Goal: Transaction & Acquisition: Purchase product/service

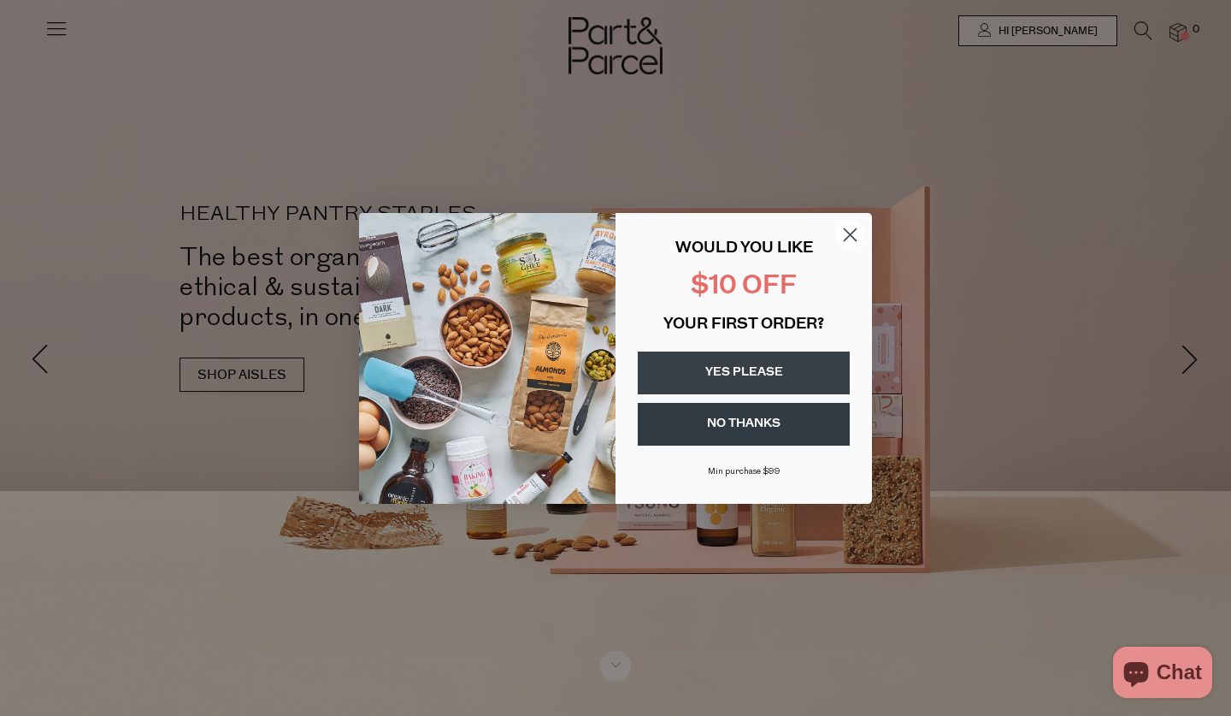
click at [851, 237] on circle "Close dialog" at bounding box center [850, 234] width 28 height 28
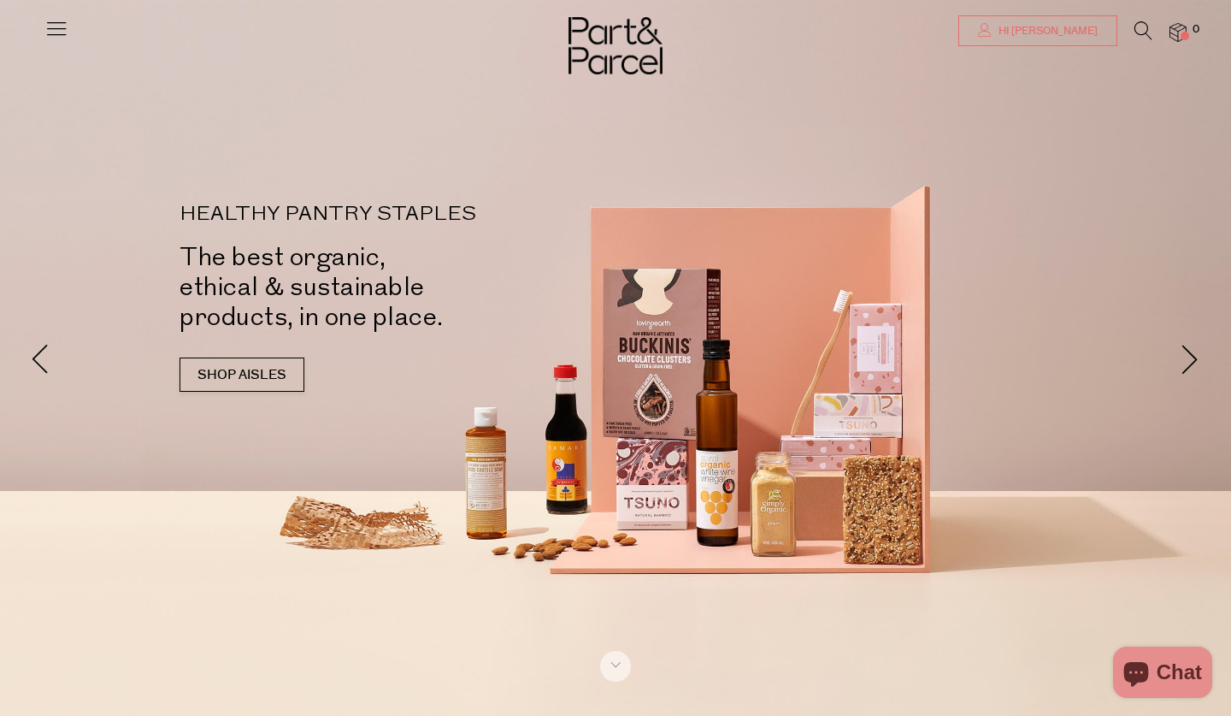
click at [1070, 33] on span "Hi [PERSON_NAME]" at bounding box center [1045, 31] width 103 height 15
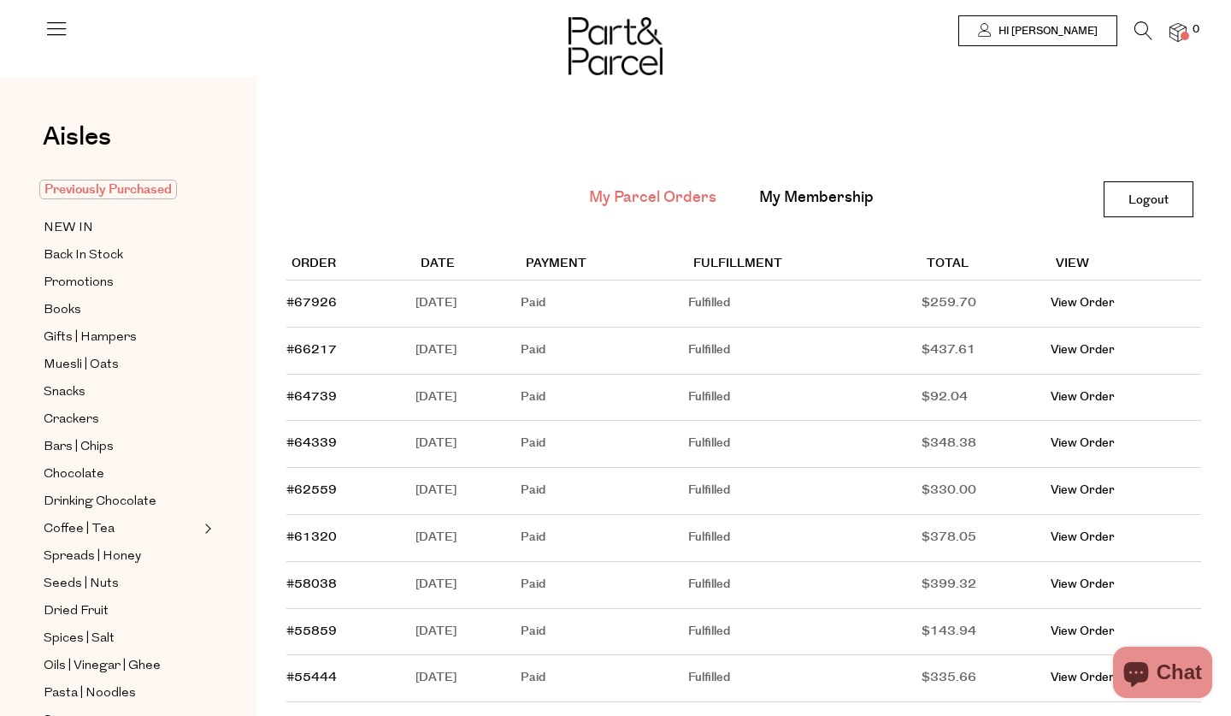
click at [115, 189] on span "Previously Purchased" at bounding box center [108, 190] width 138 height 20
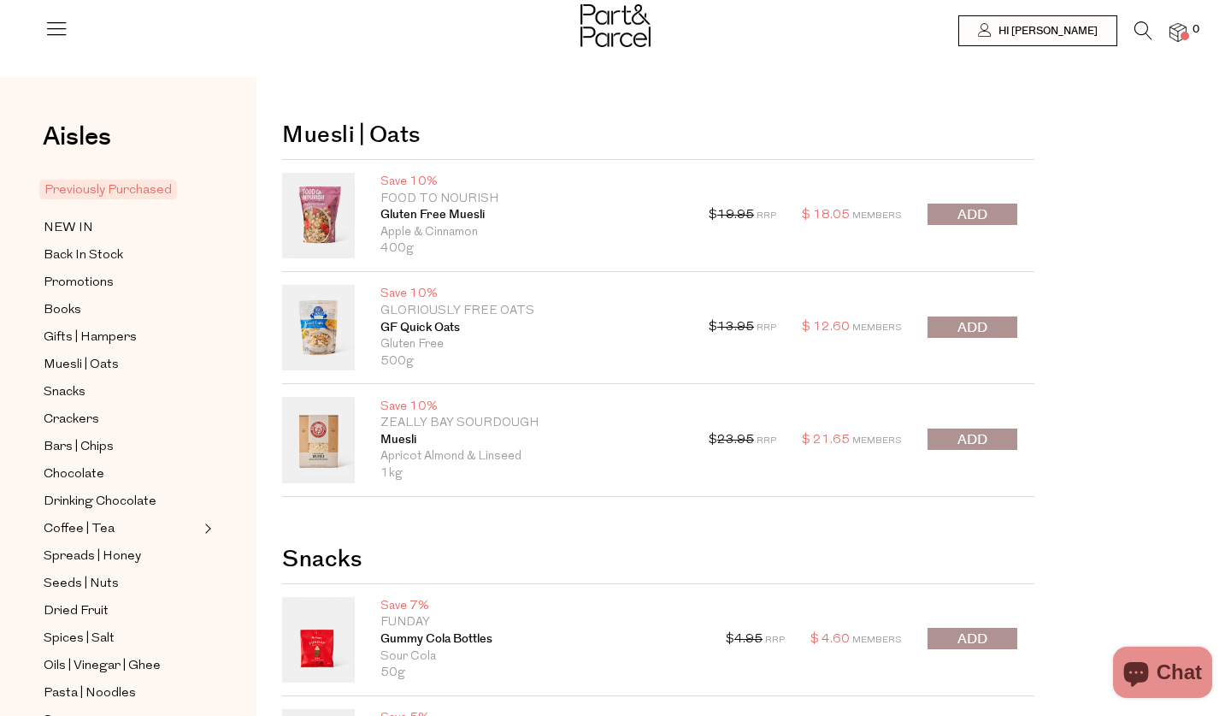
click at [977, 328] on span "submit" at bounding box center [973, 328] width 30 height 20
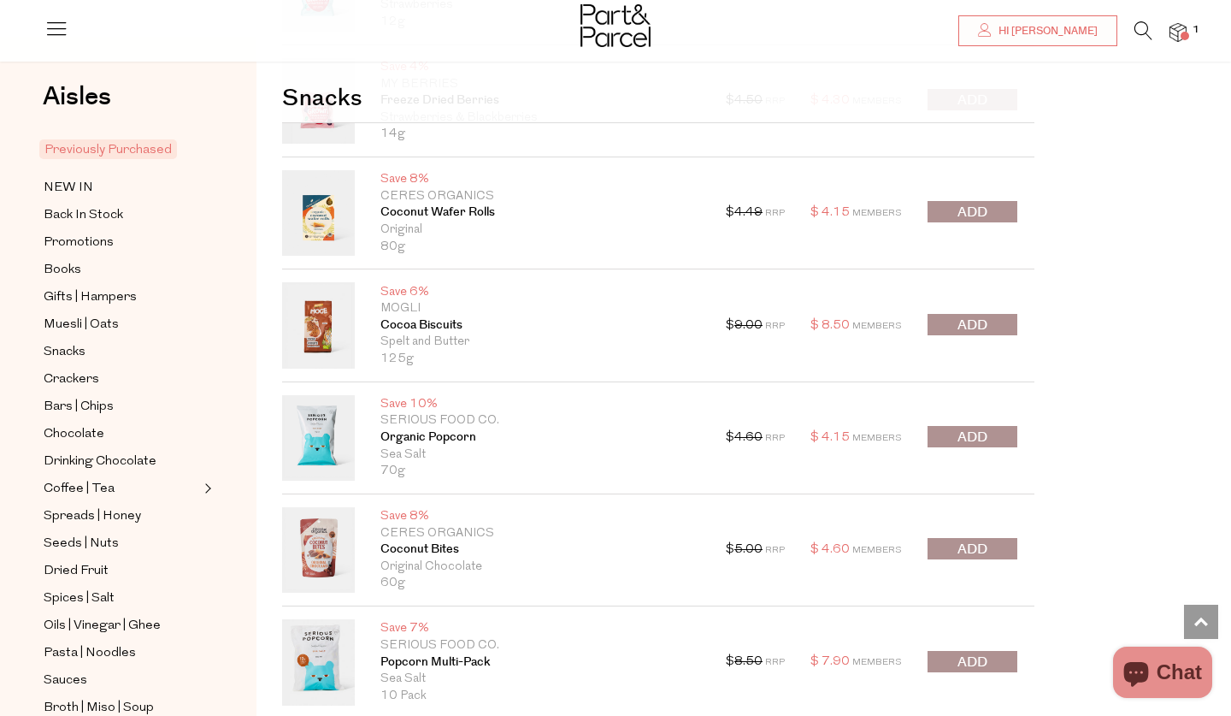
scroll to position [1323, 0]
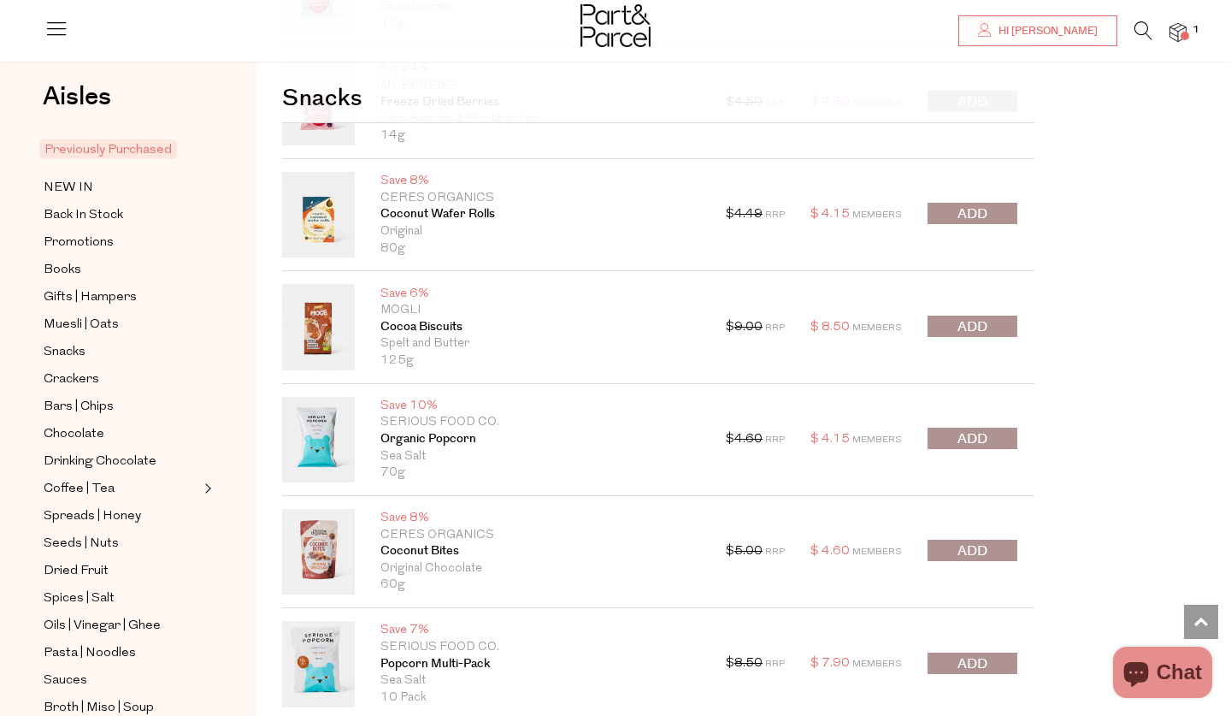
click at [976, 215] on span "submit" at bounding box center [973, 214] width 30 height 20
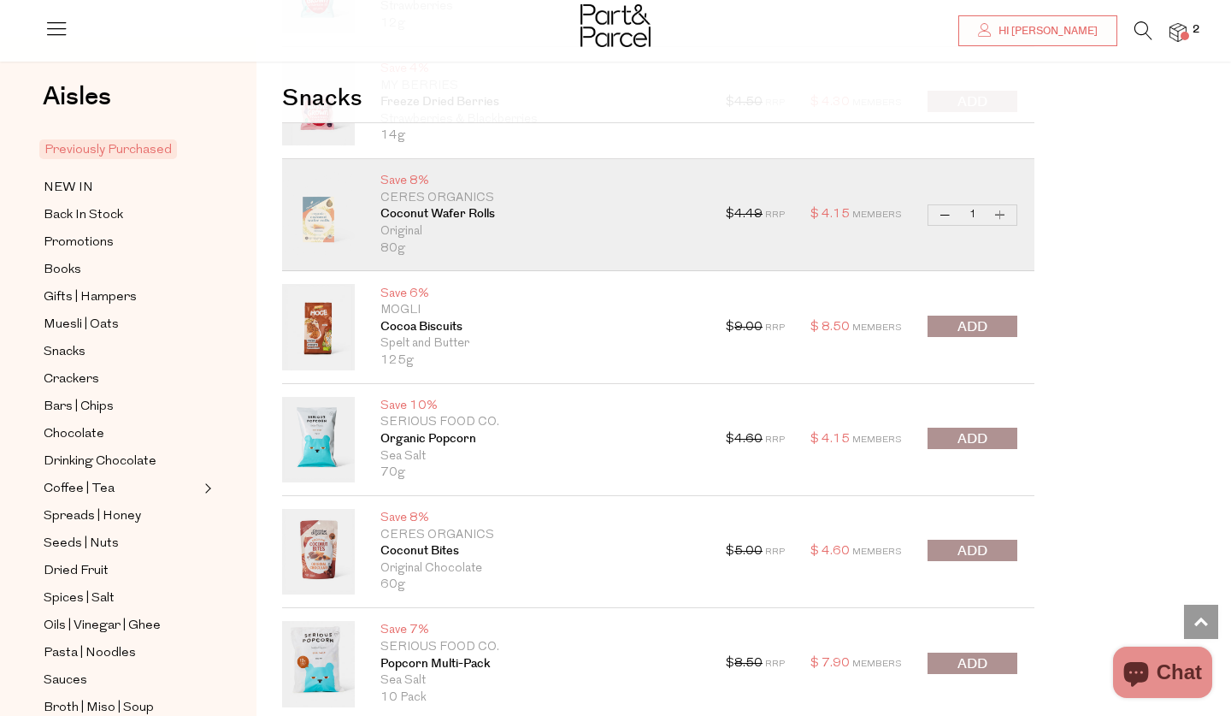
click at [1002, 209] on button "Increase Coconut Wafer Rolls" at bounding box center [1000, 215] width 21 height 20
type input "2"
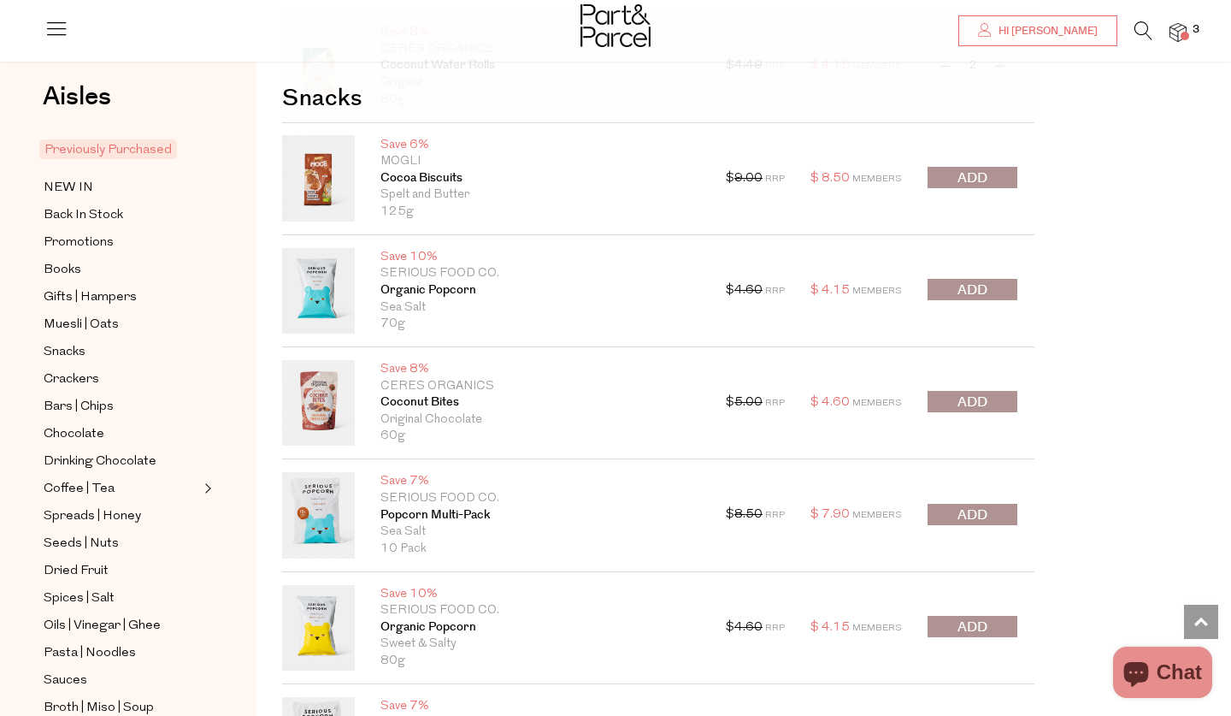
scroll to position [1474, 0]
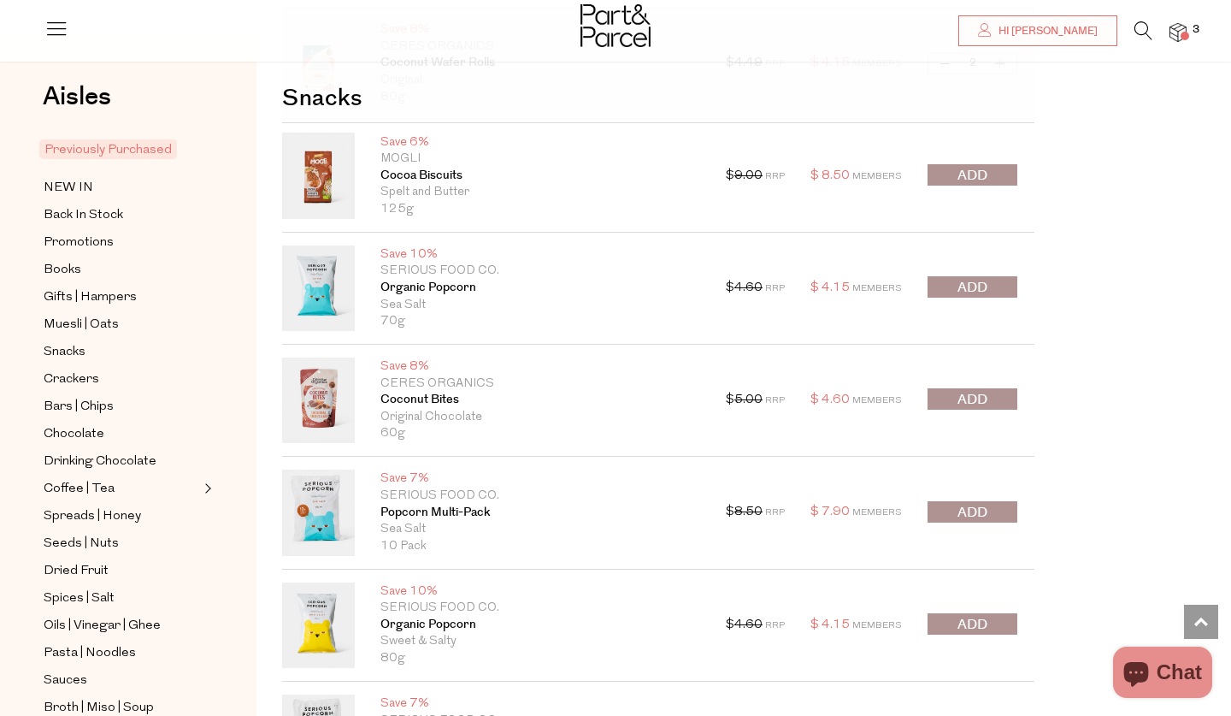
click at [972, 504] on span "submit" at bounding box center [973, 513] width 30 height 20
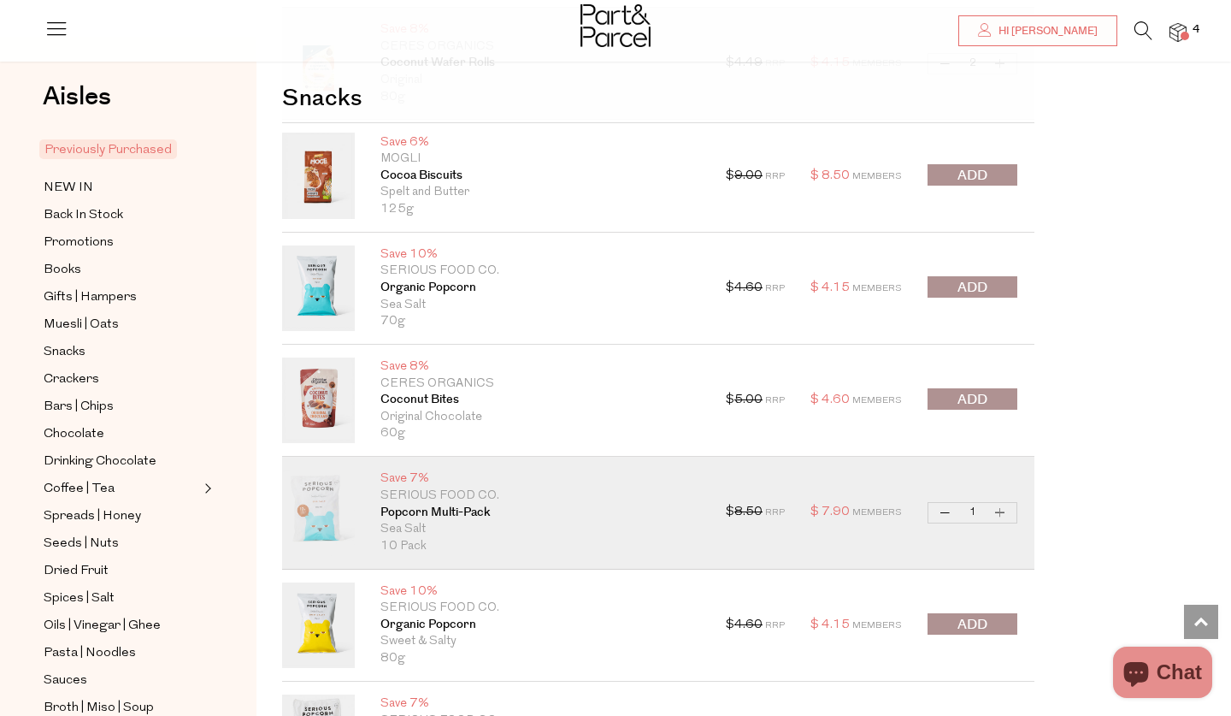
click at [1006, 508] on button "Increase Popcorn Multi-Pack" at bounding box center [1000, 513] width 21 height 20
type input "2"
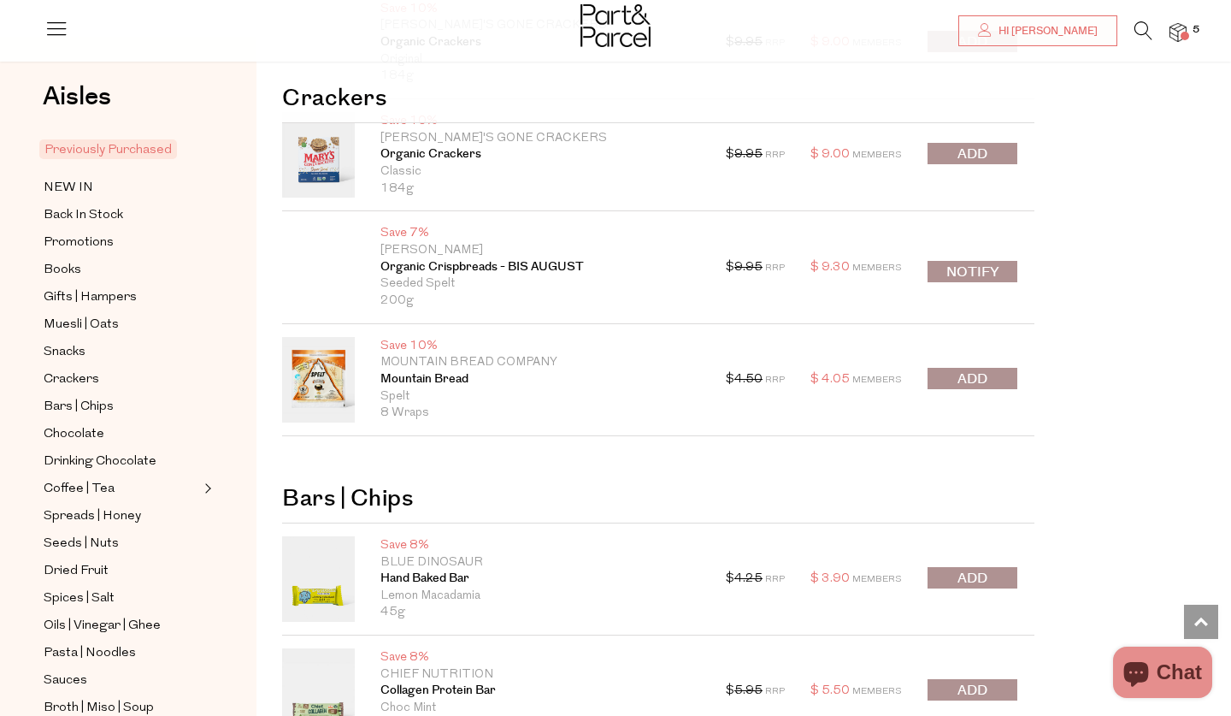
scroll to position [3385, 0]
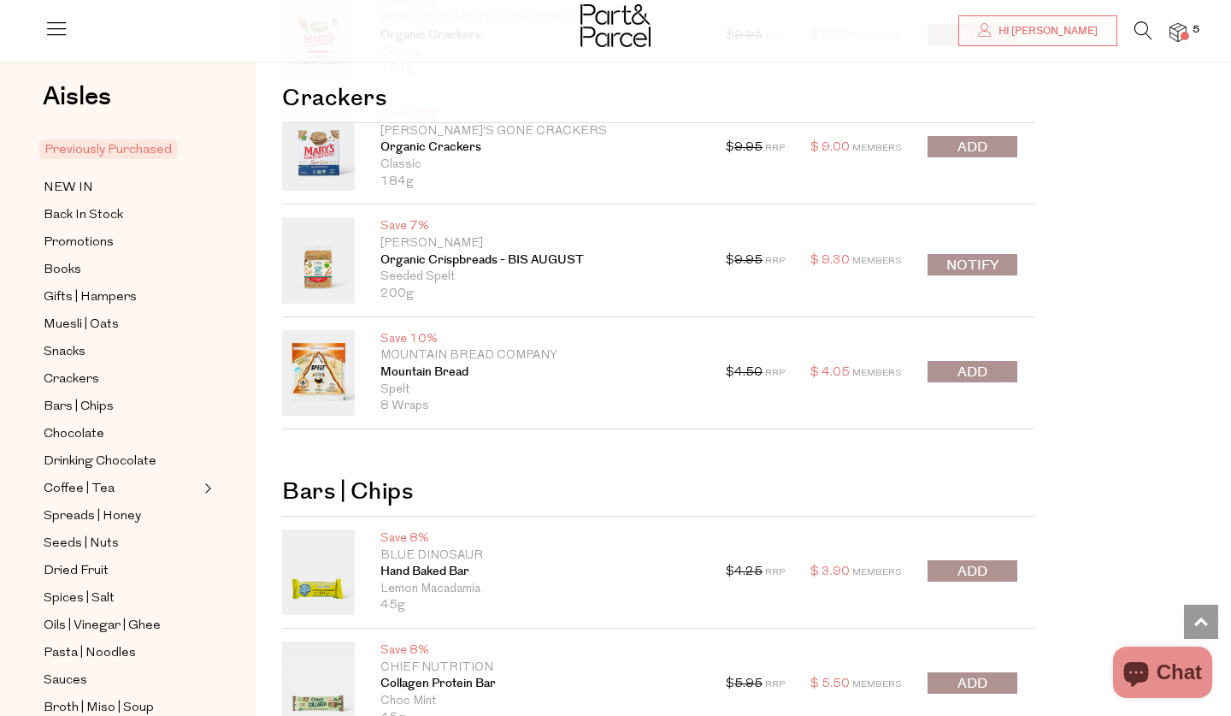
click at [962, 368] on span "submit" at bounding box center [973, 373] width 30 height 20
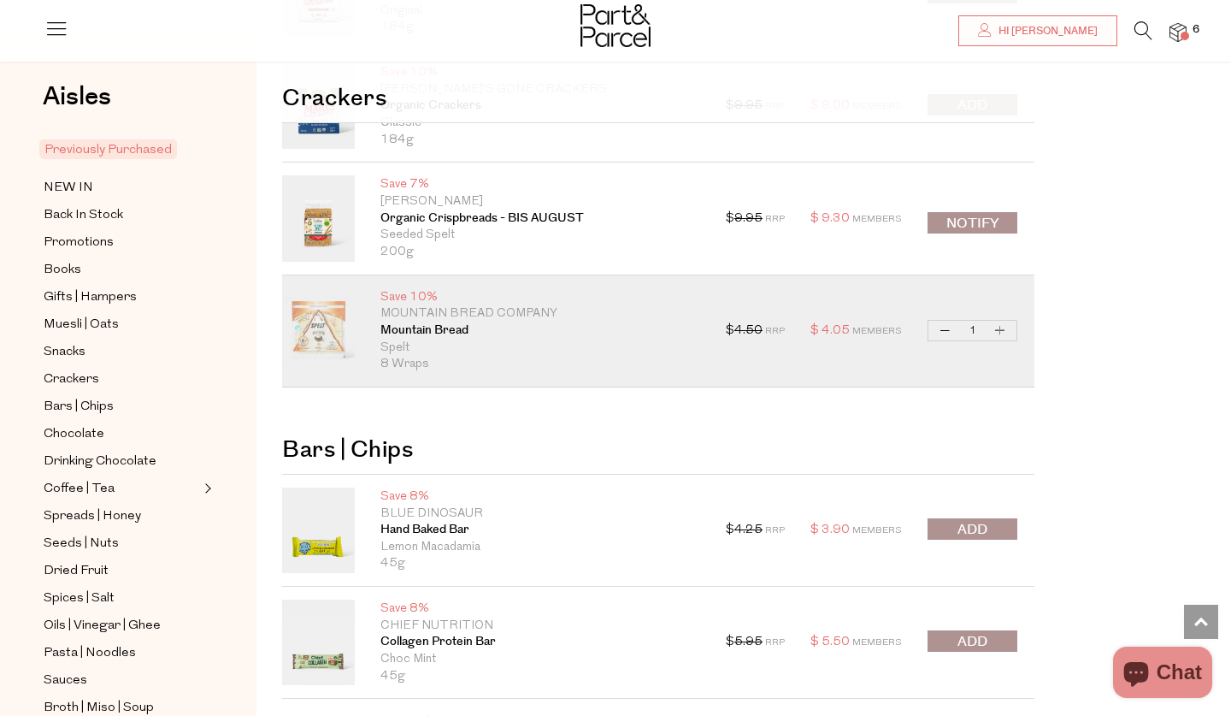
scroll to position [3430, 0]
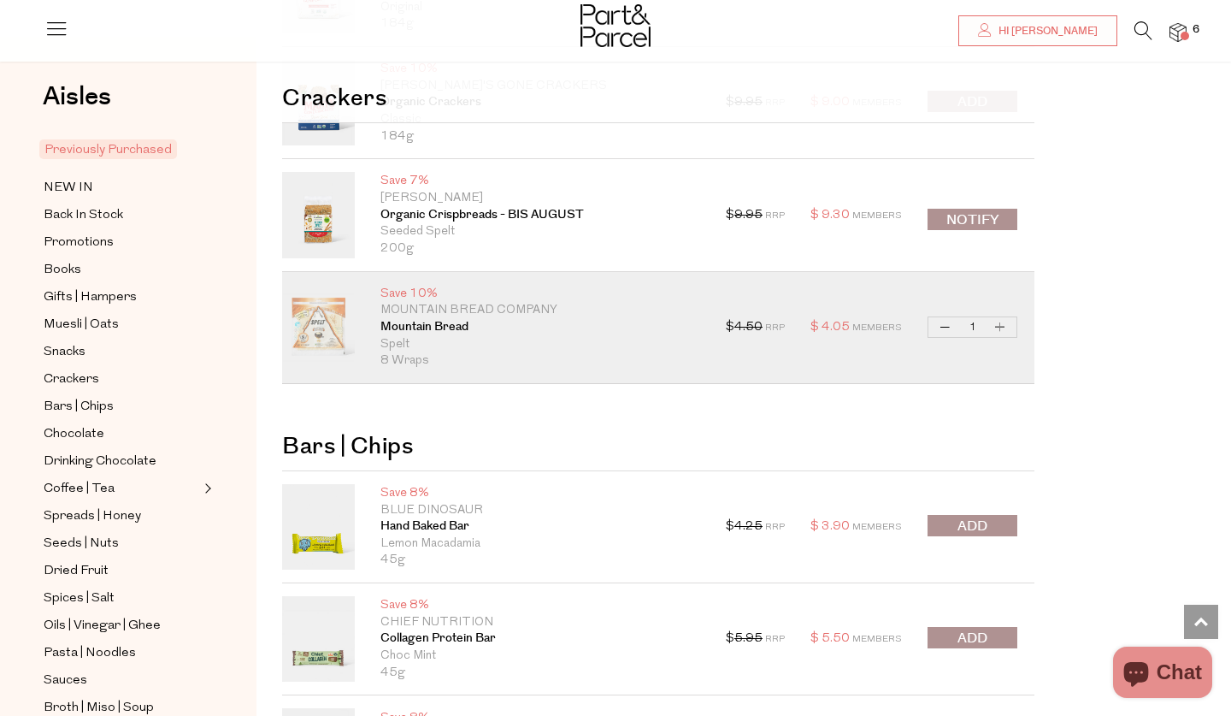
click at [1000, 320] on button "Increase Mountain Bread" at bounding box center [1000, 327] width 21 height 20
type input "2"
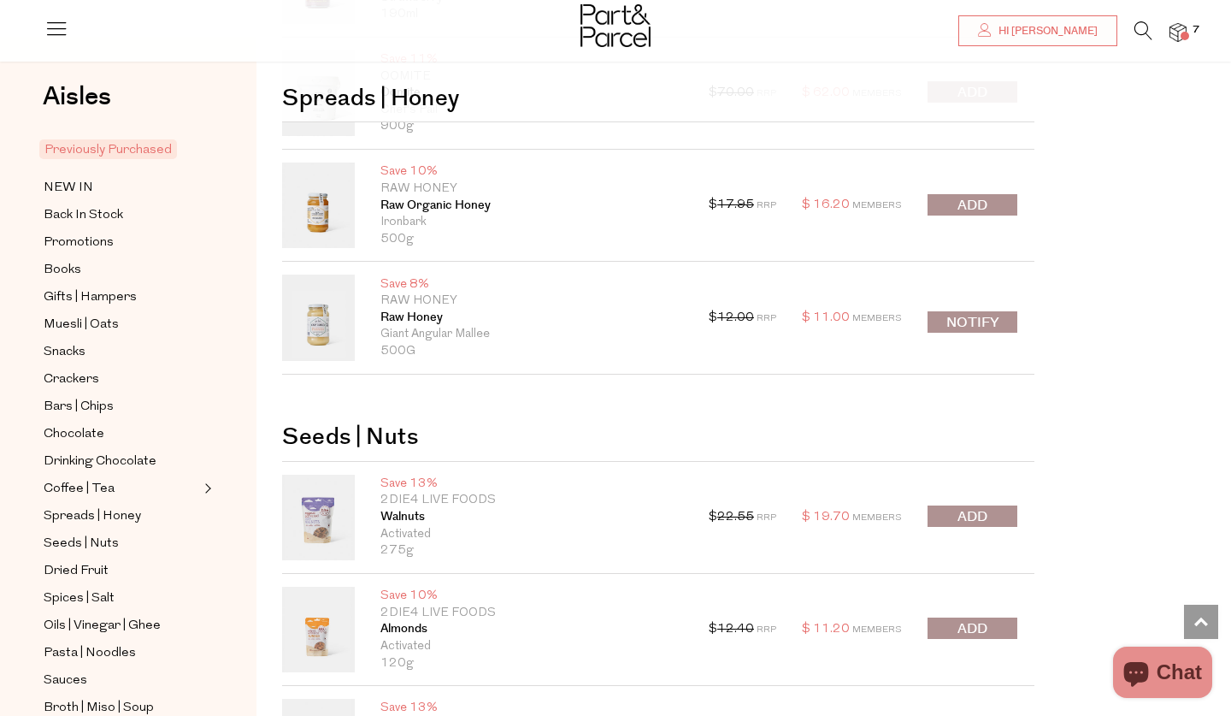
scroll to position [5789, 0]
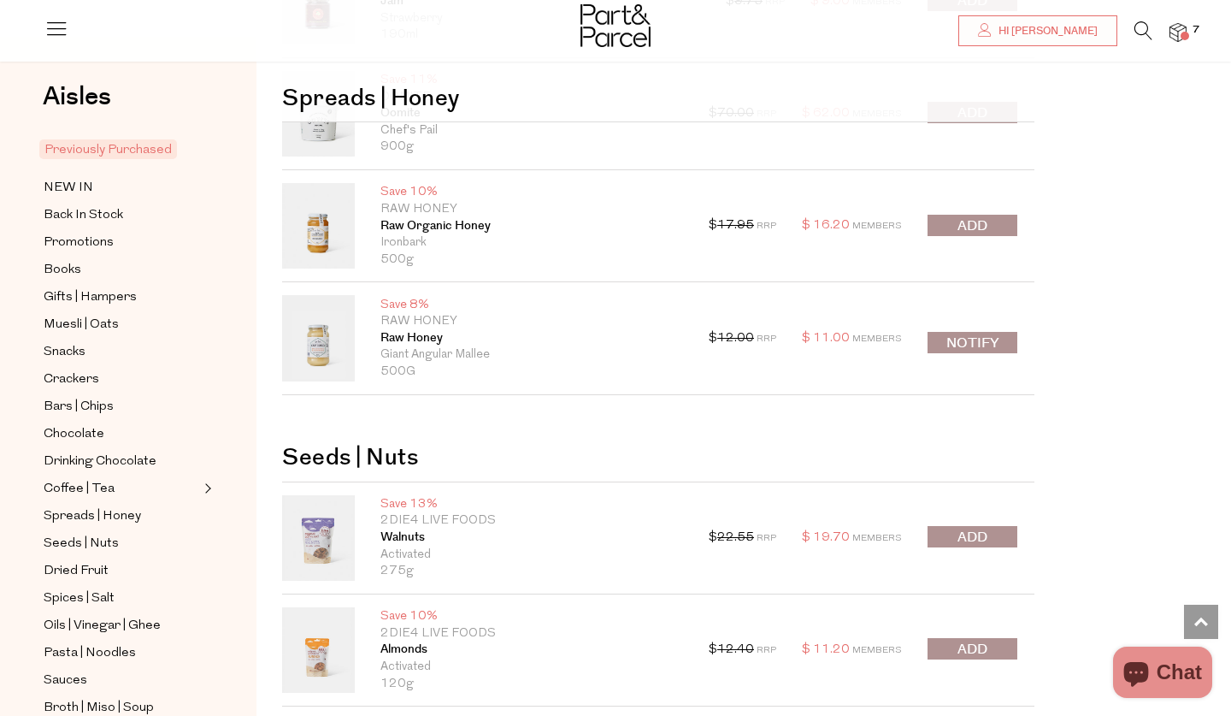
click at [978, 216] on span "submit" at bounding box center [973, 226] width 30 height 20
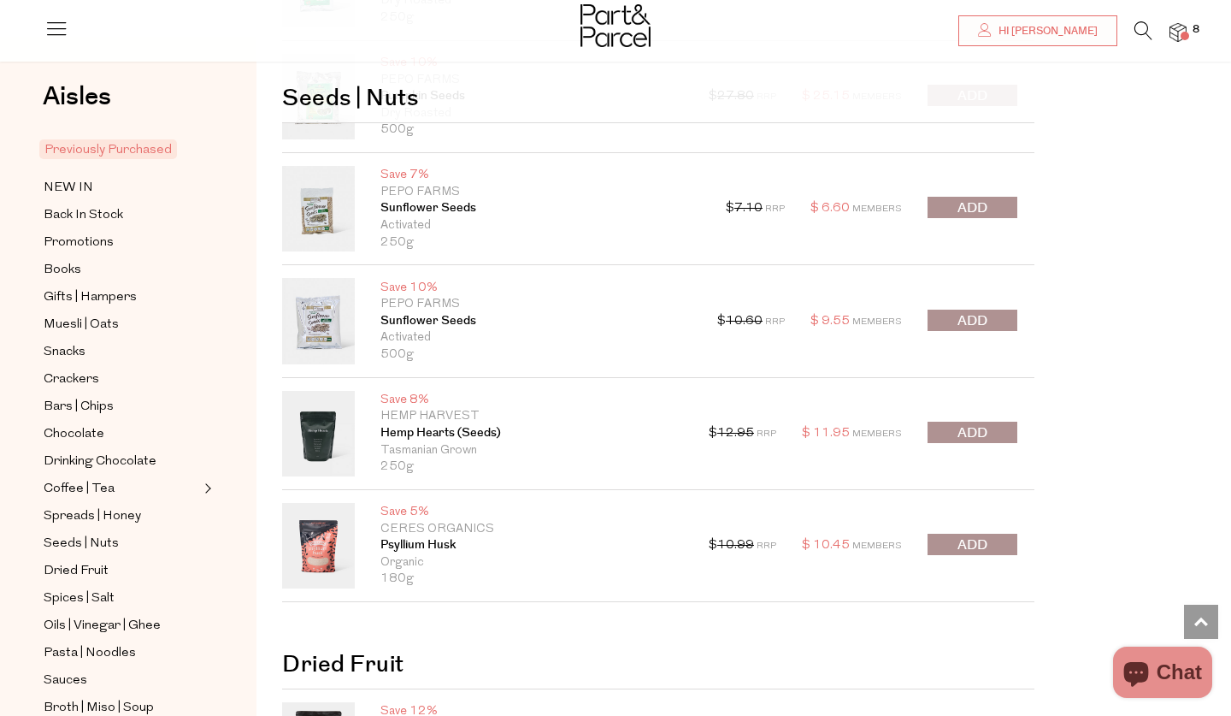
scroll to position [7017, 0]
click at [973, 422] on span "submit" at bounding box center [973, 432] width 30 height 20
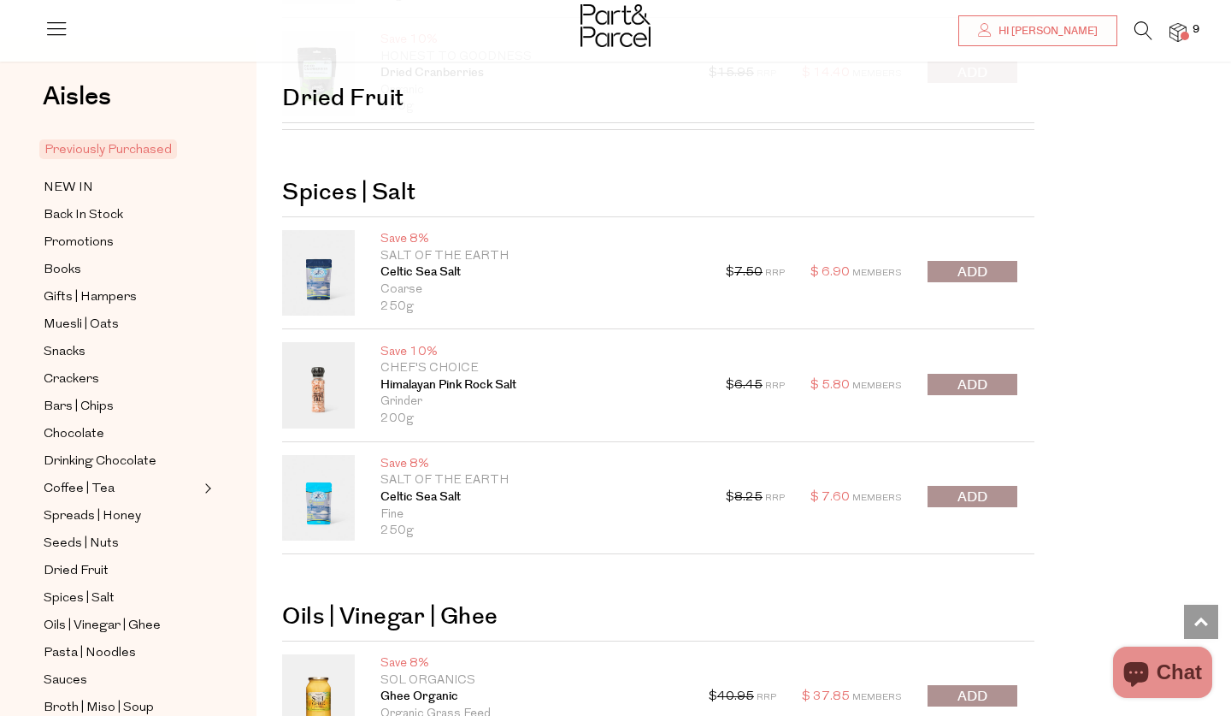
scroll to position [8138, 0]
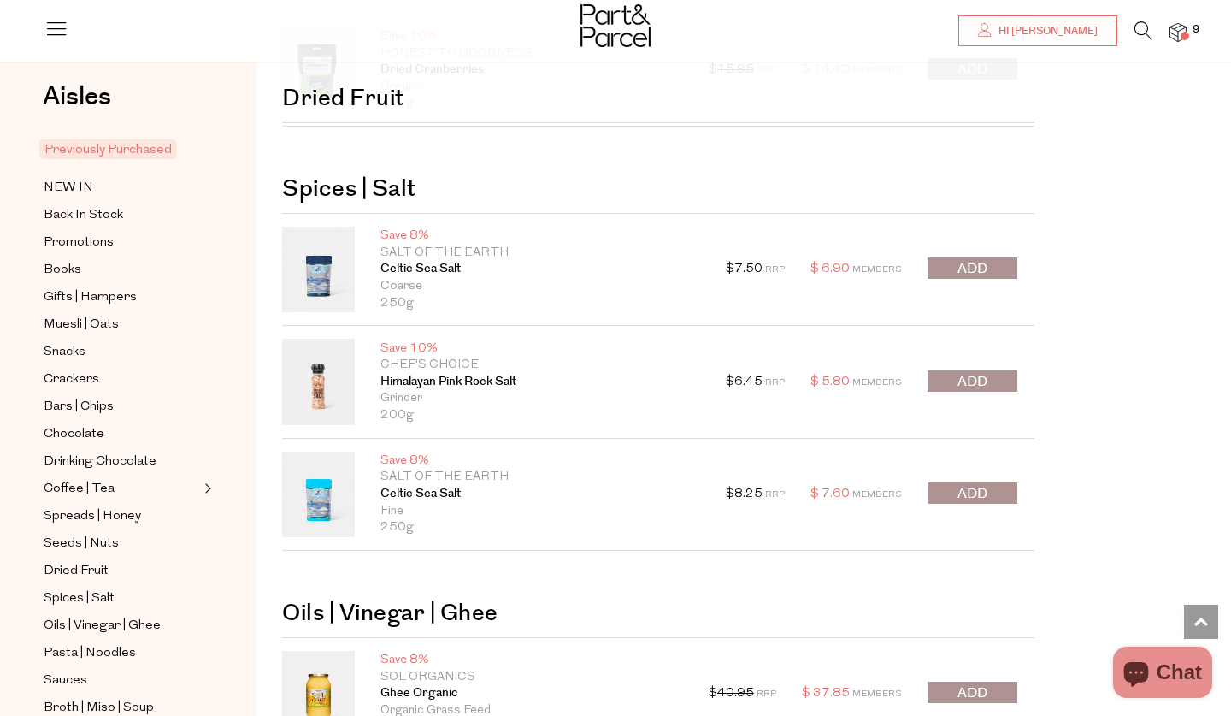
click at [976, 372] on span "submit" at bounding box center [973, 382] width 30 height 20
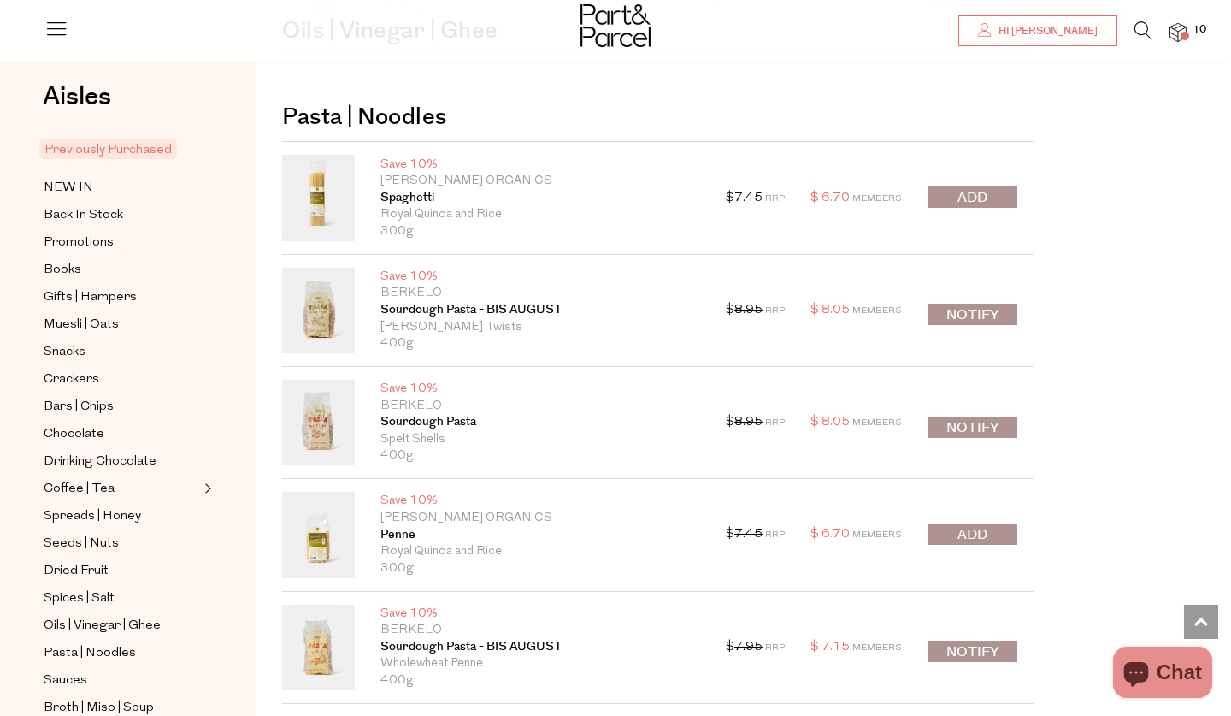
scroll to position [8948, 0]
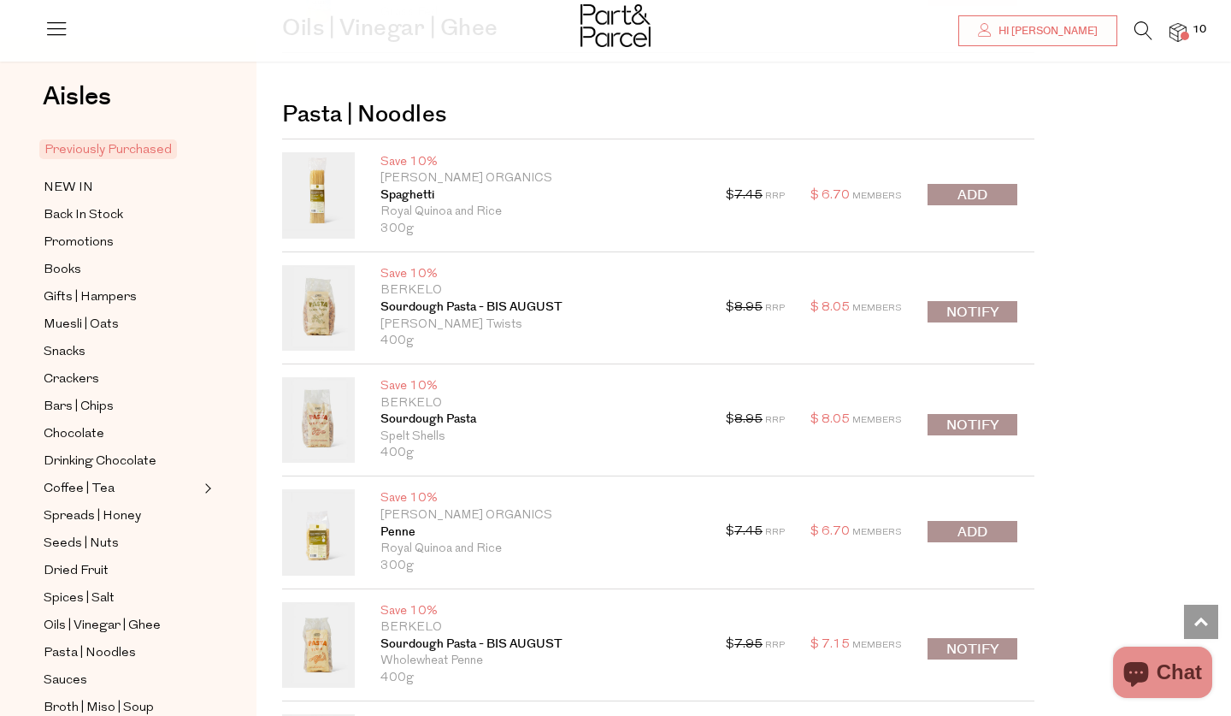
click at [971, 522] on span "submit" at bounding box center [973, 532] width 30 height 20
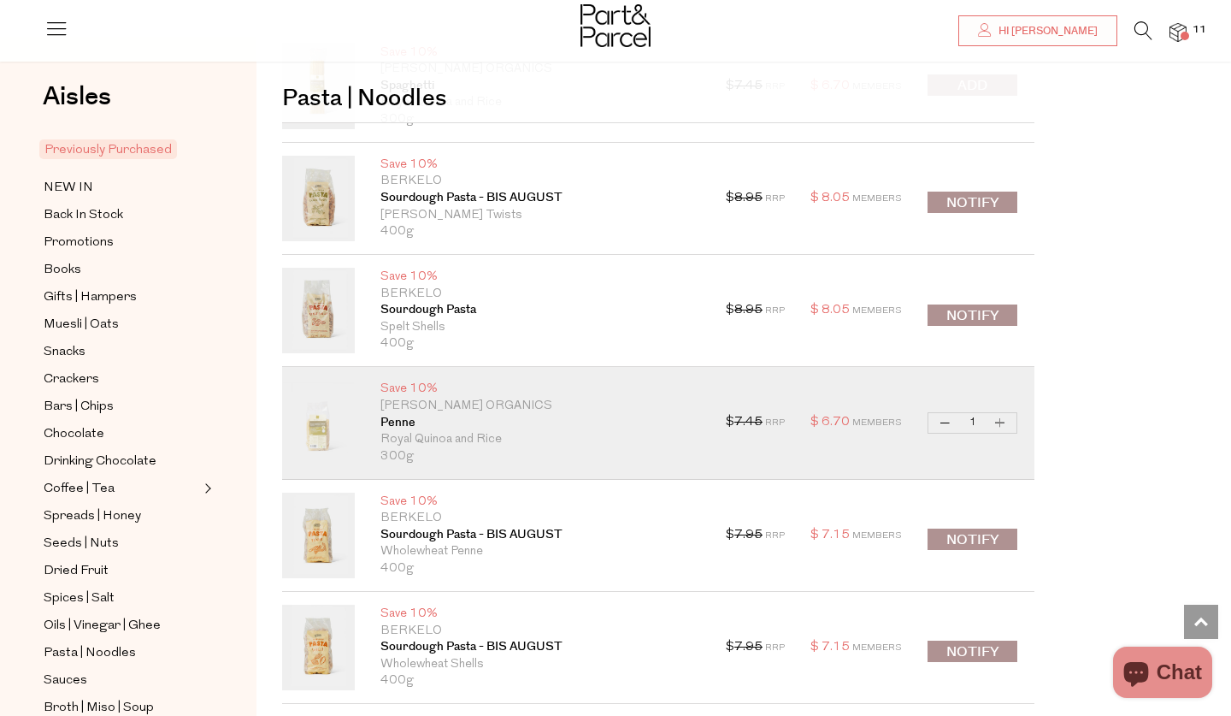
scroll to position [9070, 0]
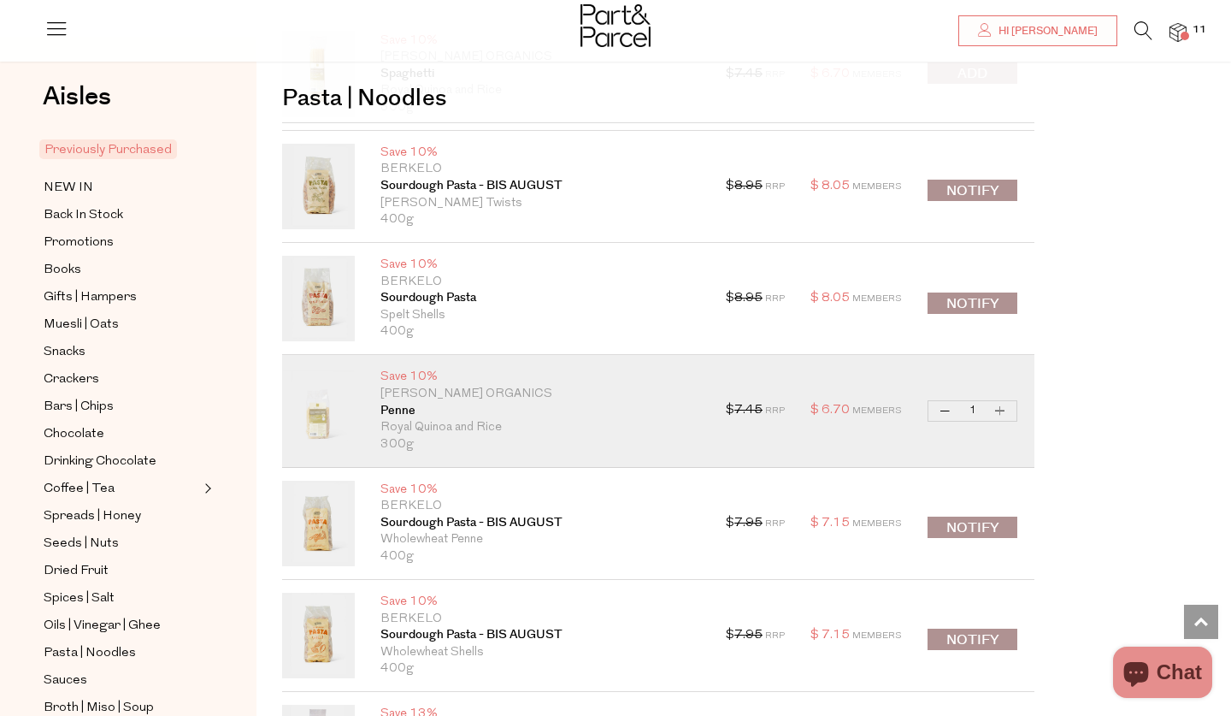
click at [1000, 401] on button "Increase Penne" at bounding box center [1000, 411] width 21 height 20
type input "2"
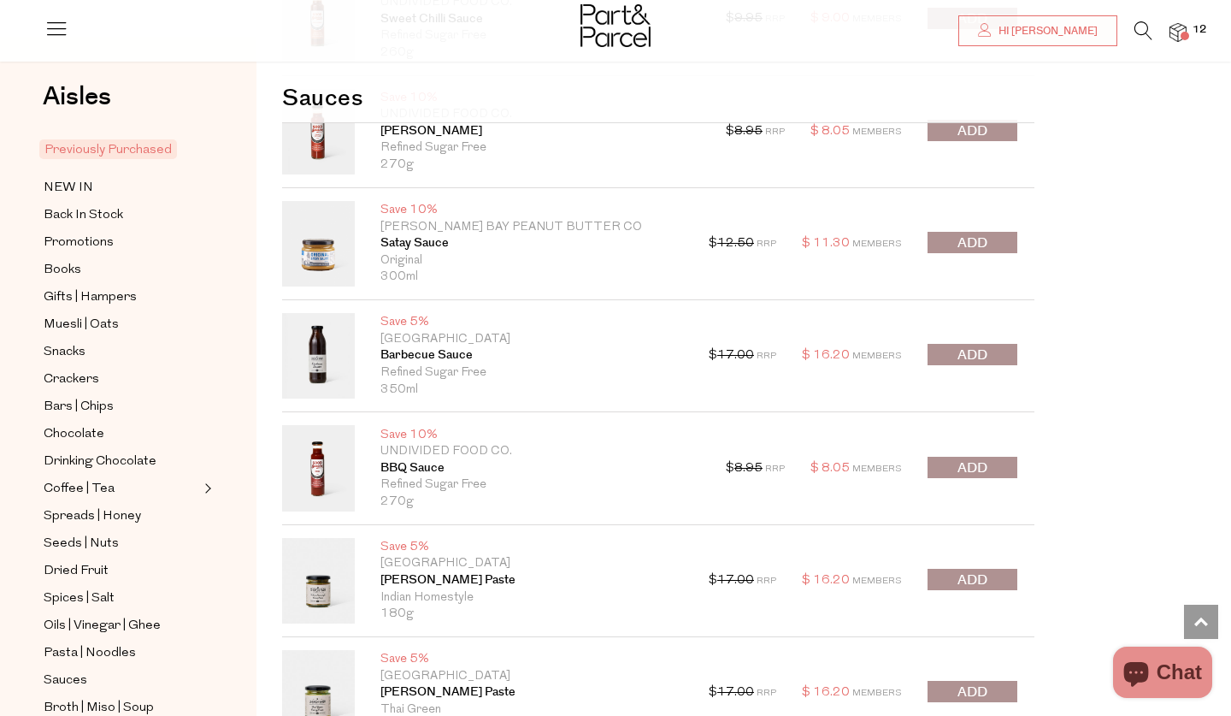
scroll to position [10369, 0]
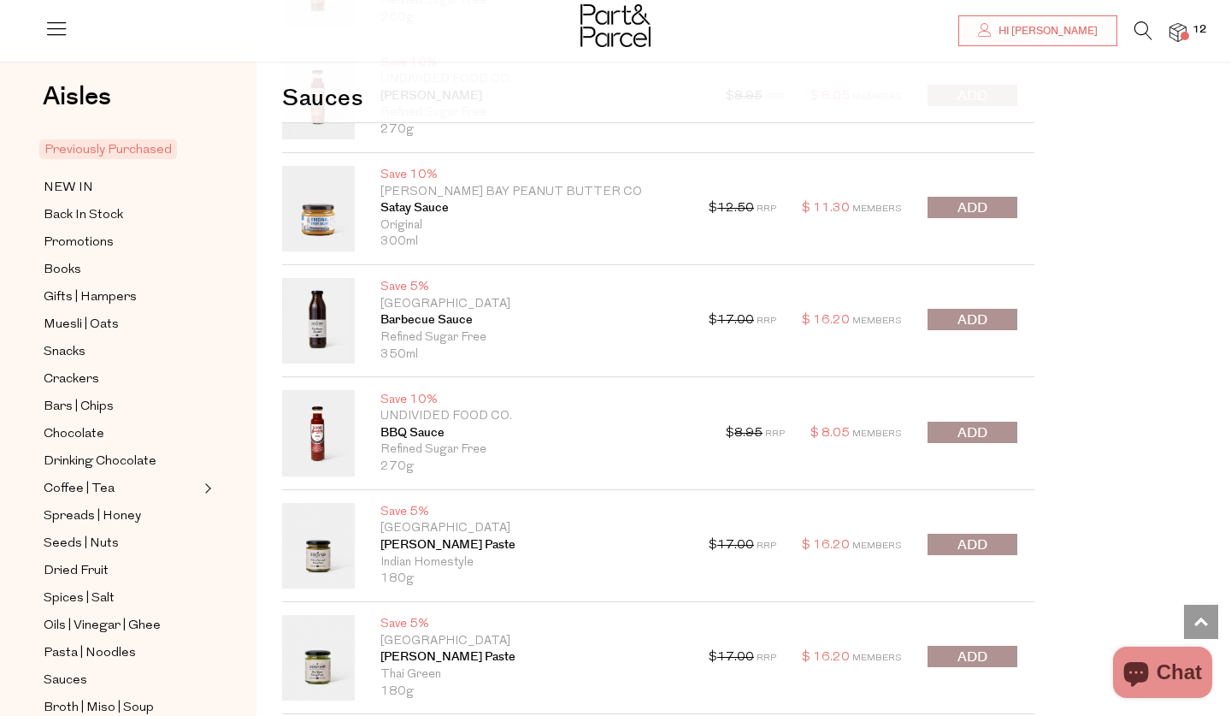
click at [973, 423] on span "submit" at bounding box center [973, 433] width 30 height 20
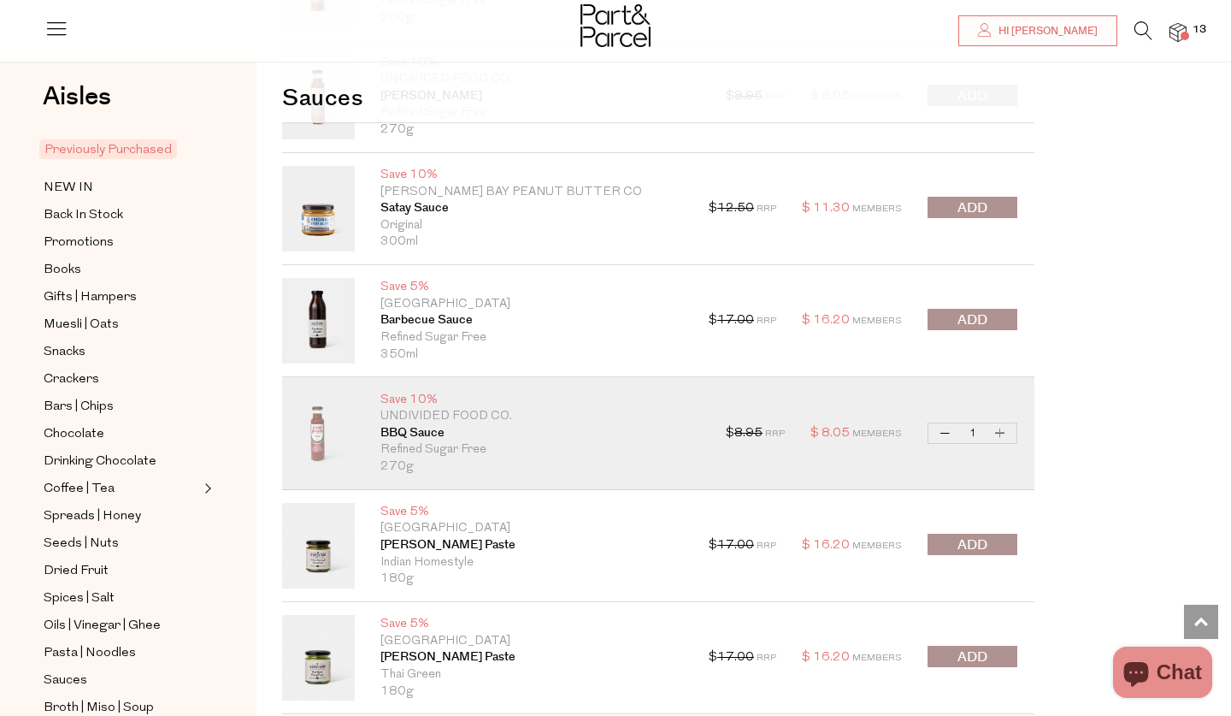
click at [1006, 423] on button "Increase BBQ Sauce" at bounding box center [1000, 433] width 21 height 20
type input "2"
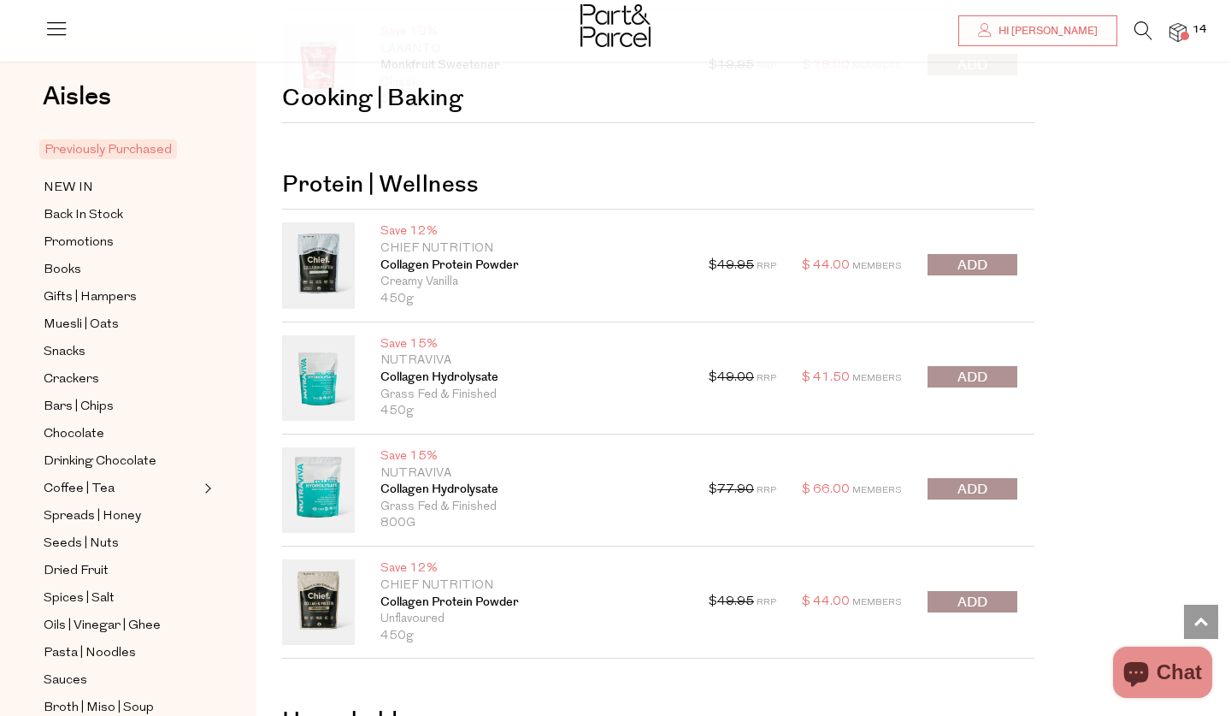
scroll to position [14145, 0]
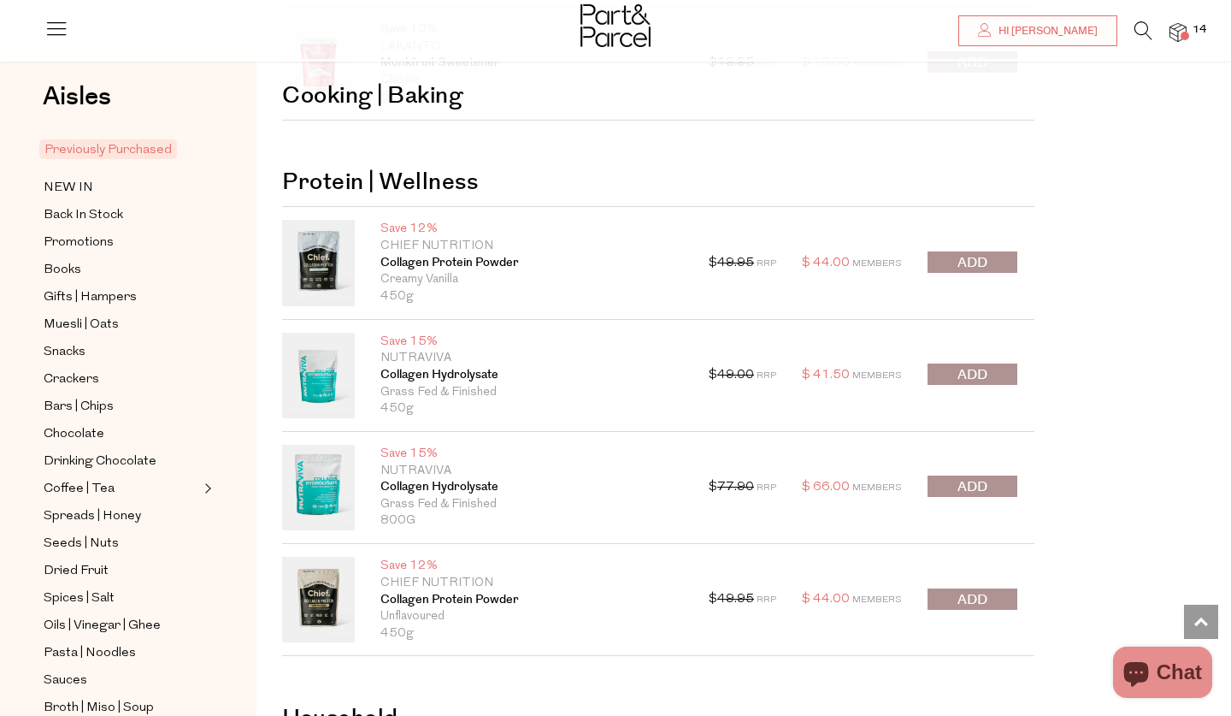
click at [962, 253] on span "submit" at bounding box center [973, 263] width 30 height 20
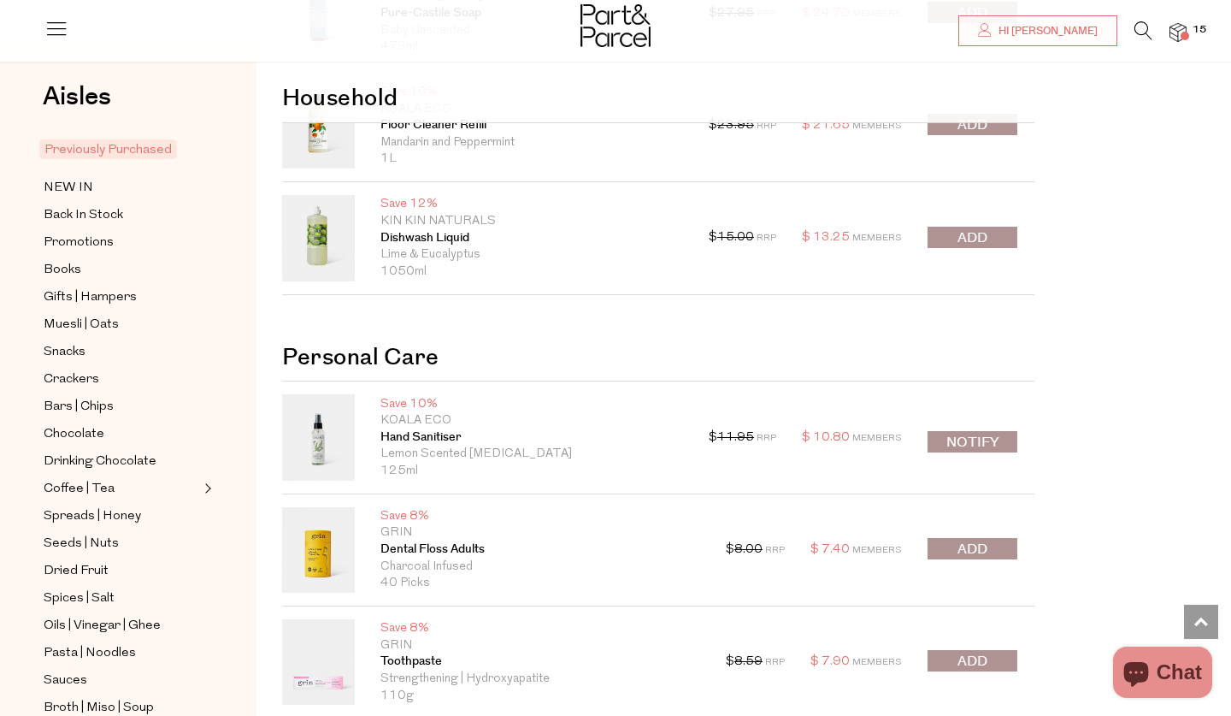
scroll to position [15045, 0]
click at [962, 227] on span "submit" at bounding box center [973, 237] width 30 height 20
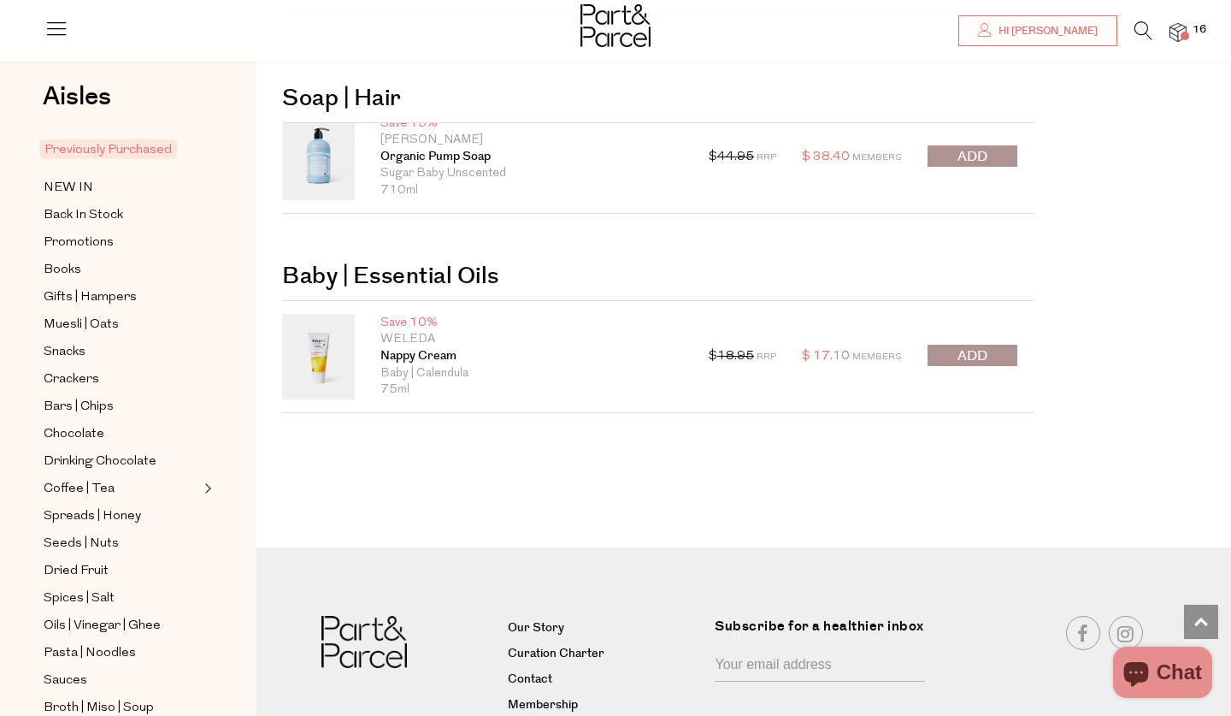
scroll to position [15860, 0]
click at [958, 345] on span "submit" at bounding box center [973, 355] width 30 height 20
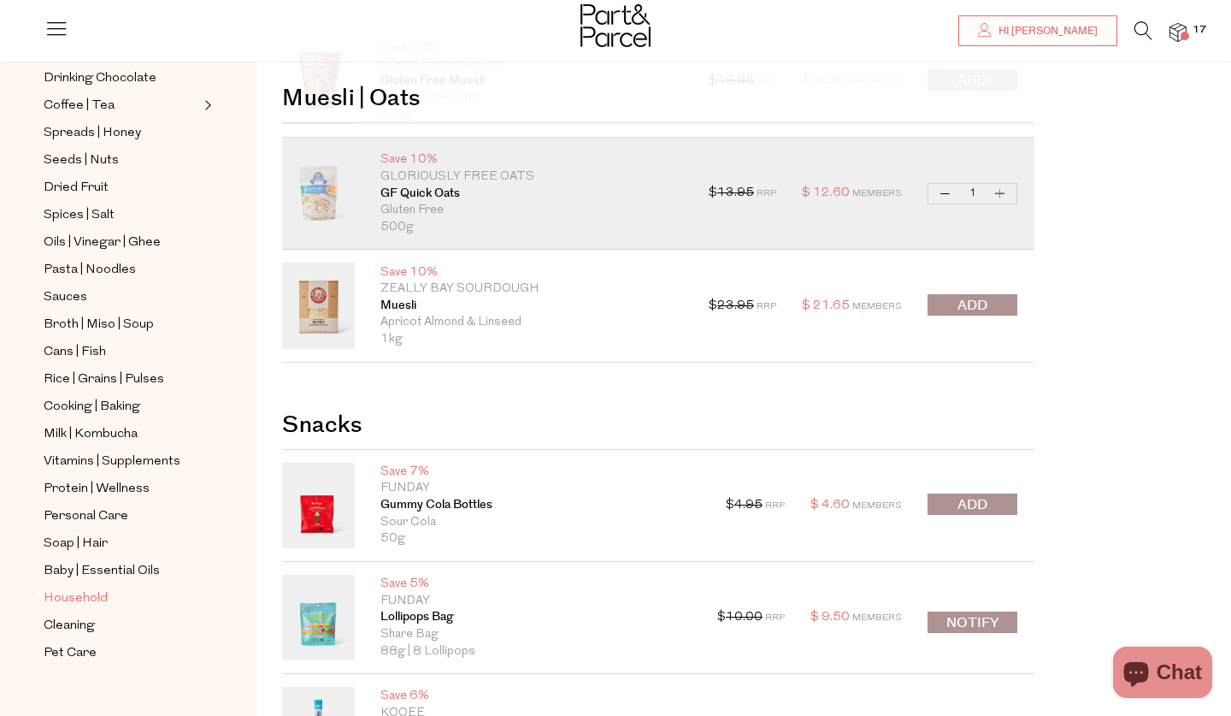
scroll to position [142, 0]
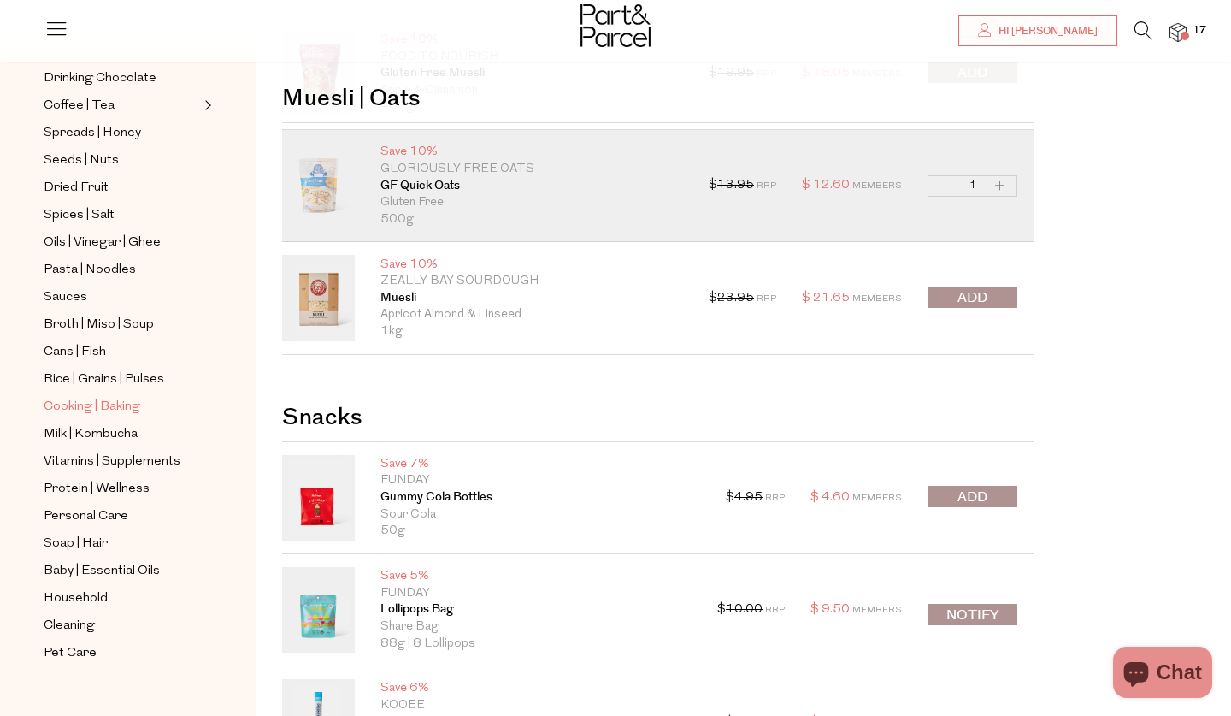
click at [79, 406] on span "Cooking | Baking" at bounding box center [92, 407] width 97 height 21
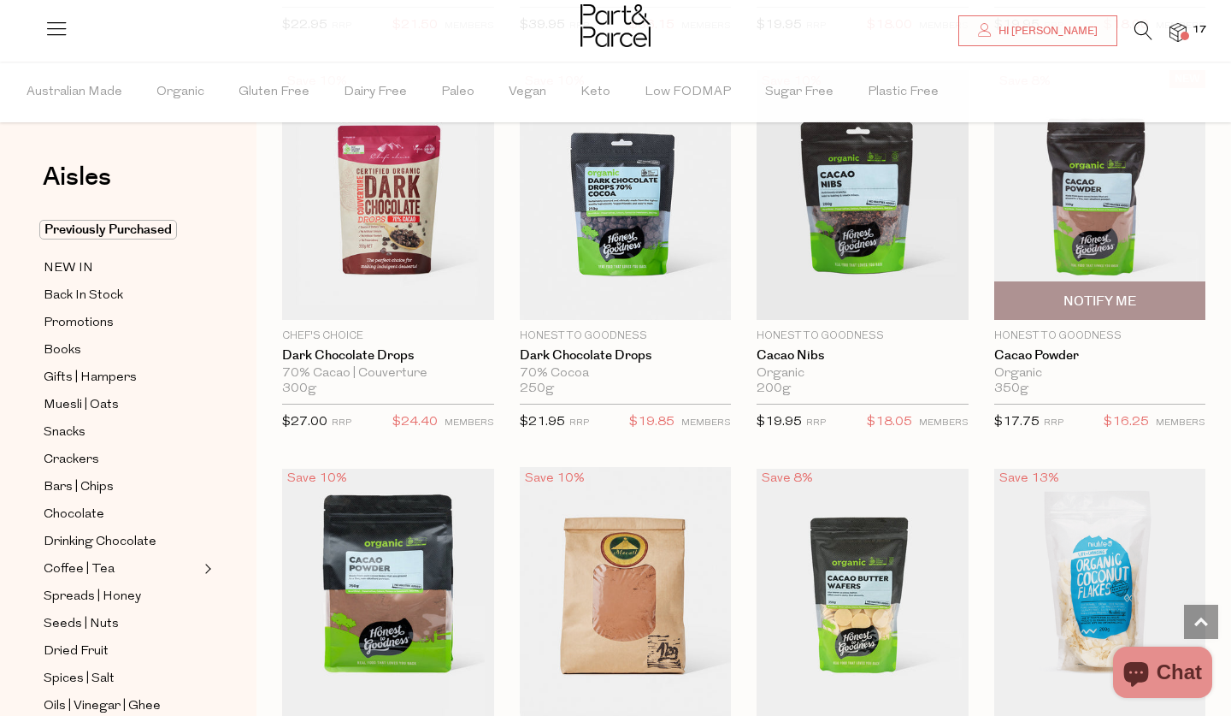
scroll to position [2644, 0]
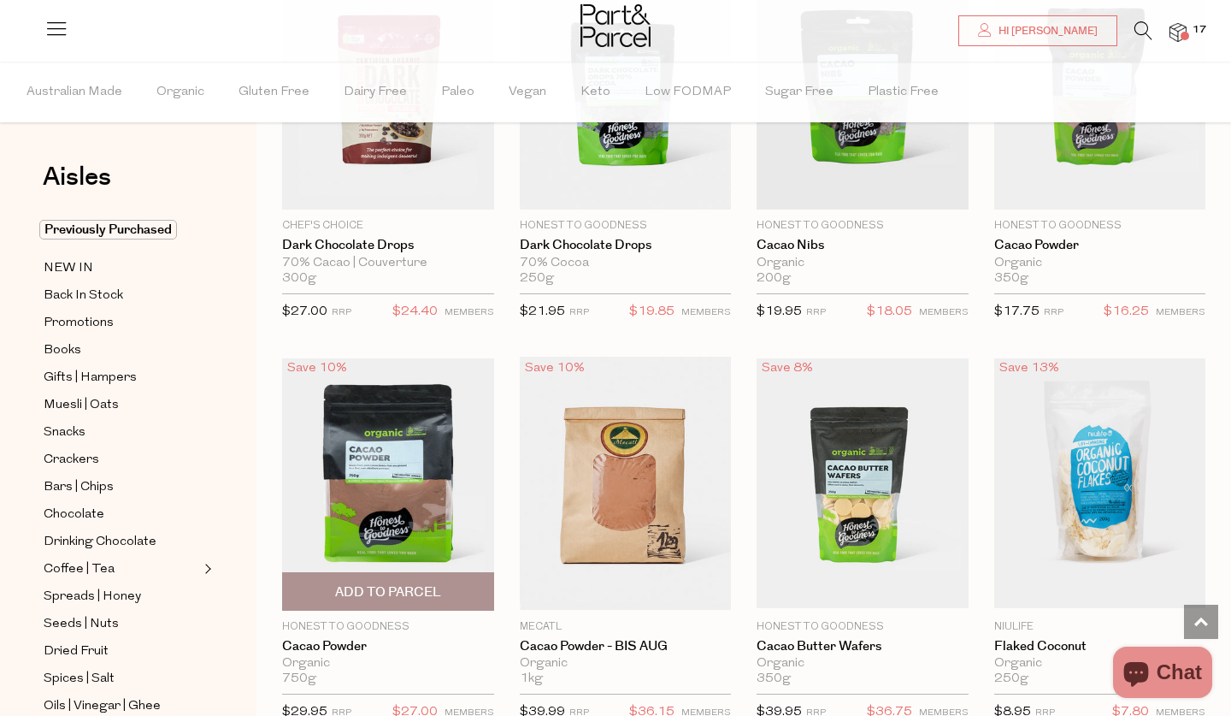
click at [398, 586] on span "Add To Parcel" at bounding box center [388, 592] width 106 height 18
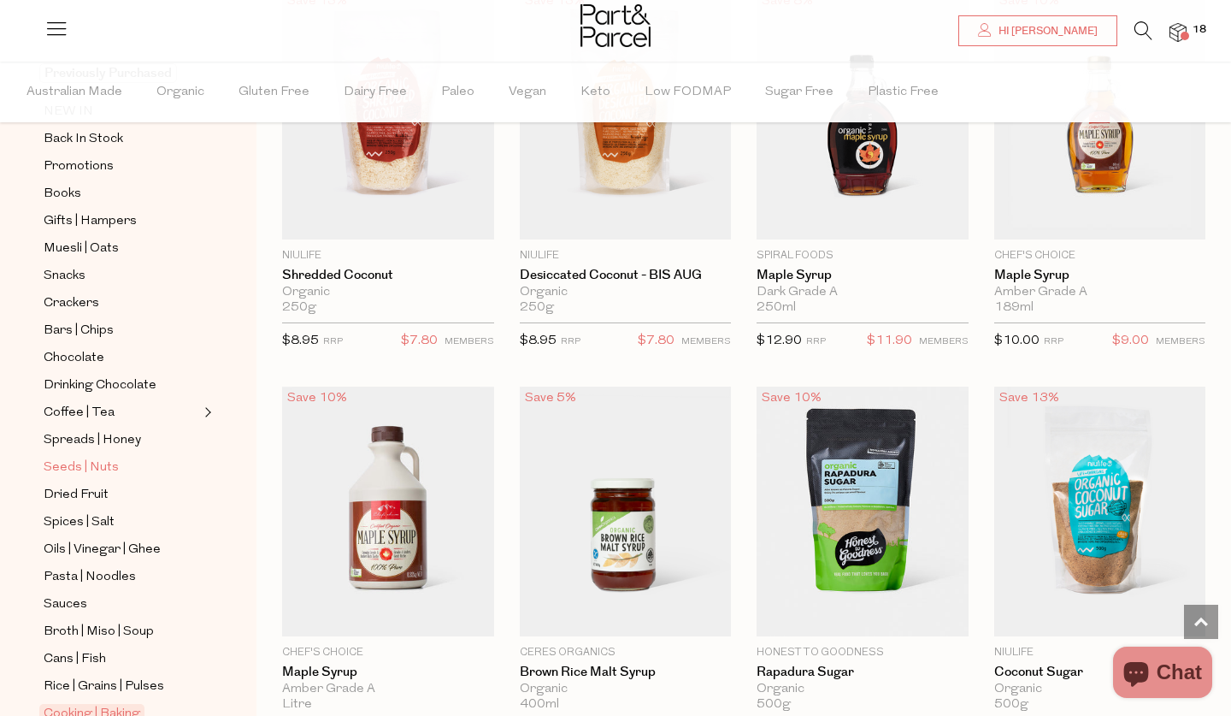
scroll to position [174, 0]
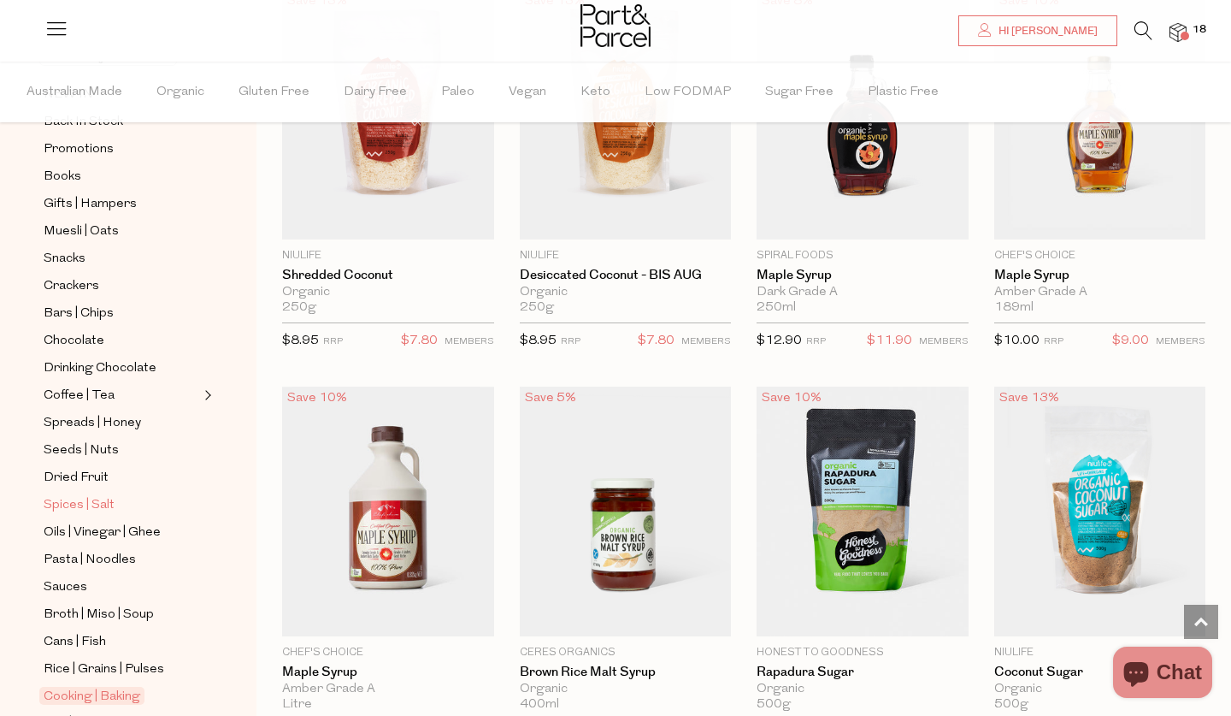
click at [91, 509] on span "Spices | Salt" at bounding box center [79, 505] width 71 height 21
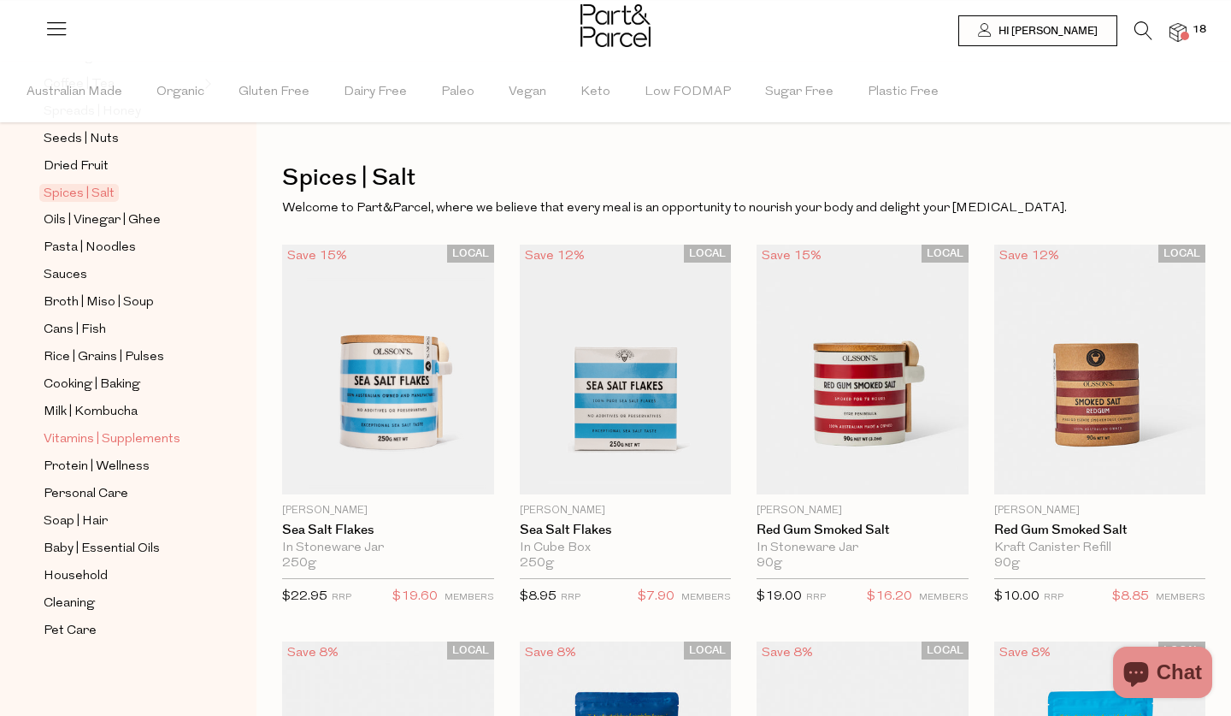
scroll to position [485, 0]
click at [100, 378] on span "Cooking | Baking" at bounding box center [92, 385] width 97 height 21
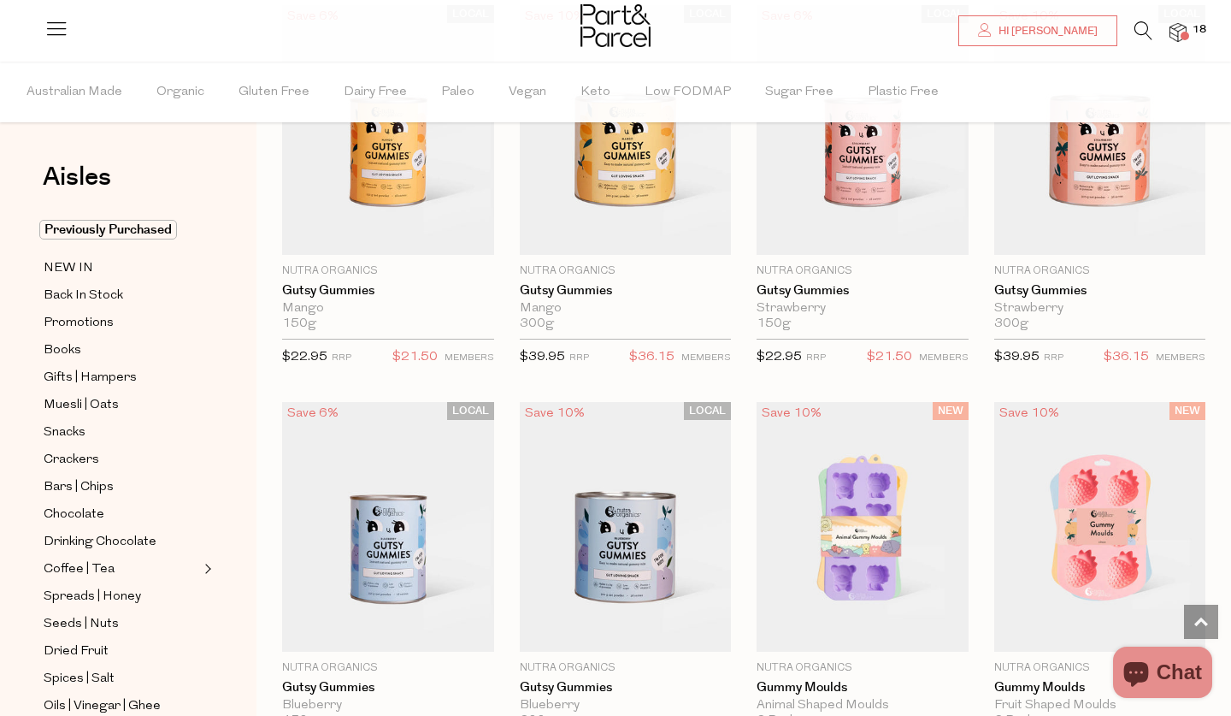
scroll to position [1931, 1]
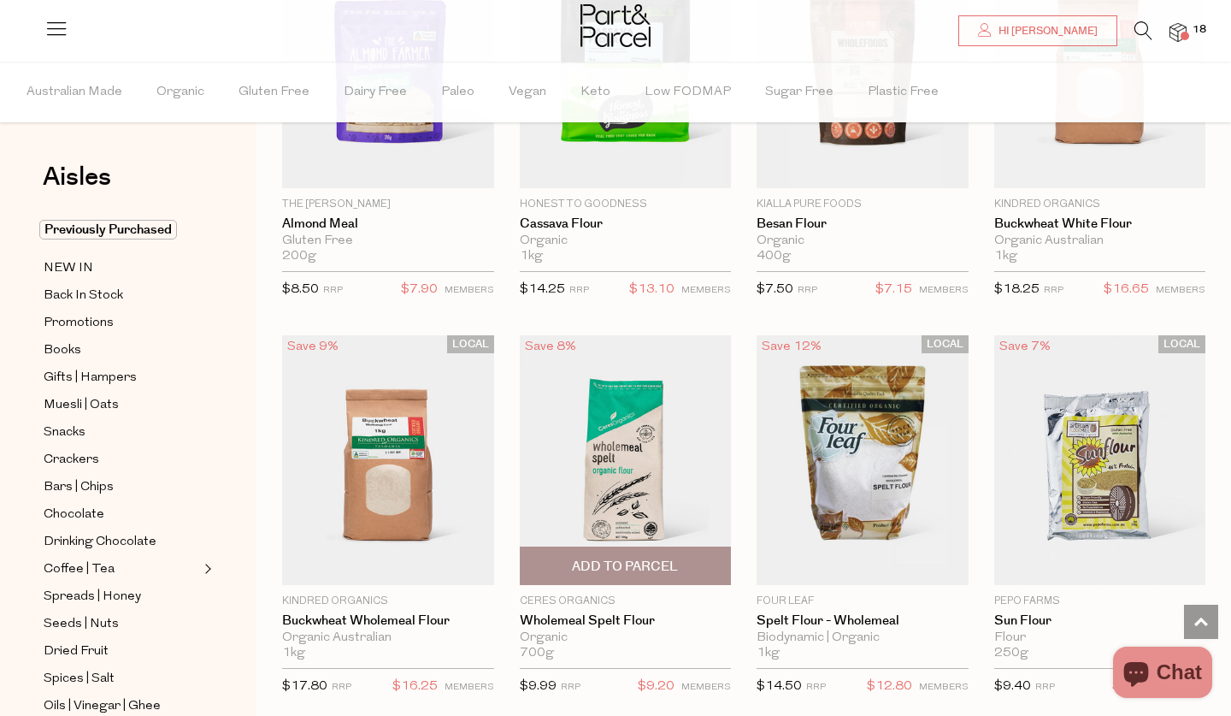
scroll to position [5888, 0]
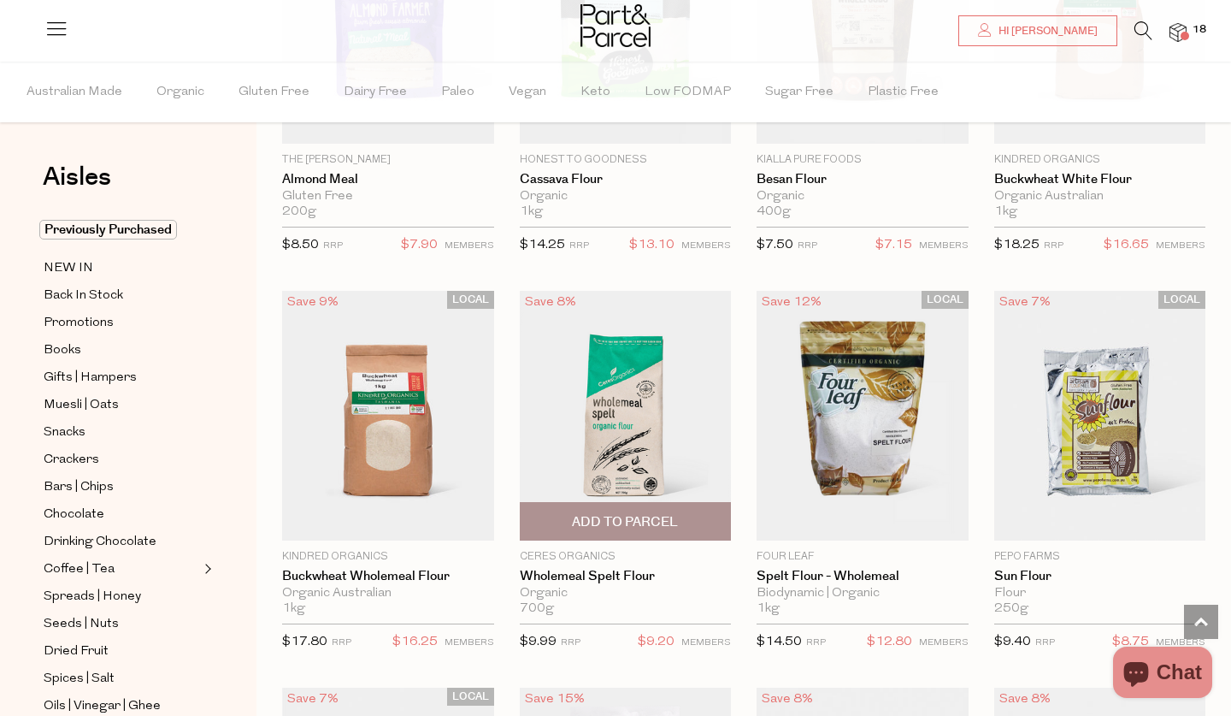
click at [649, 516] on span "Add To Parcel" at bounding box center [625, 522] width 106 height 18
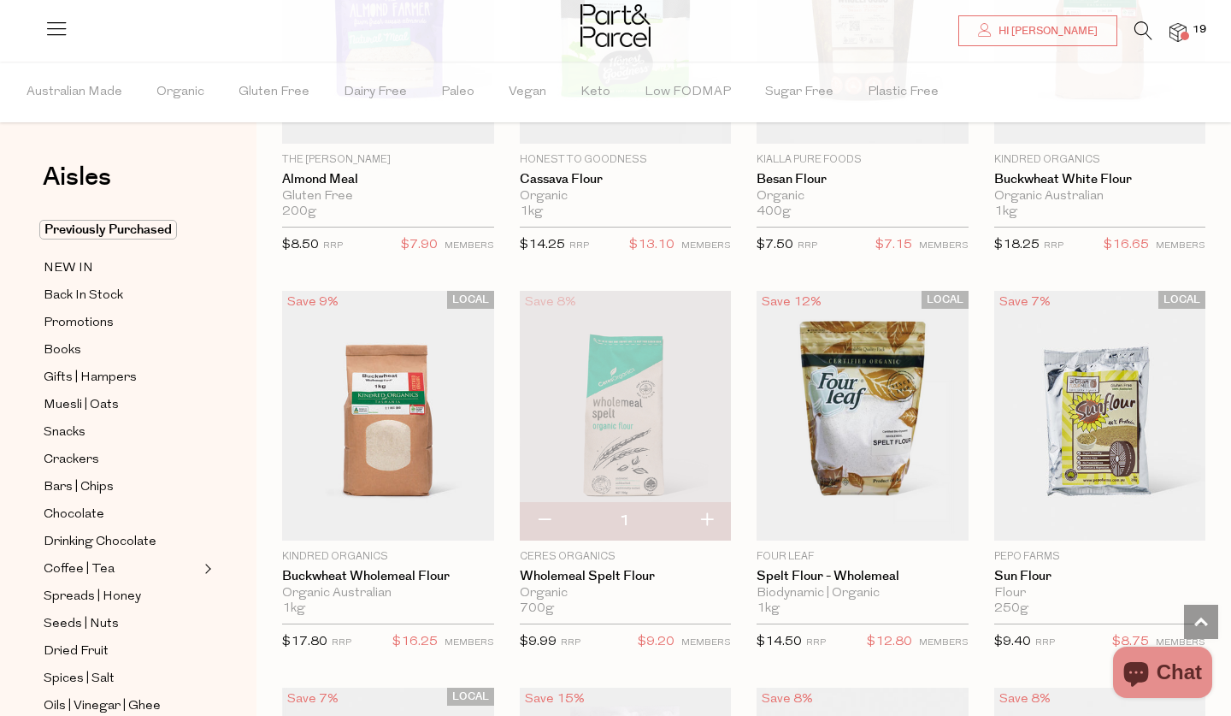
click at [705, 509] on button "button" at bounding box center [706, 521] width 49 height 38
type input "2"
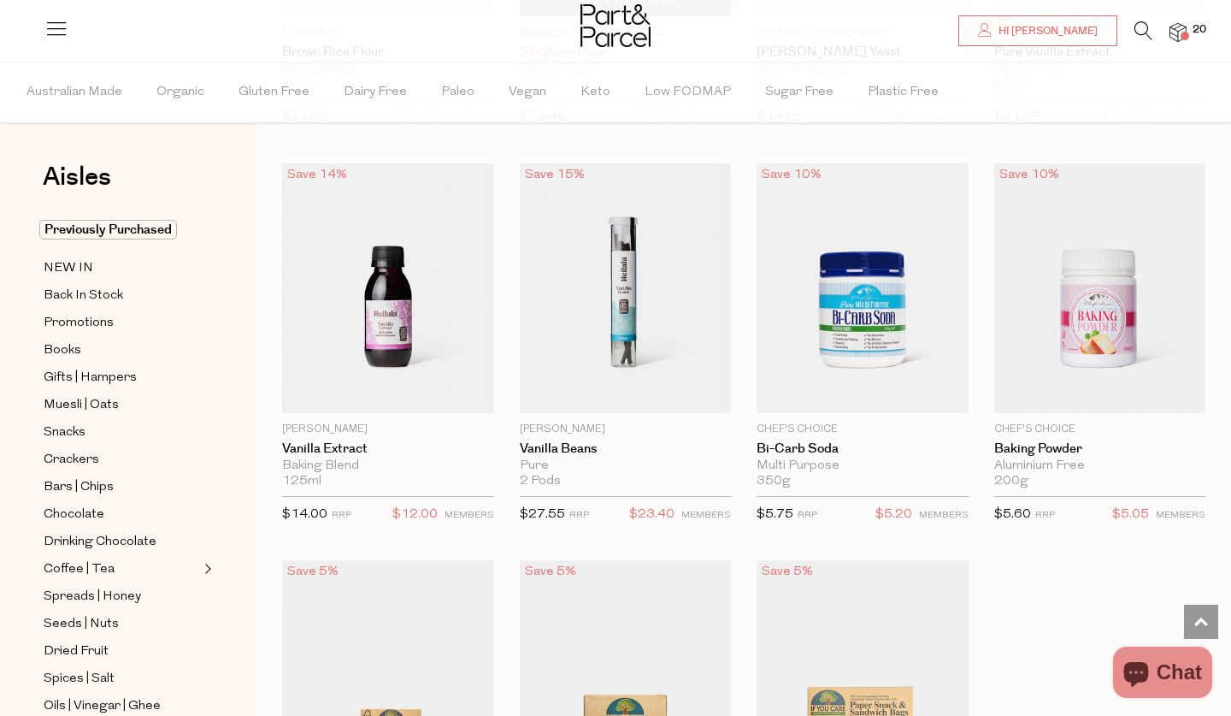
scroll to position [7613, 0]
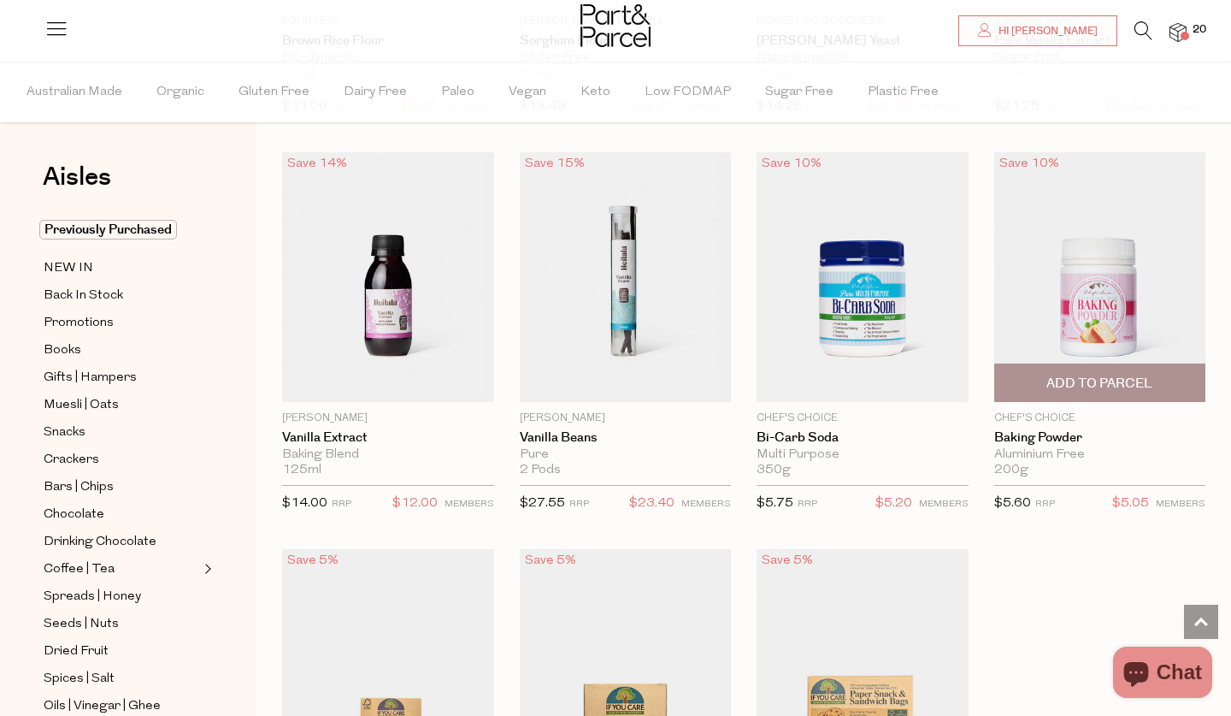
click at [1067, 375] on span "Add To Parcel" at bounding box center [1100, 384] width 106 height 18
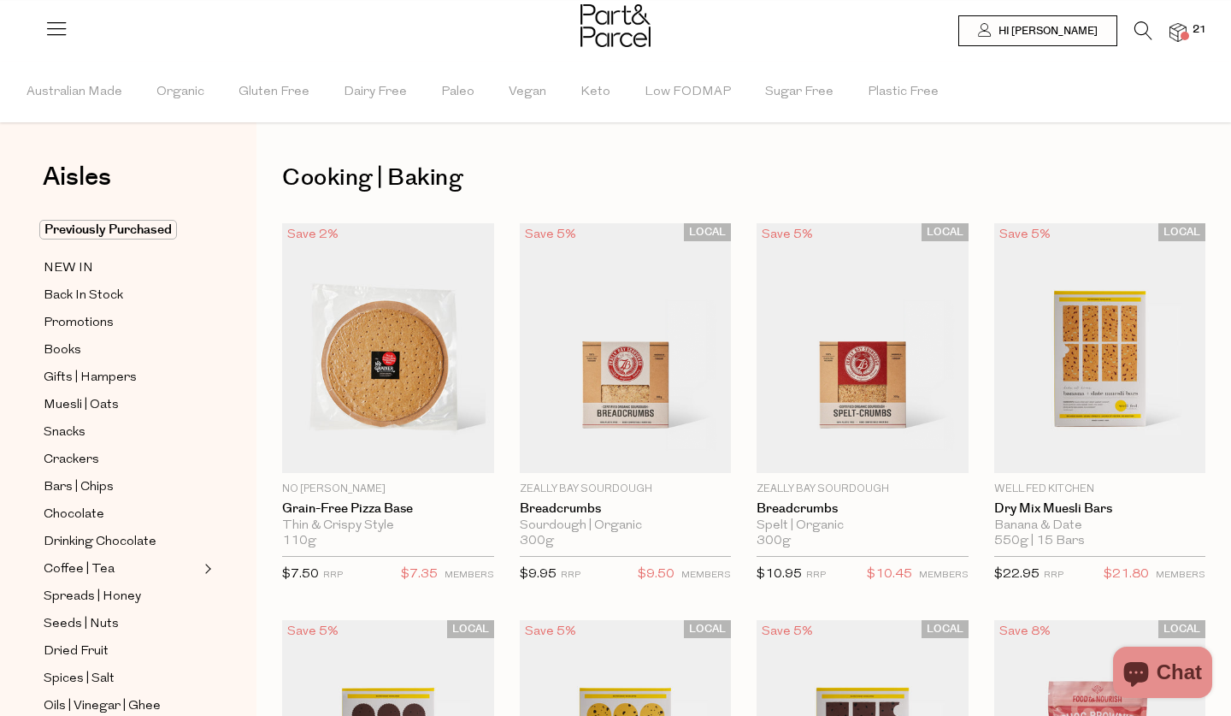
scroll to position [0, 0]
click at [1147, 29] on icon at bounding box center [1144, 30] width 18 height 19
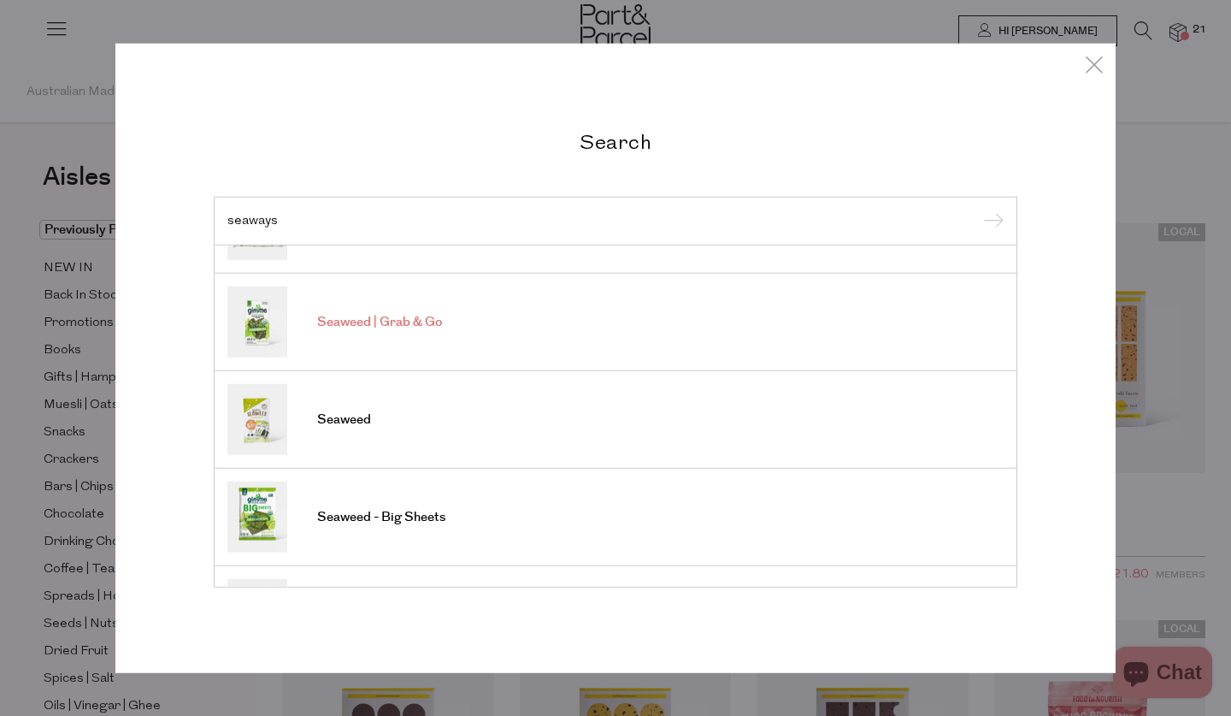
scroll to position [97, 0]
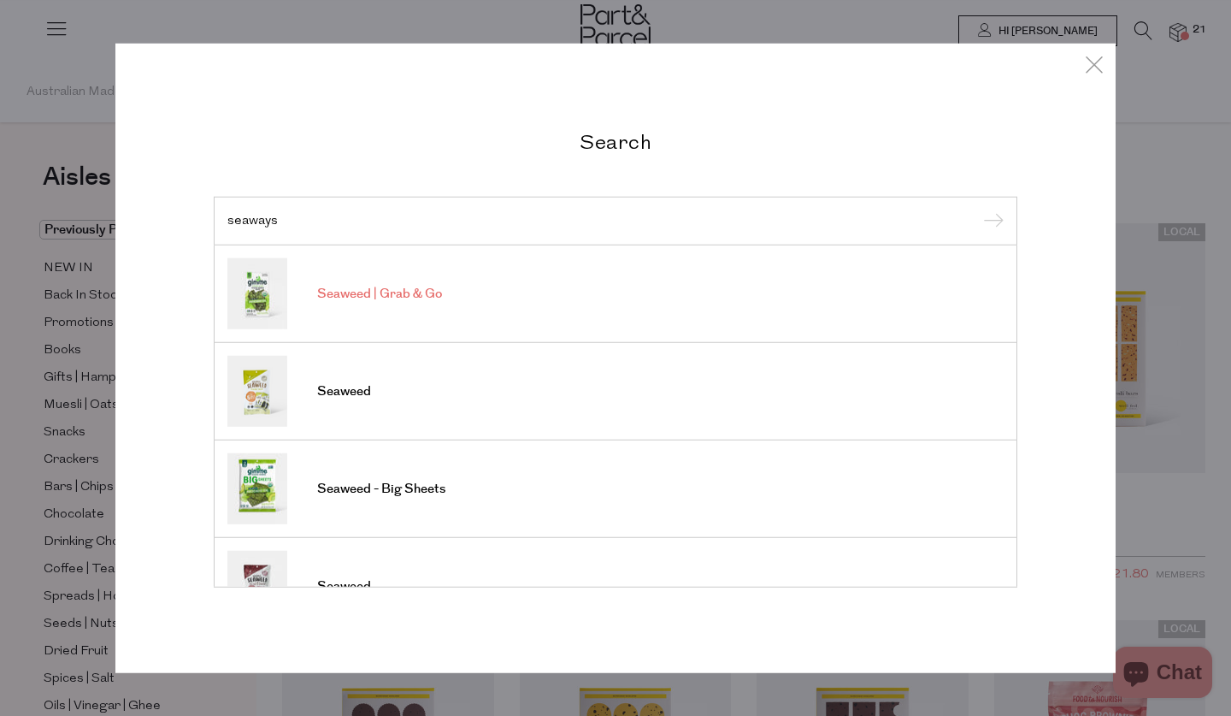
type input "seaways"
click at [392, 292] on span "Seaweed | Grab & Go" at bounding box center [379, 294] width 125 height 17
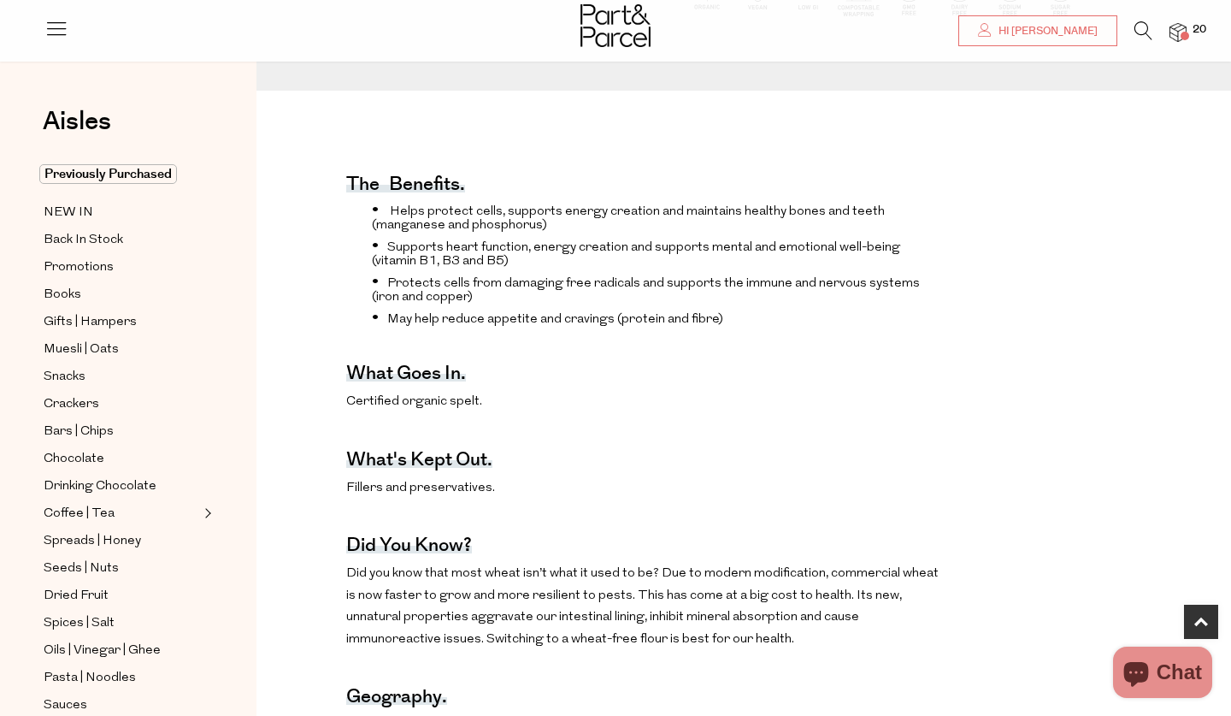
scroll to position [564, 0]
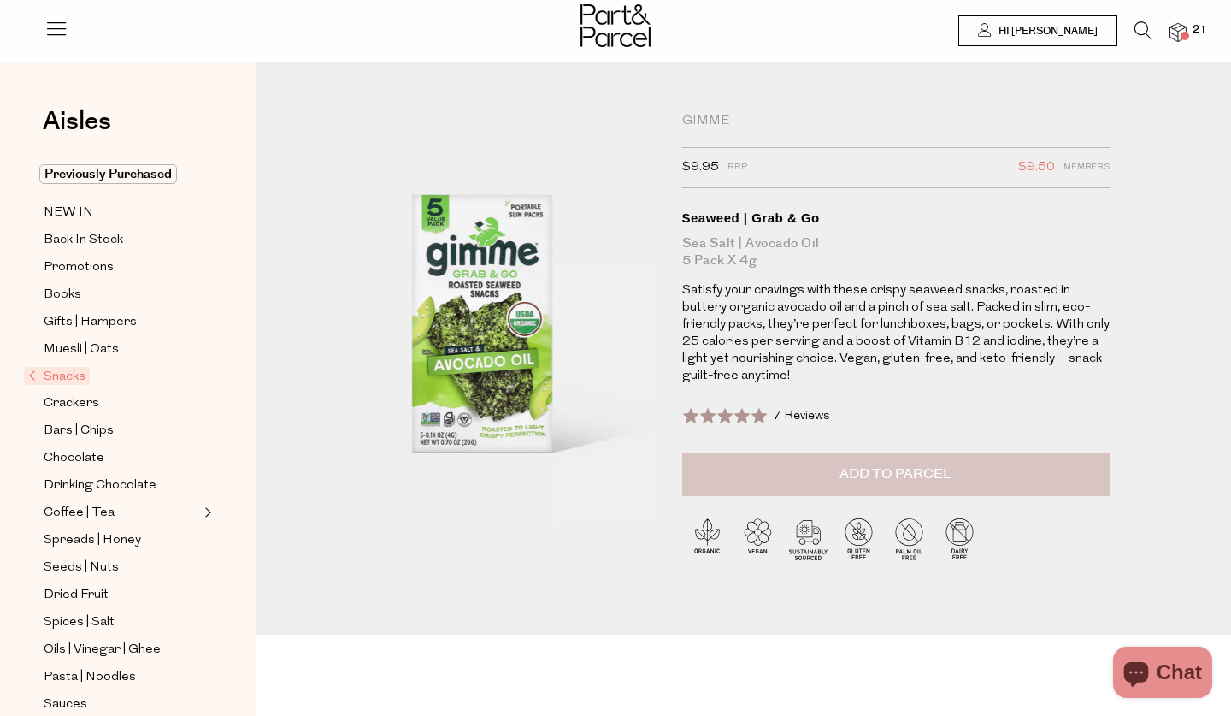
click at [912, 478] on span "Add to Parcel" at bounding box center [896, 474] width 112 height 20
click at [1142, 30] on icon at bounding box center [1144, 30] width 18 height 19
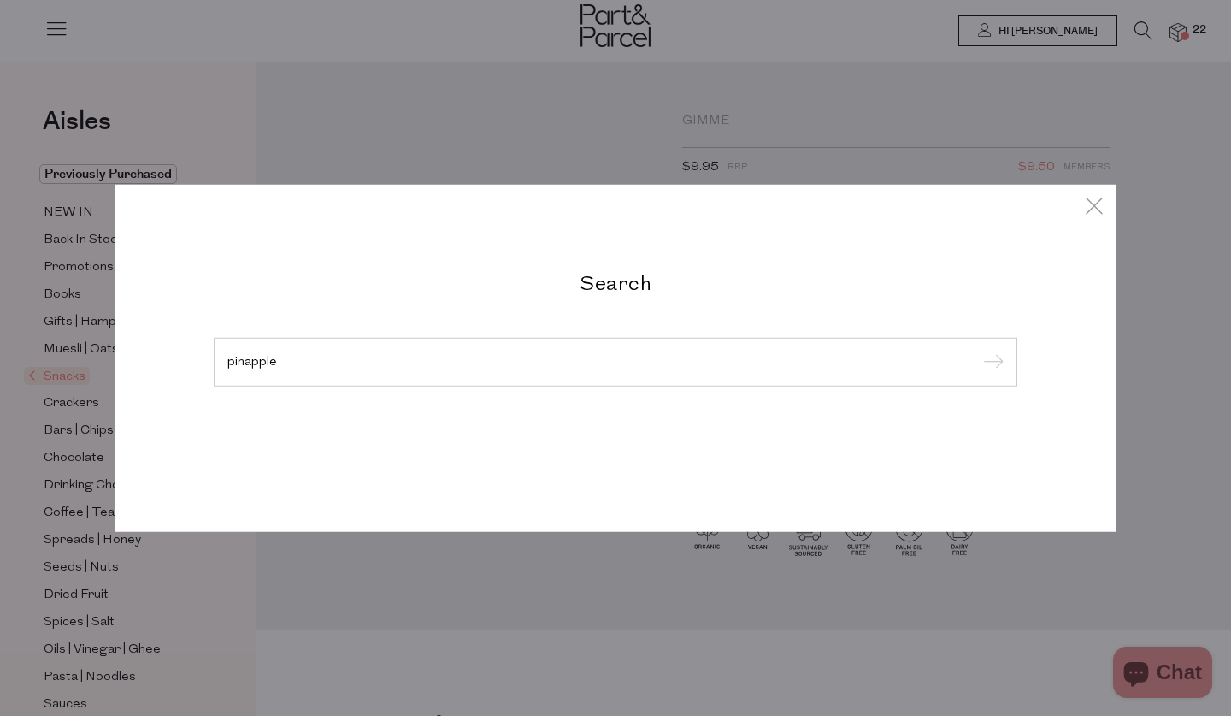
type input "pinapple"
click at [991, 363] on input "submit" at bounding box center [991, 363] width 26 height 26
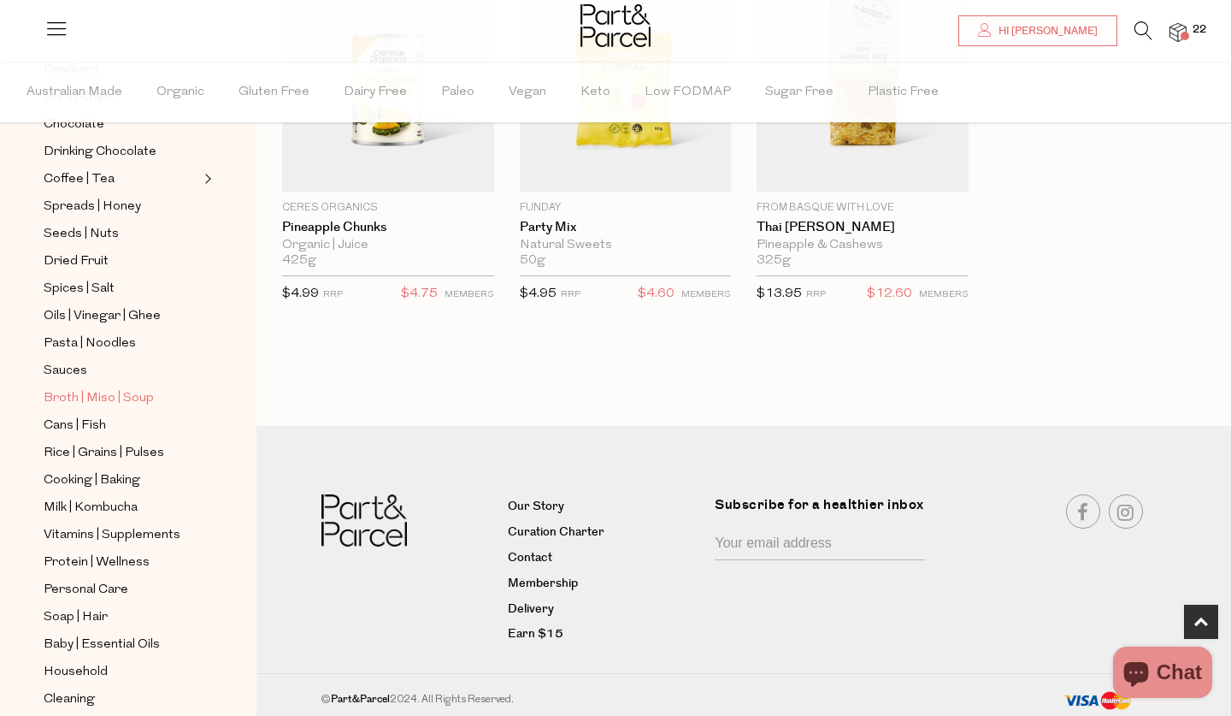
scroll to position [389, 0]
click at [76, 422] on span "Cans | Fish" at bounding box center [75, 426] width 62 height 21
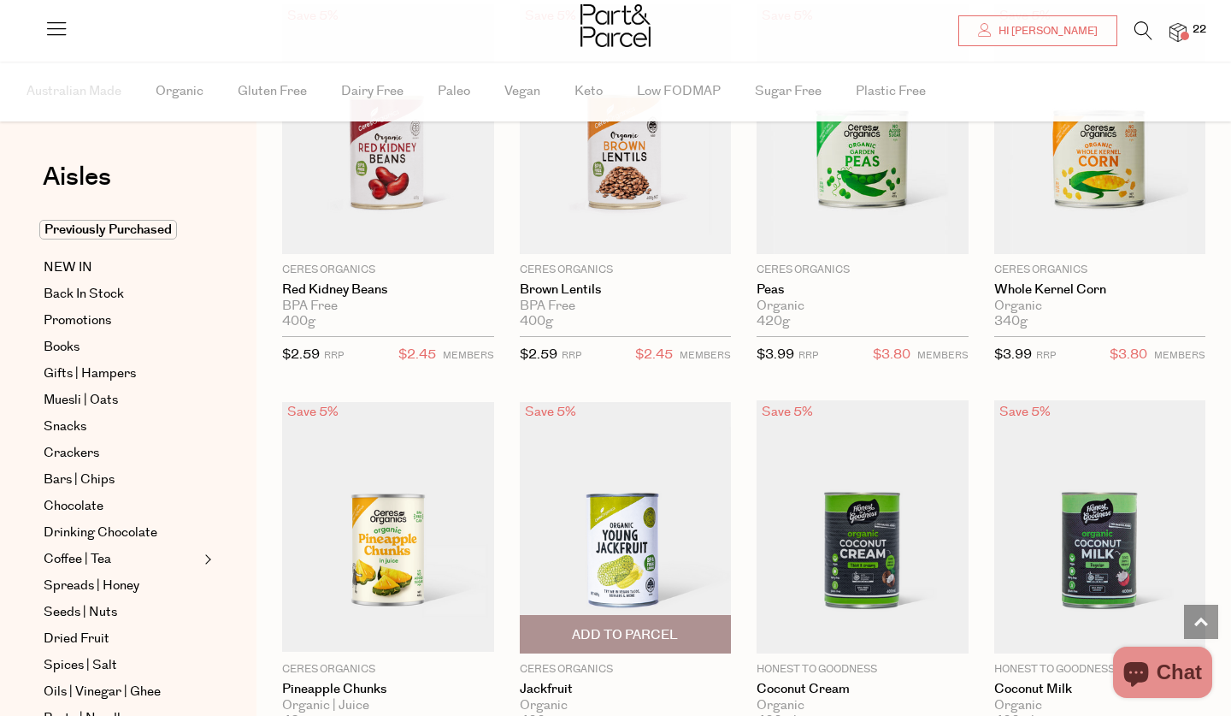
scroll to position [1166, 0]
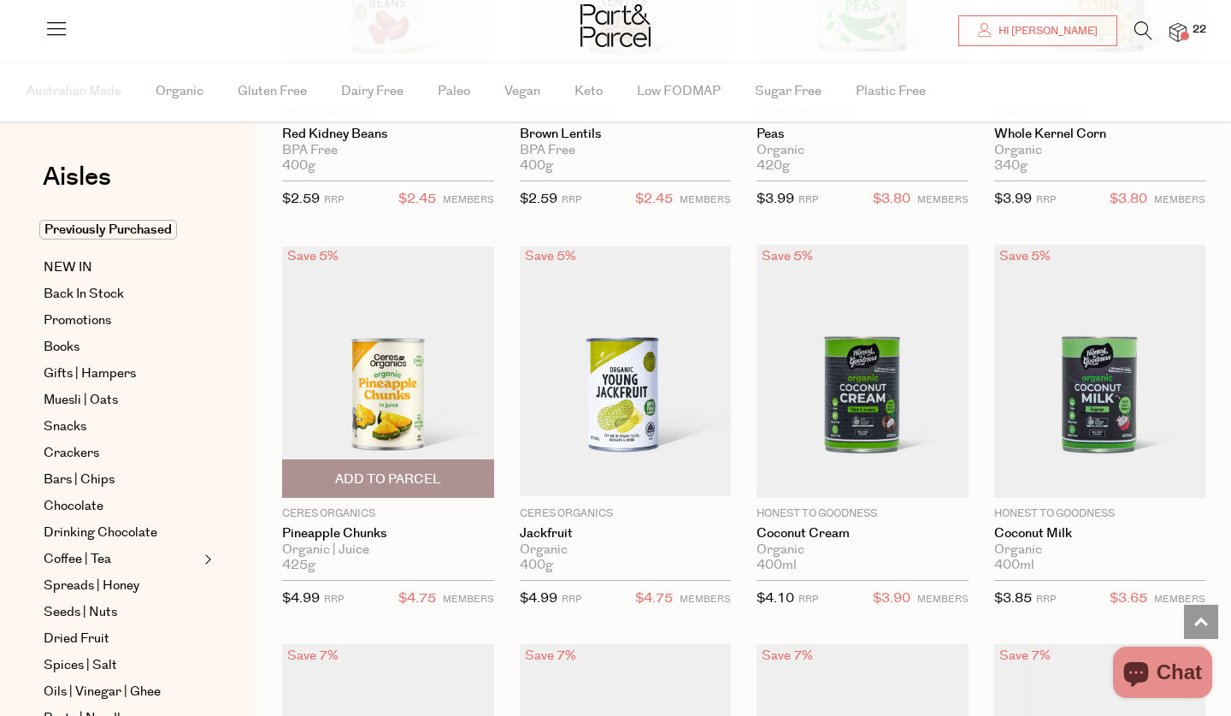
click at [400, 471] on span "Add To Parcel" at bounding box center [388, 479] width 106 height 18
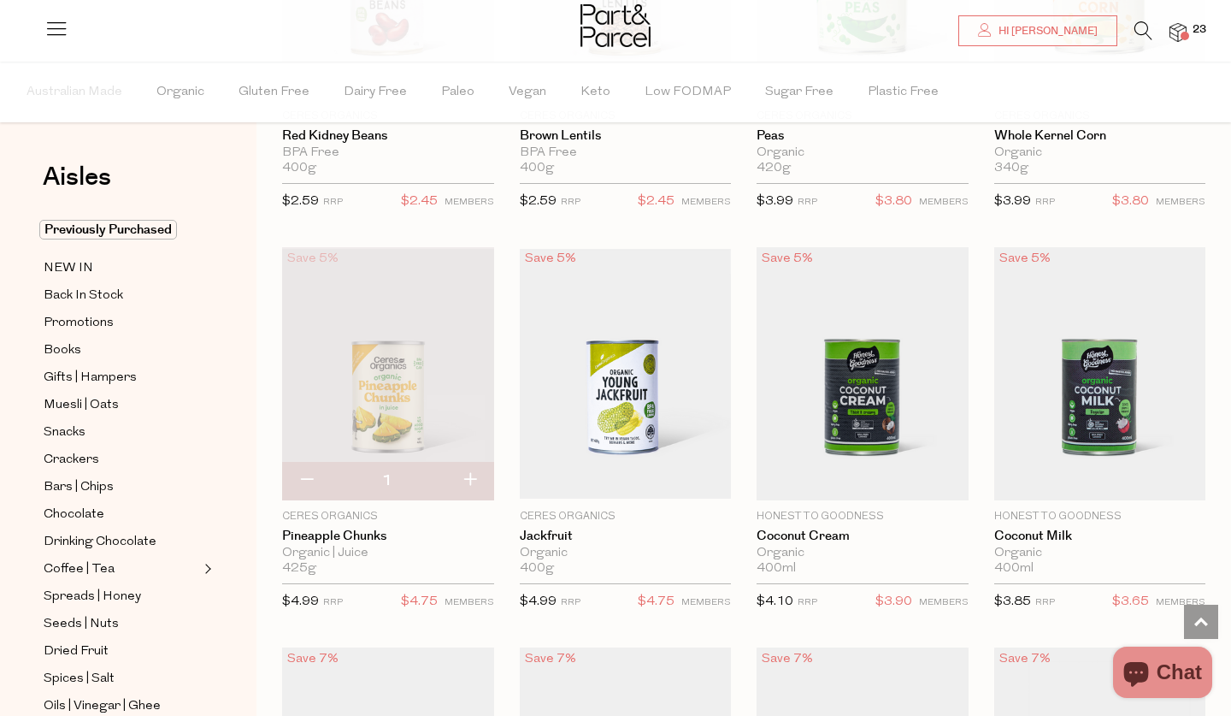
click at [469, 475] on button "button" at bounding box center [469, 481] width 49 height 38
type input "2"
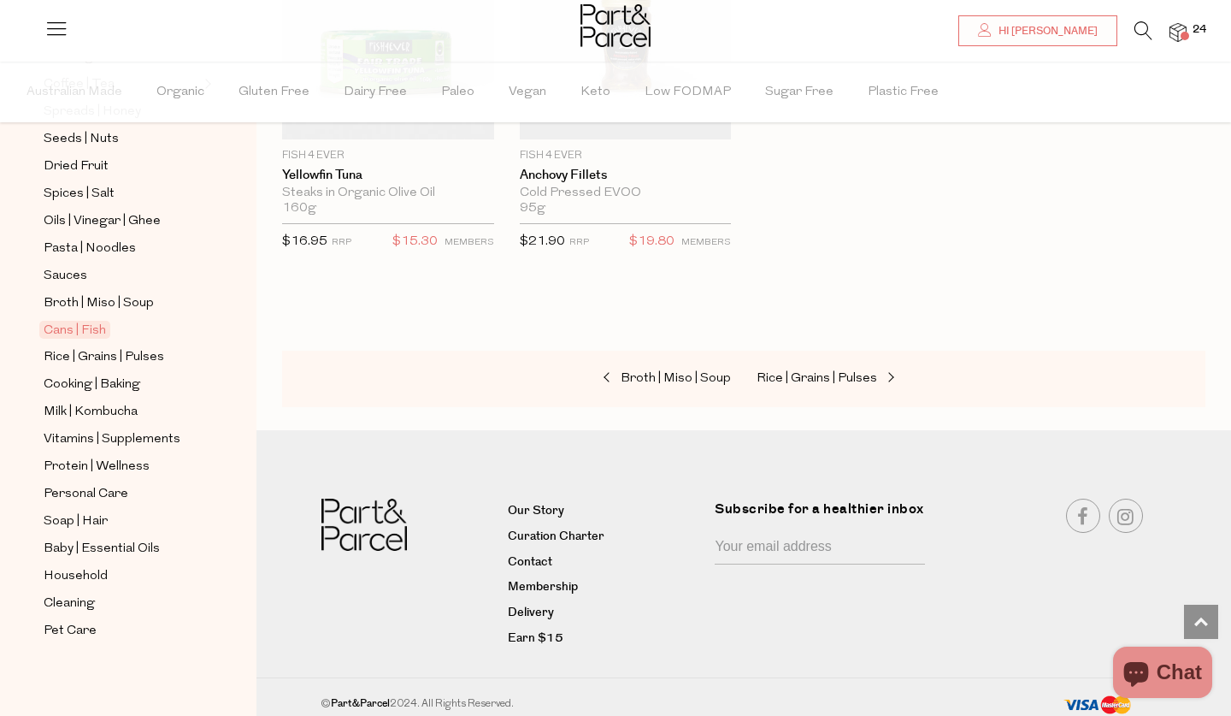
scroll to position [485, 0]
click at [71, 572] on span "Household" at bounding box center [76, 576] width 64 height 21
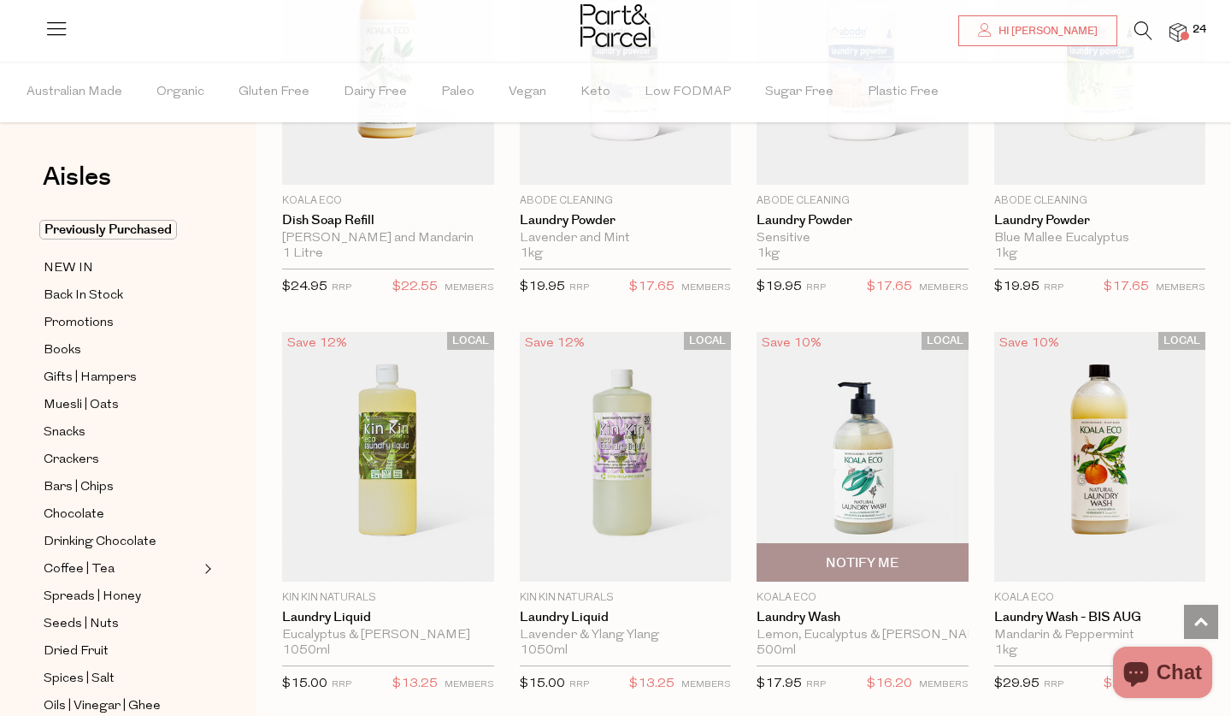
scroll to position [3871, 0]
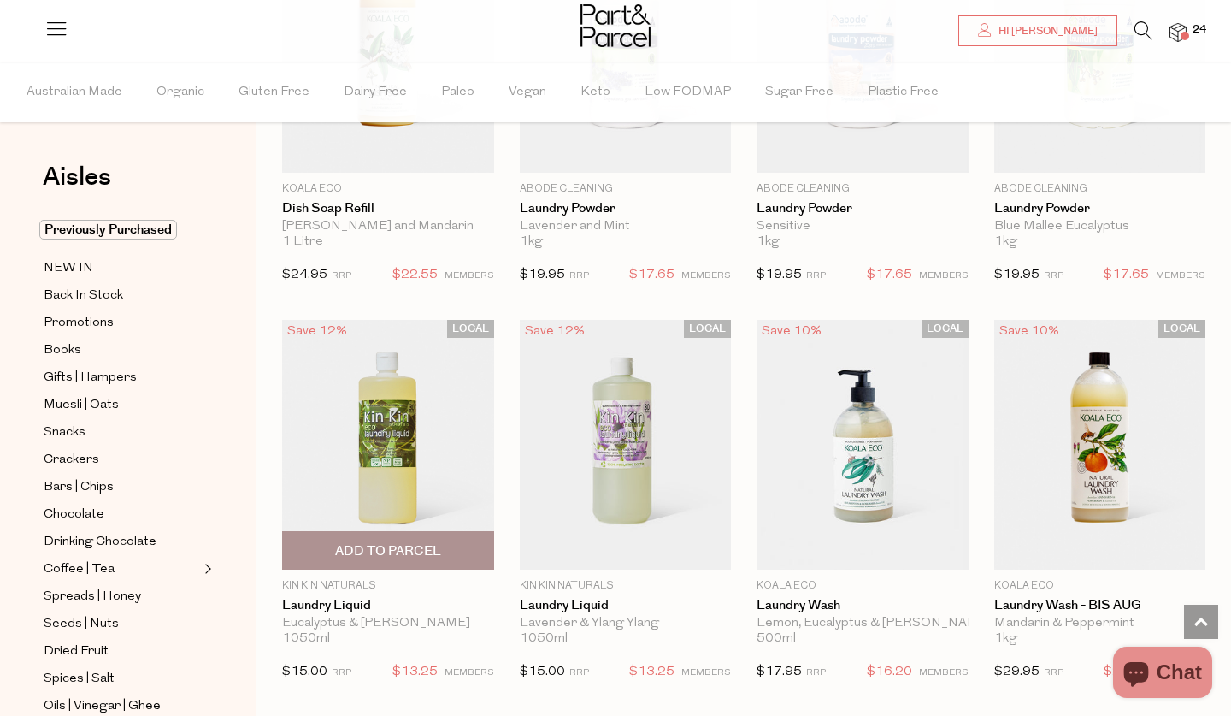
click at [369, 542] on span "Add To Parcel" at bounding box center [388, 551] width 106 height 18
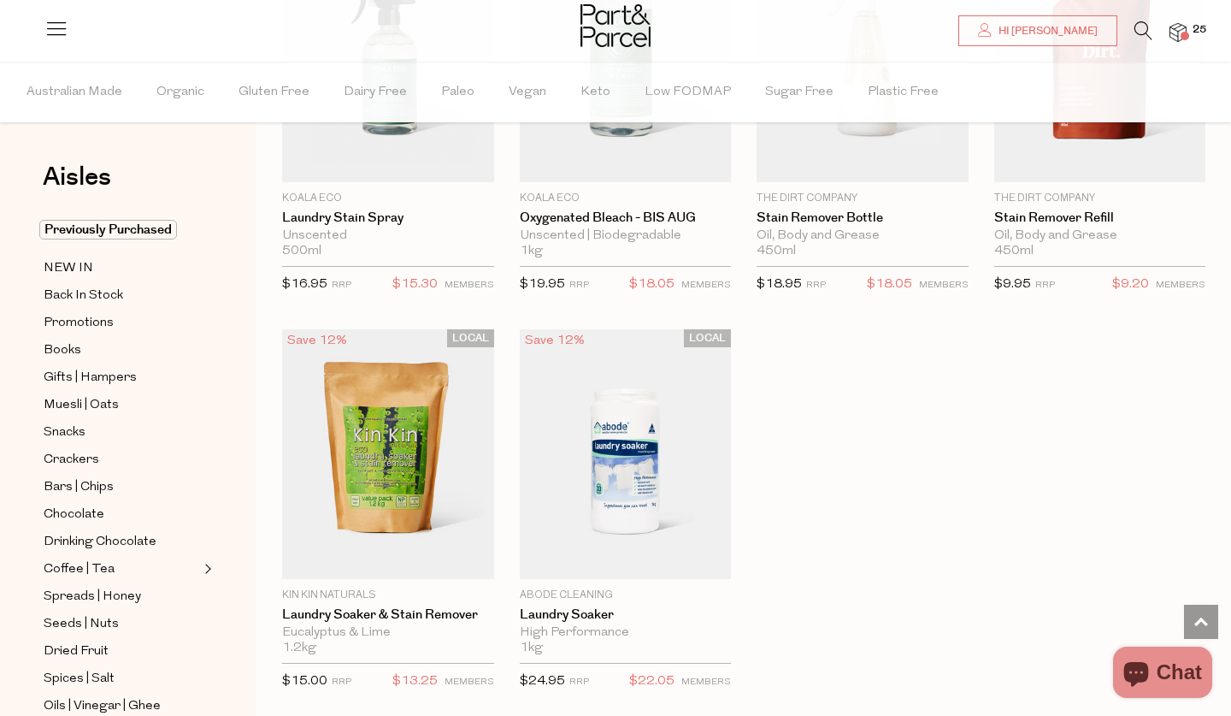
scroll to position [4664, 0]
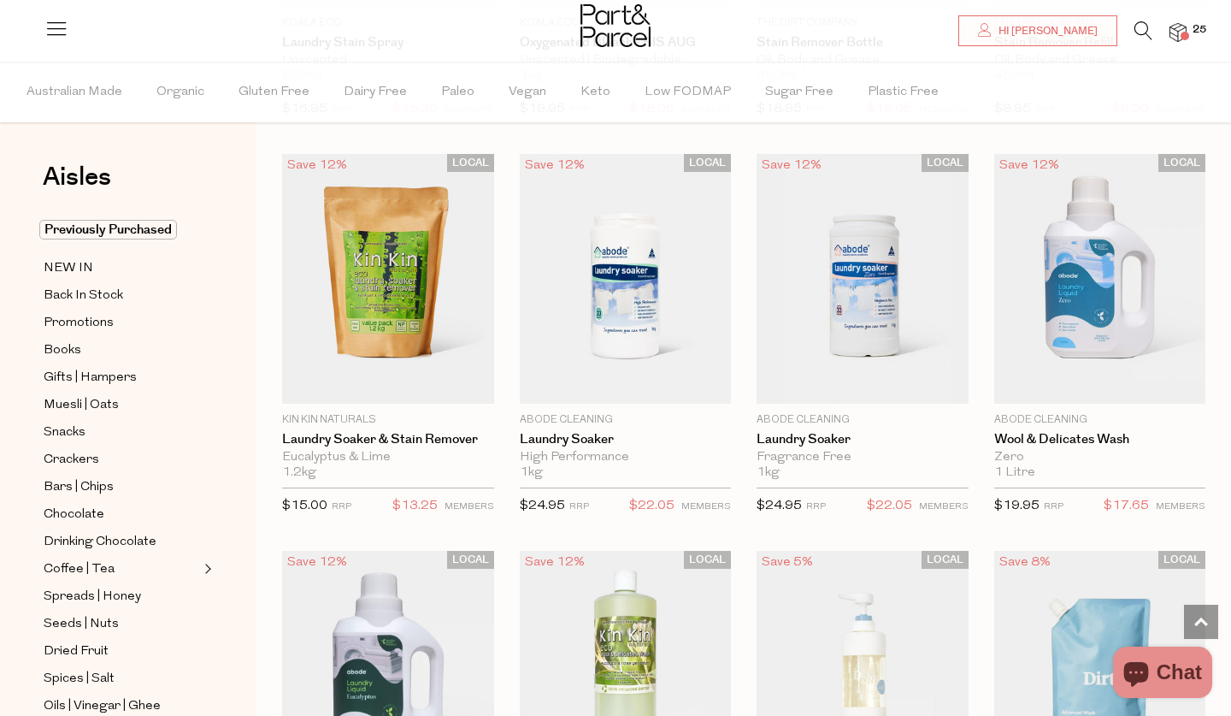
scroll to position [4829, 0]
click at [839, 301] on img at bounding box center [863, 280] width 212 height 250
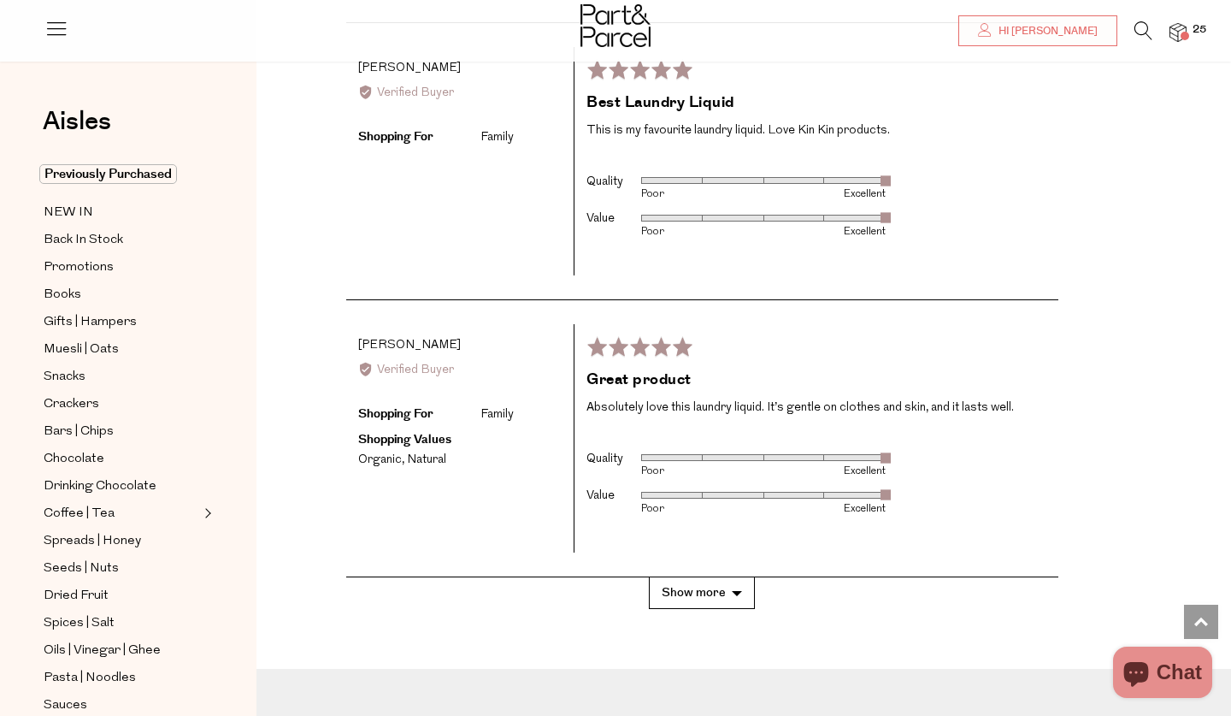
scroll to position [3023, 0]
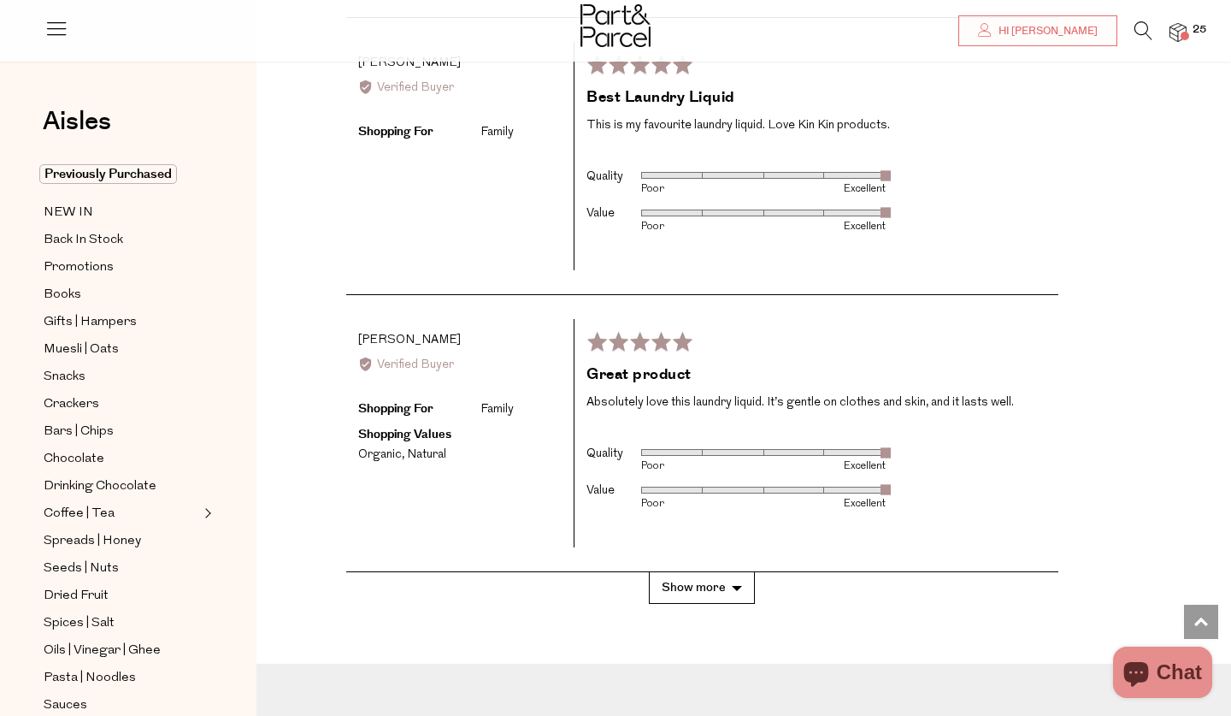
click at [727, 575] on button "Show more" at bounding box center [702, 588] width 106 height 32
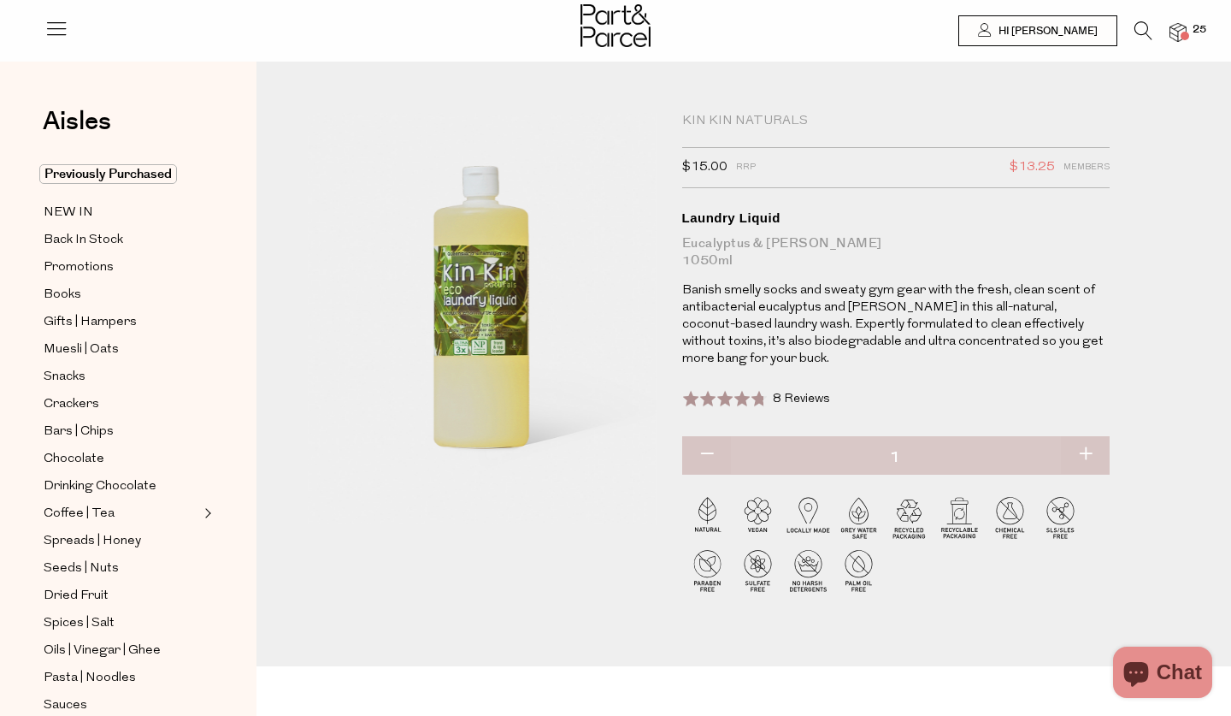
scroll to position [0, 0]
click at [1085, 452] on button "button" at bounding box center [1085, 455] width 49 height 38
type input "2"
click at [1180, 29] on img at bounding box center [1178, 33] width 17 height 20
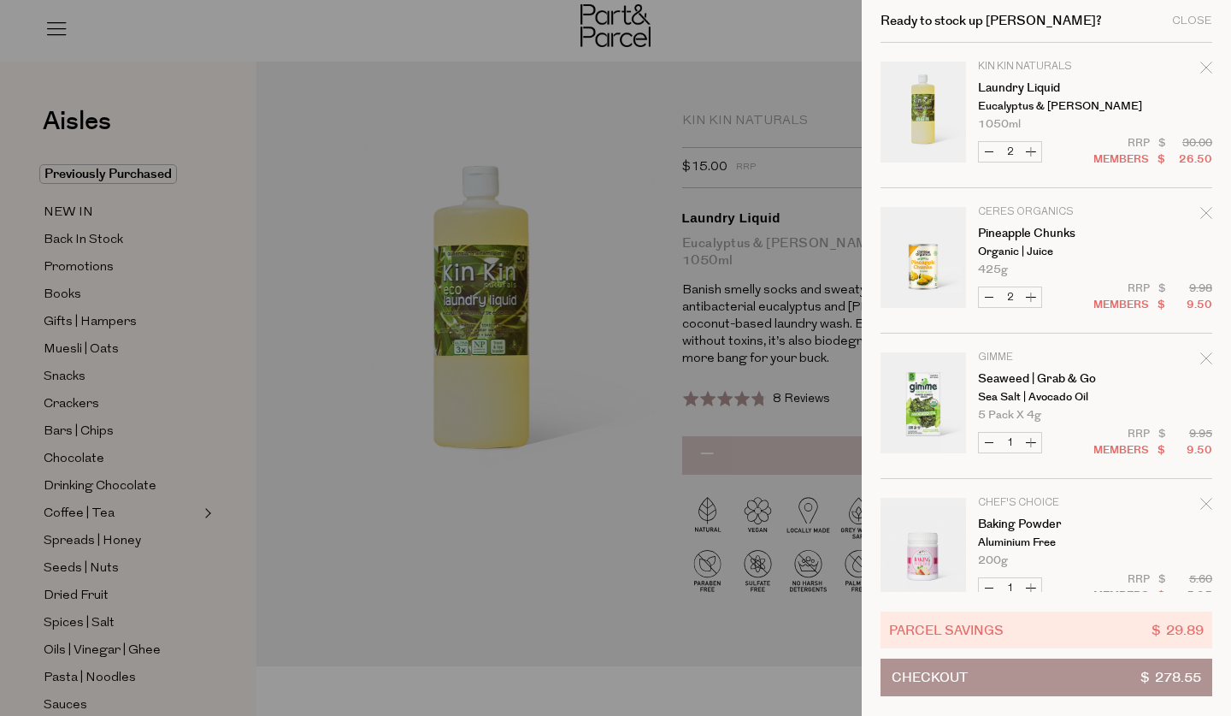
click at [988, 149] on button "Decrease Laundry Liquid" at bounding box center [989, 152] width 21 height 20
type input "1"
click at [552, 214] on div at bounding box center [615, 358] width 1231 height 716
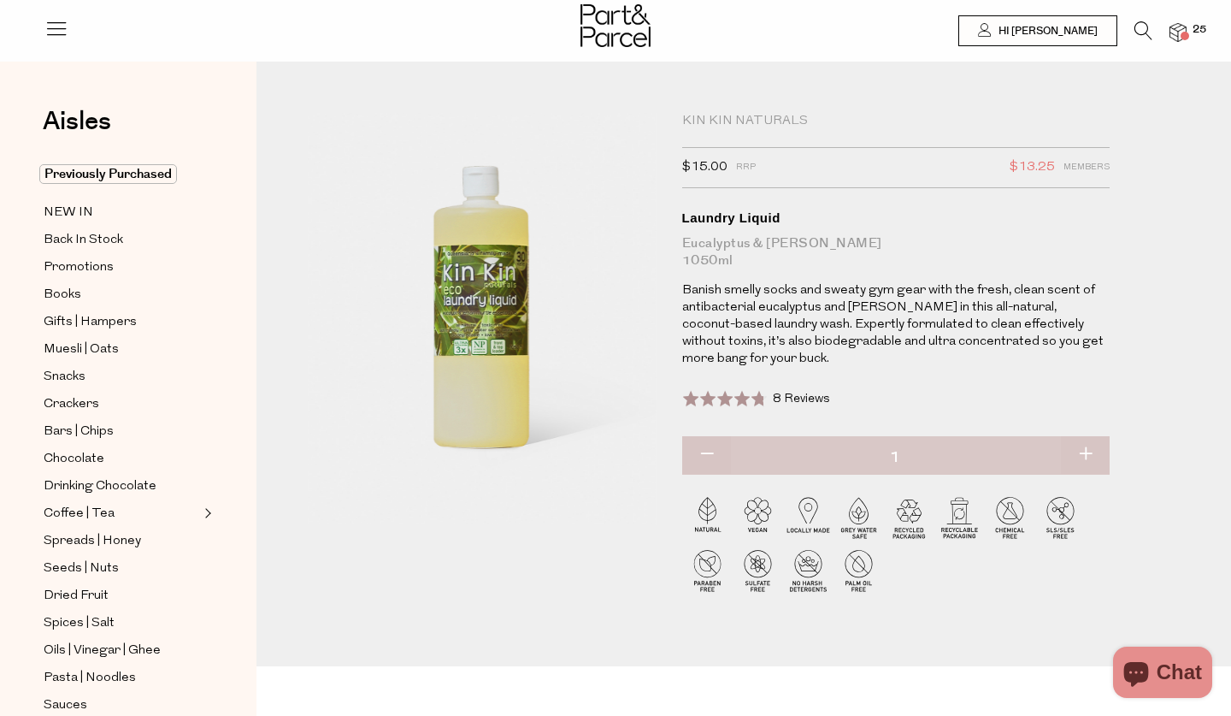
click at [1140, 32] on icon at bounding box center [1144, 30] width 18 height 19
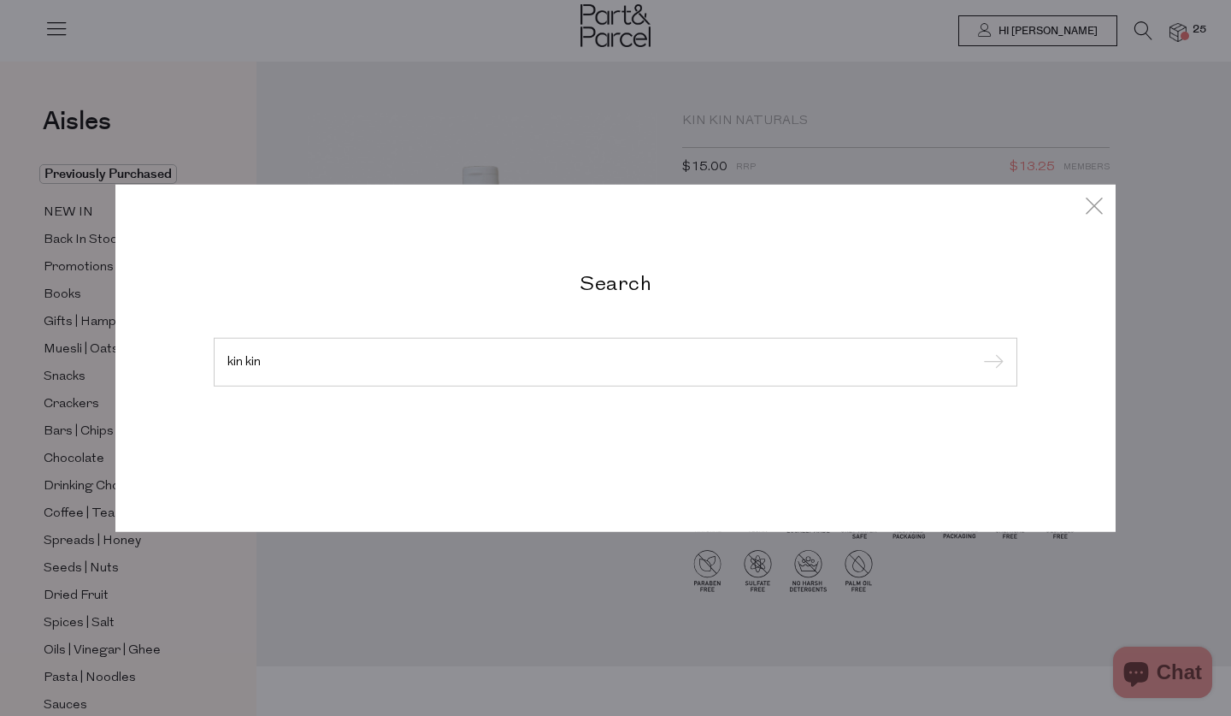
type input "kin kin"
click at [991, 363] on input "submit" at bounding box center [991, 363] width 26 height 26
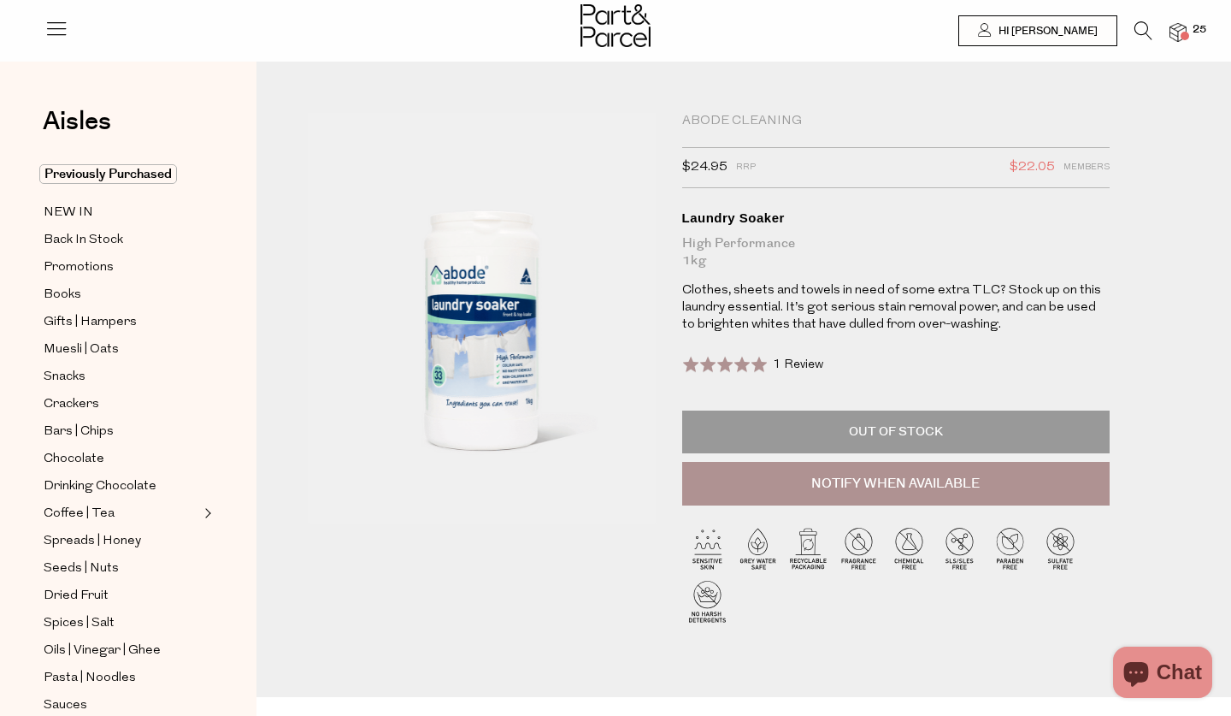
click at [742, 117] on div "Abode Cleaning" at bounding box center [896, 121] width 428 height 17
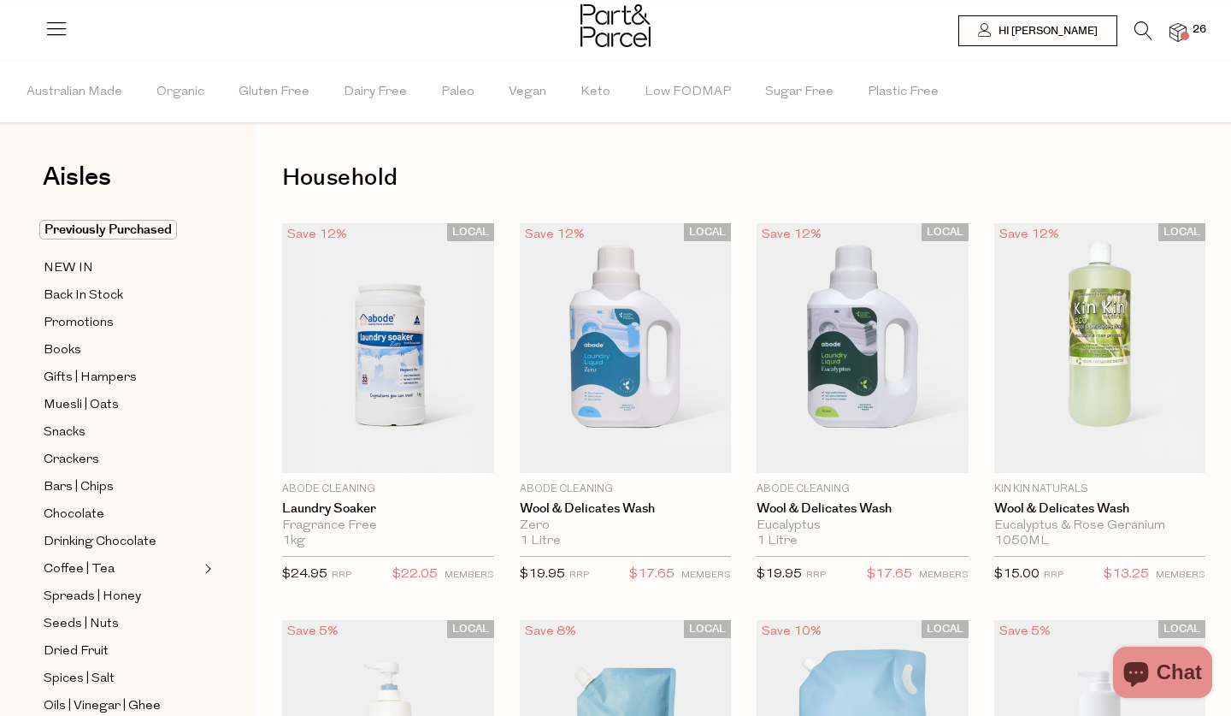
click at [1177, 35] on img at bounding box center [1178, 33] width 17 height 20
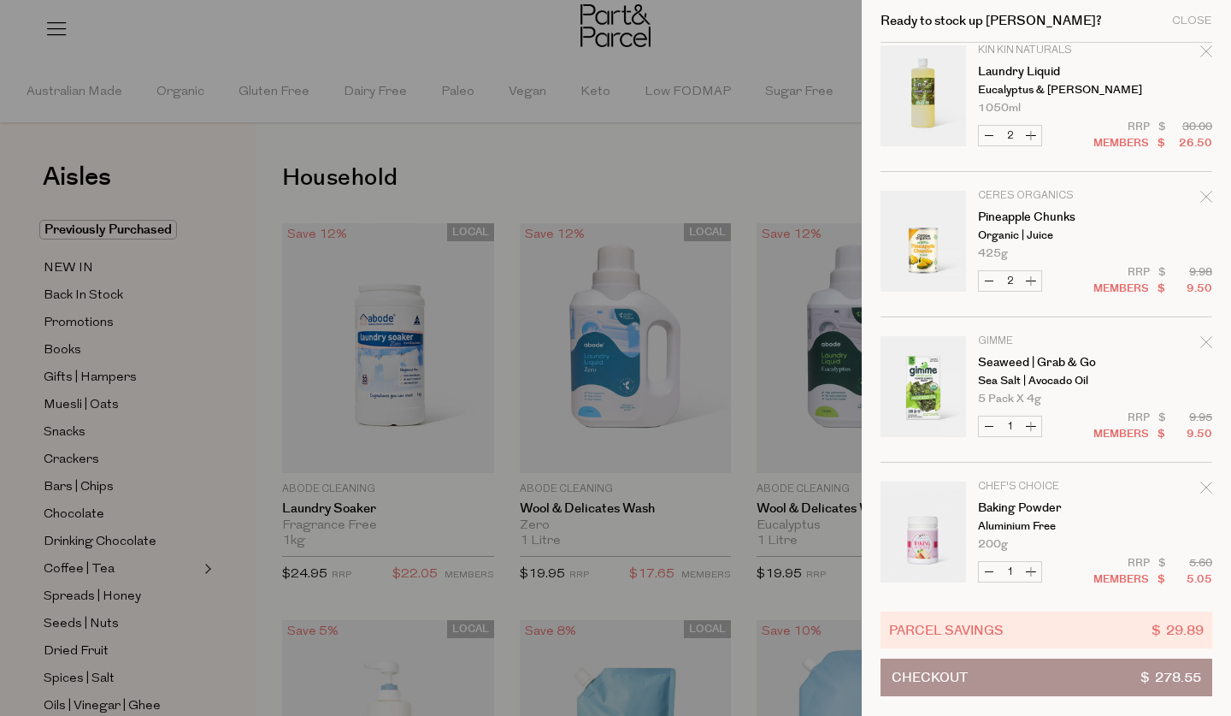
scroll to position [21, 0]
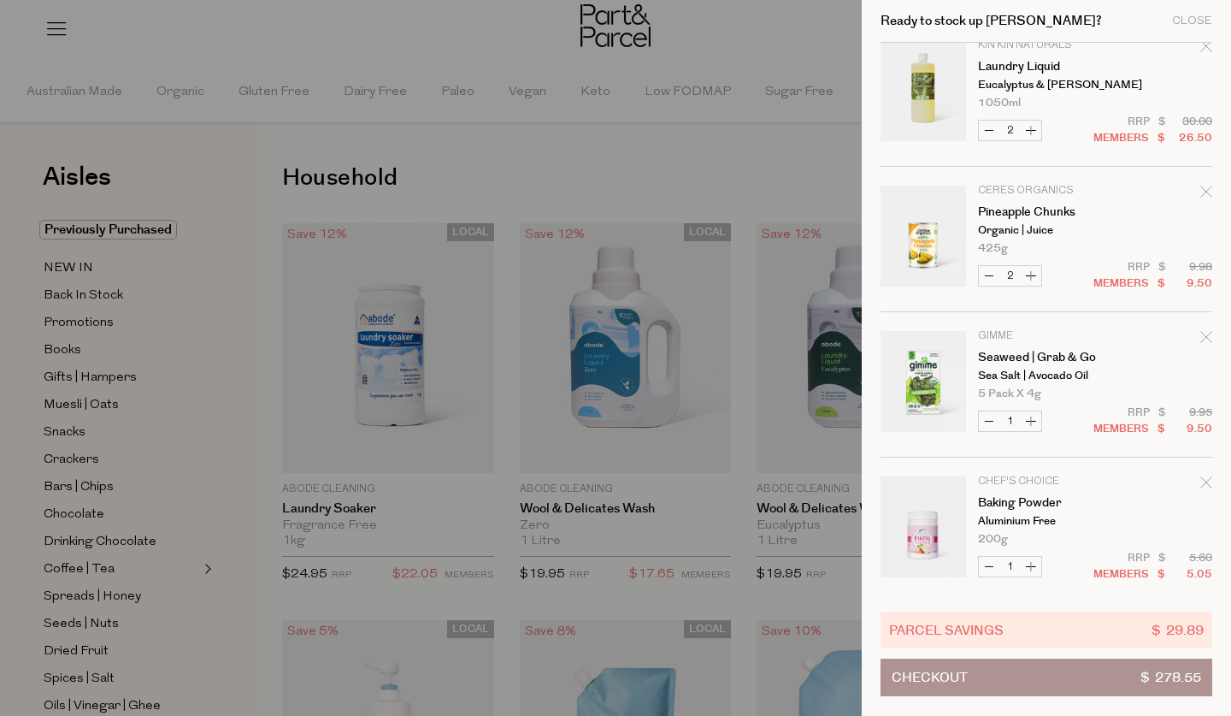
click at [988, 133] on button "Decrease Laundry Liquid" at bounding box center [989, 131] width 21 height 20
type input "1"
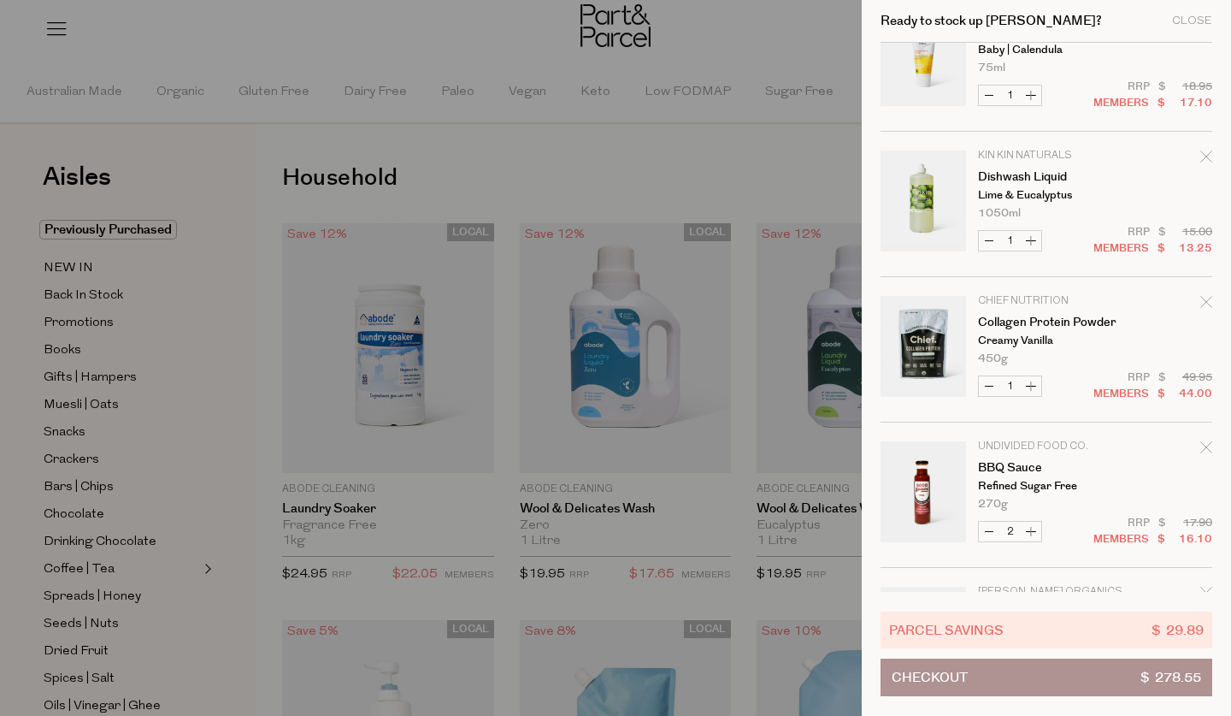
scroll to position [853, 0]
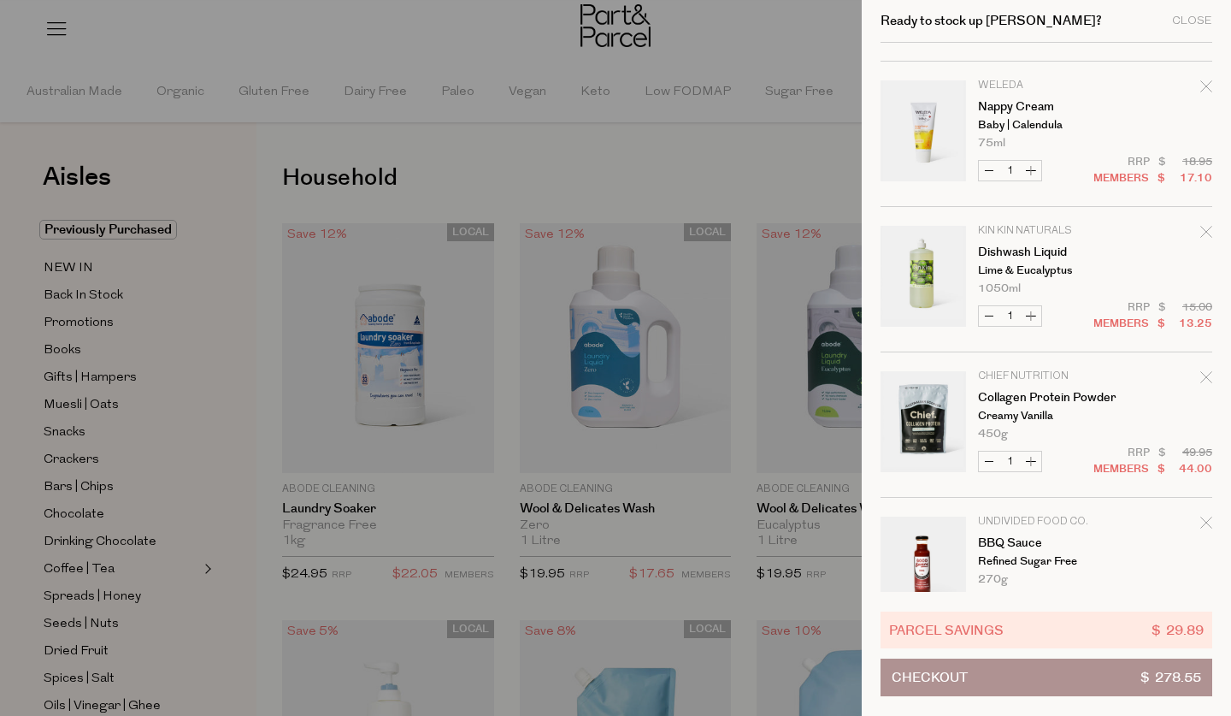
click at [1203, 87] on icon "Remove Nappy Cream" at bounding box center [1205, 85] width 11 height 11
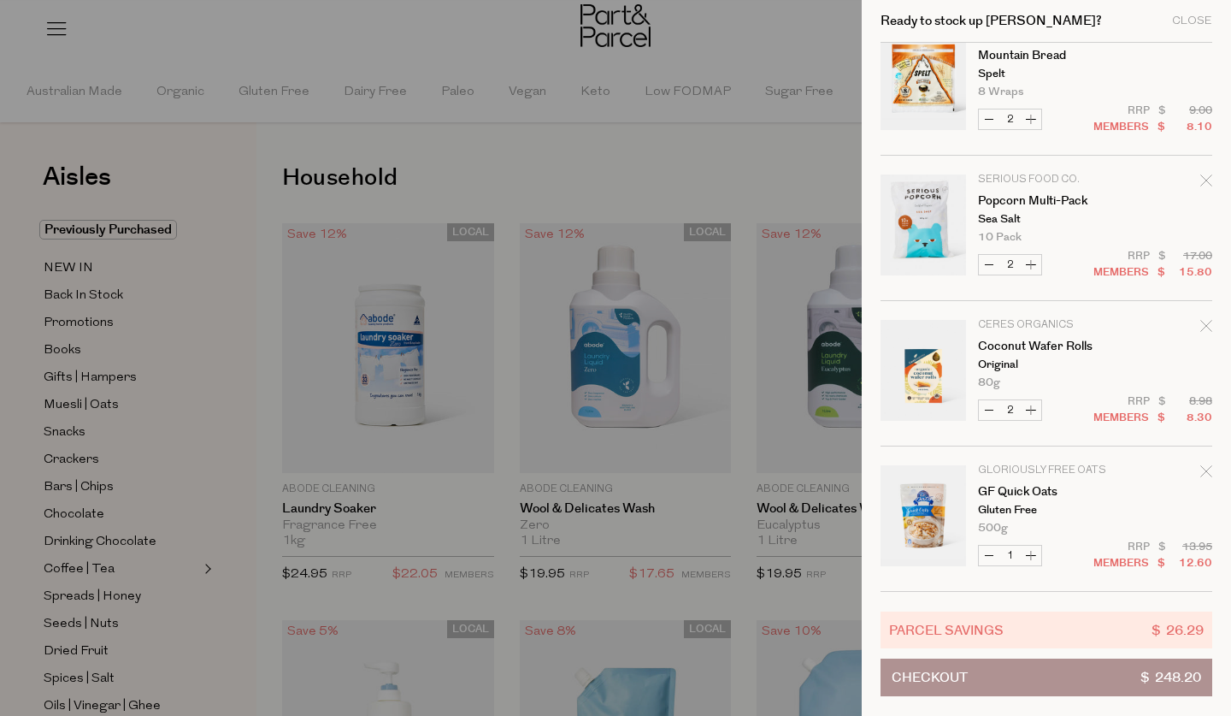
scroll to position [1922, 0]
click at [1203, 326] on icon "Remove Coconut Wafer Rolls" at bounding box center [1205, 325] width 11 height 11
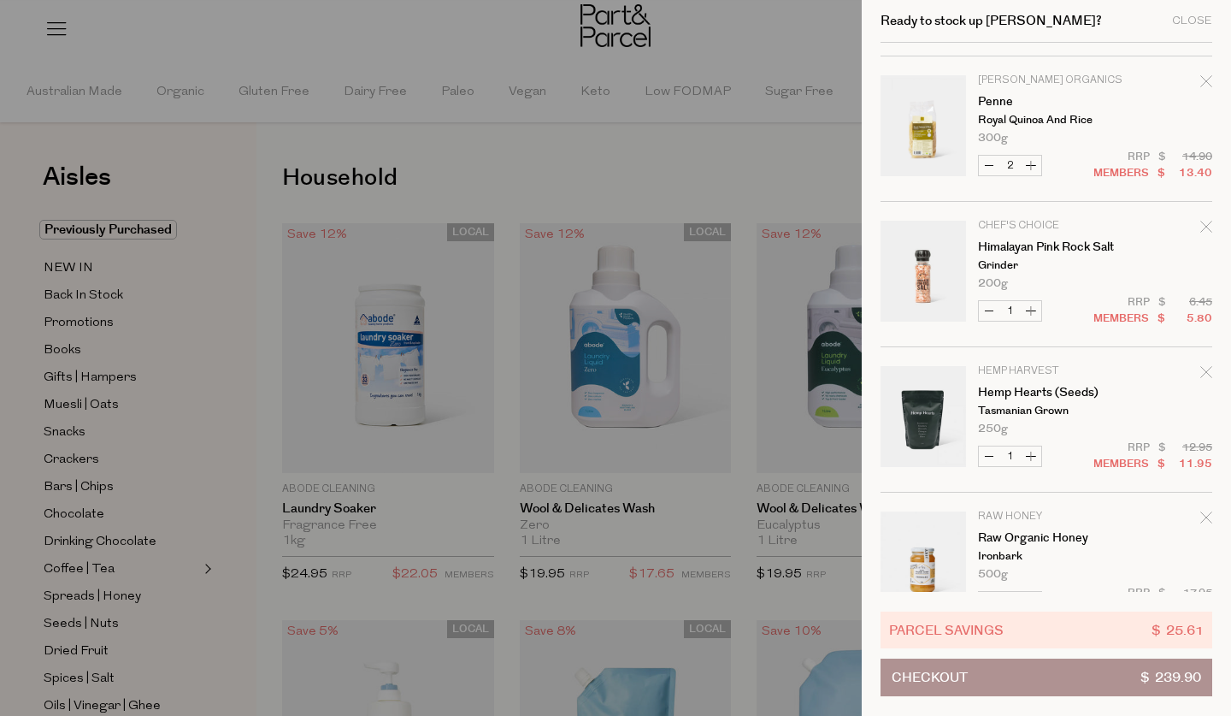
scroll to position [1290, 0]
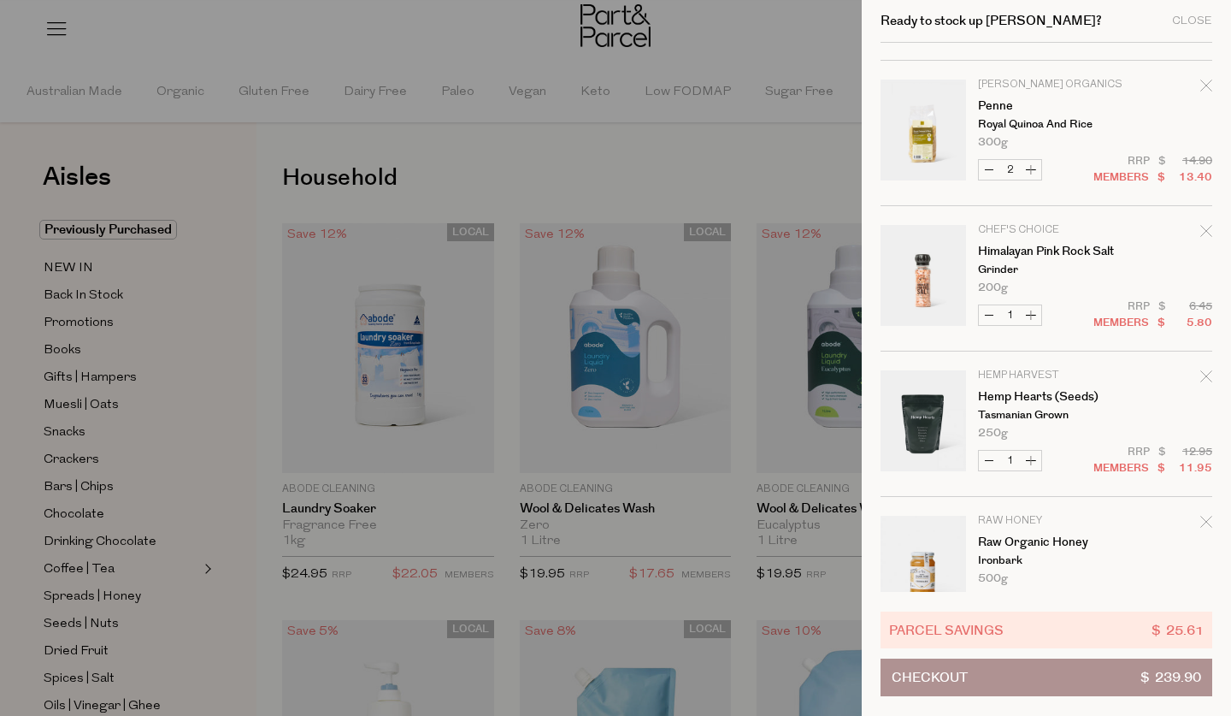
click at [1205, 373] on icon "Remove Hemp Hearts (Seeds)" at bounding box center [1206, 376] width 12 height 12
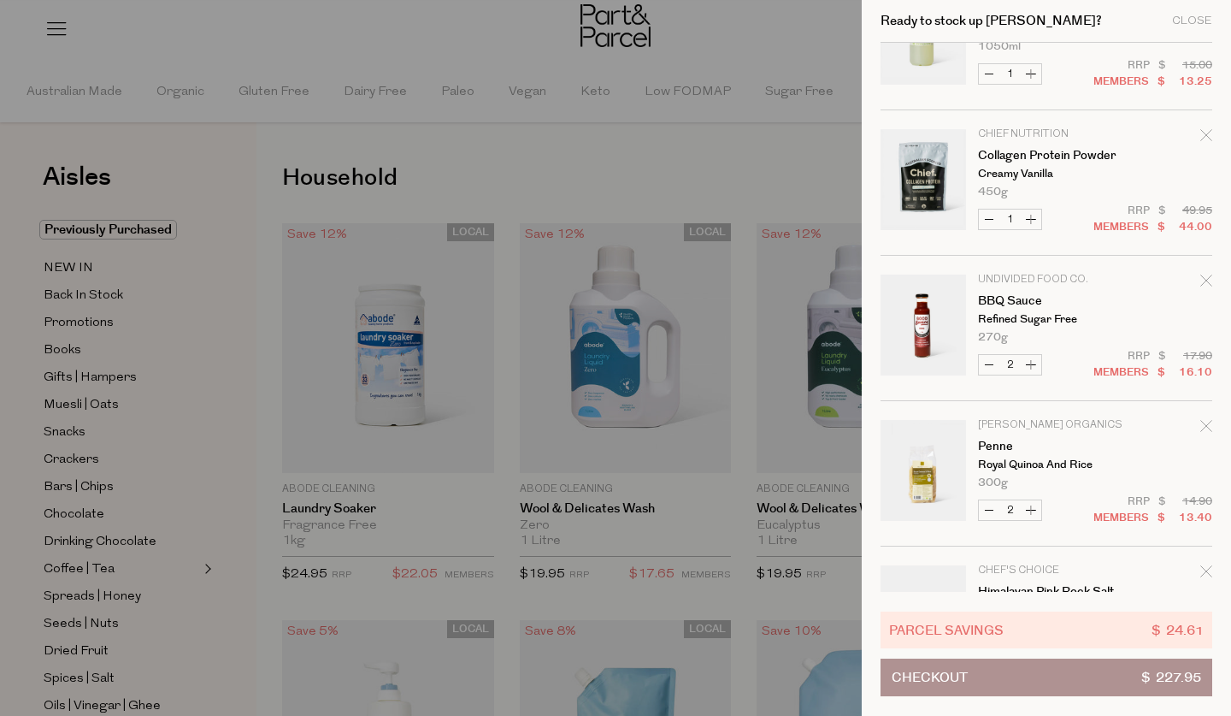
scroll to position [953, 0]
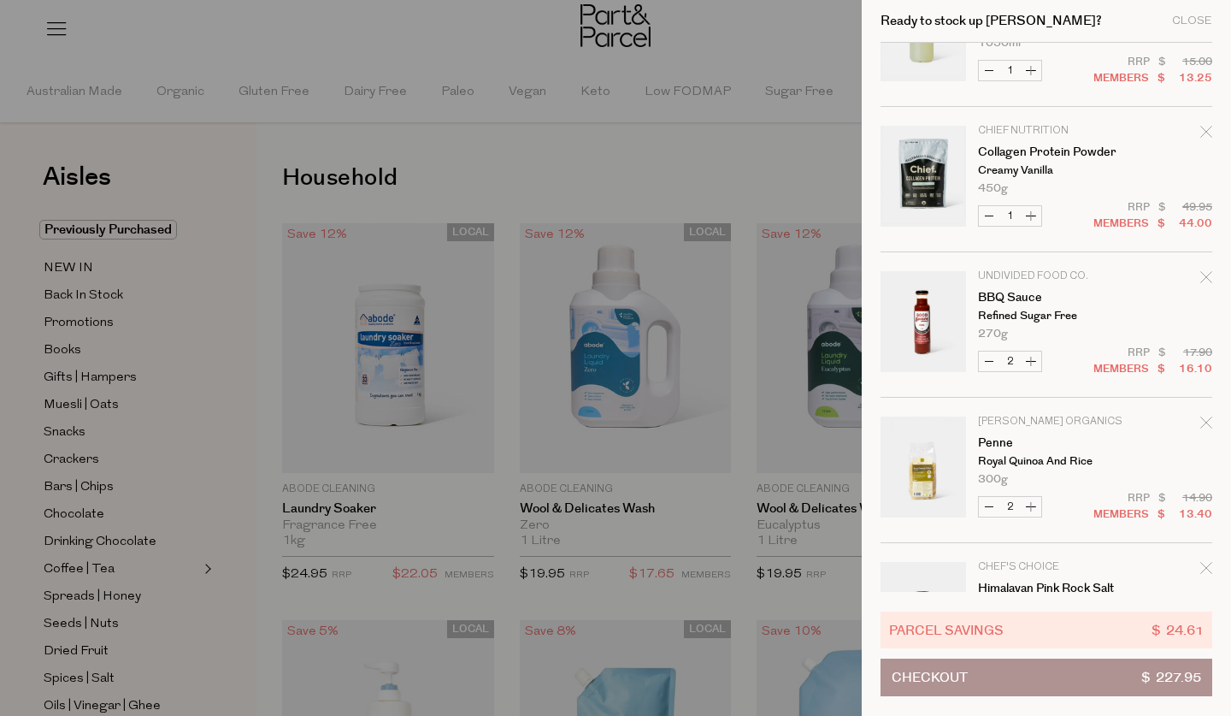
click at [1203, 133] on icon "Remove Collagen Protein Powder" at bounding box center [1206, 132] width 12 height 12
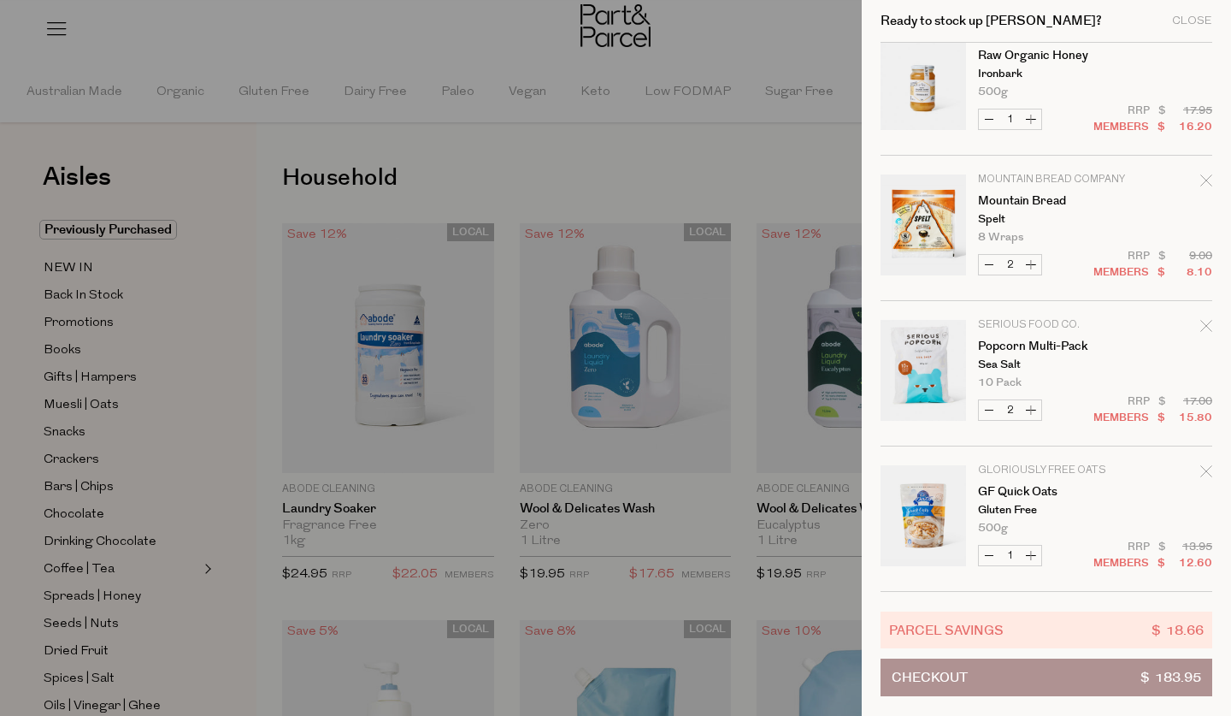
scroll to position [1486, 0]
click at [431, 50] on div at bounding box center [615, 358] width 1231 height 716
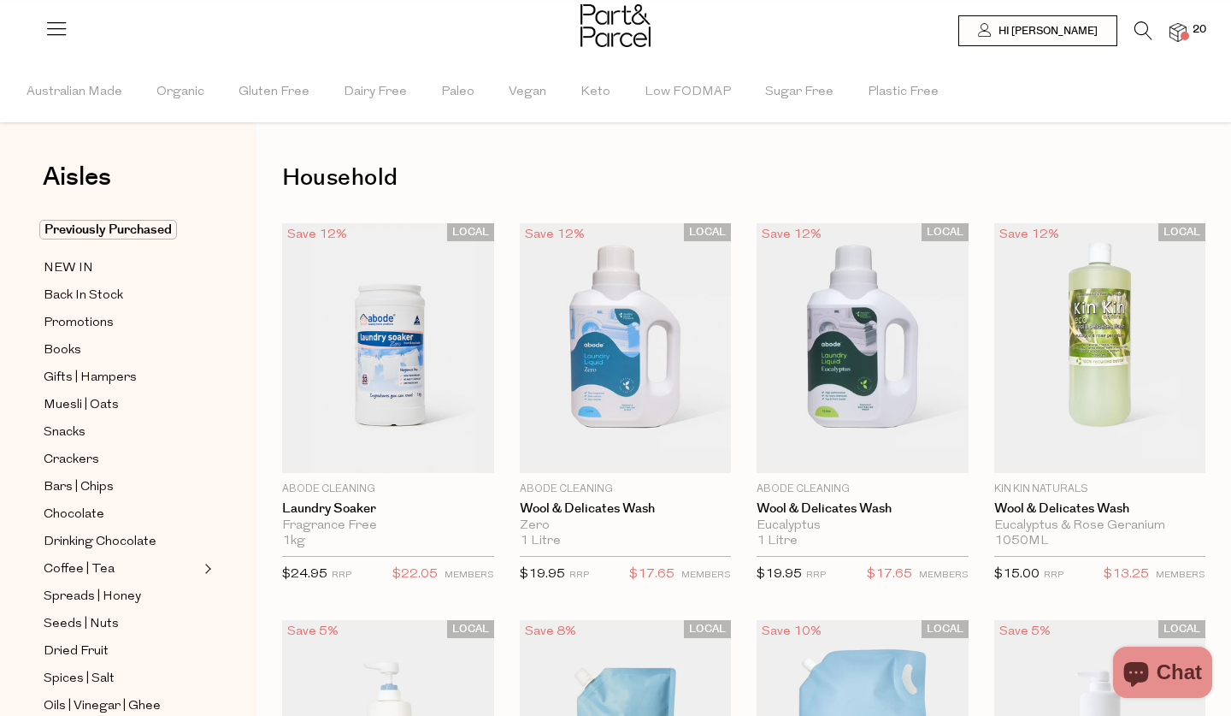
click at [1137, 27] on icon at bounding box center [1144, 30] width 18 height 19
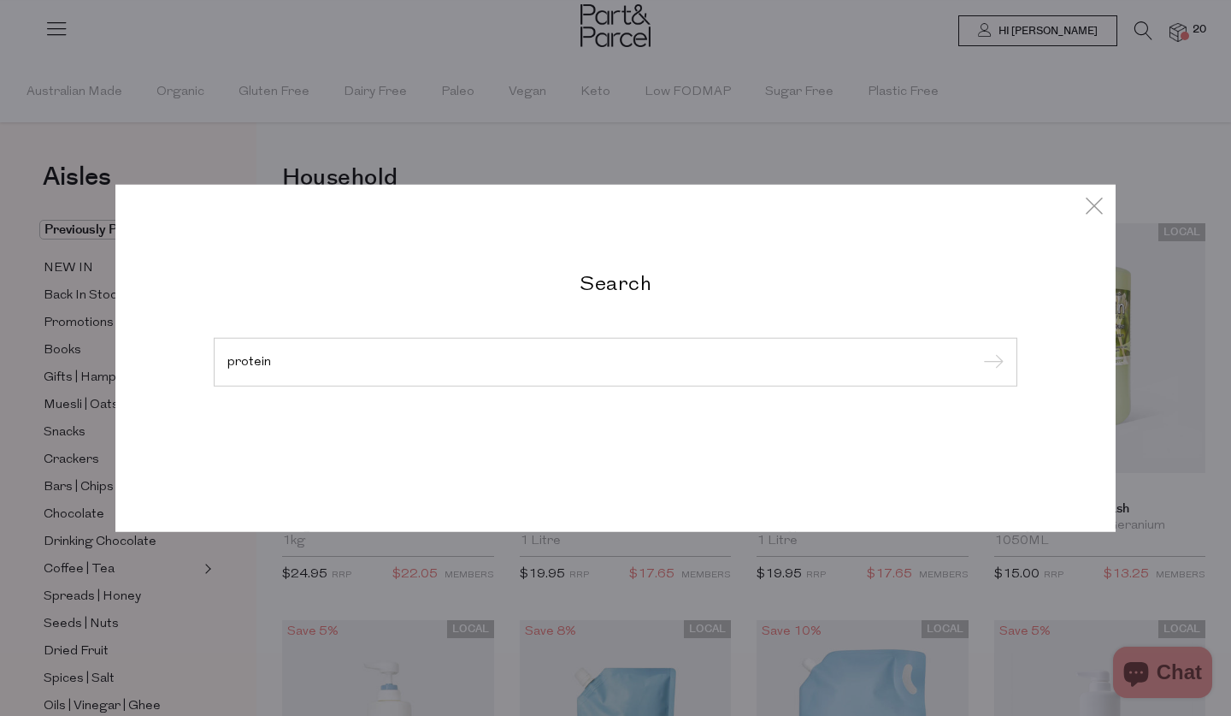
type input "protein"
click at [991, 363] on input "submit" at bounding box center [991, 363] width 26 height 26
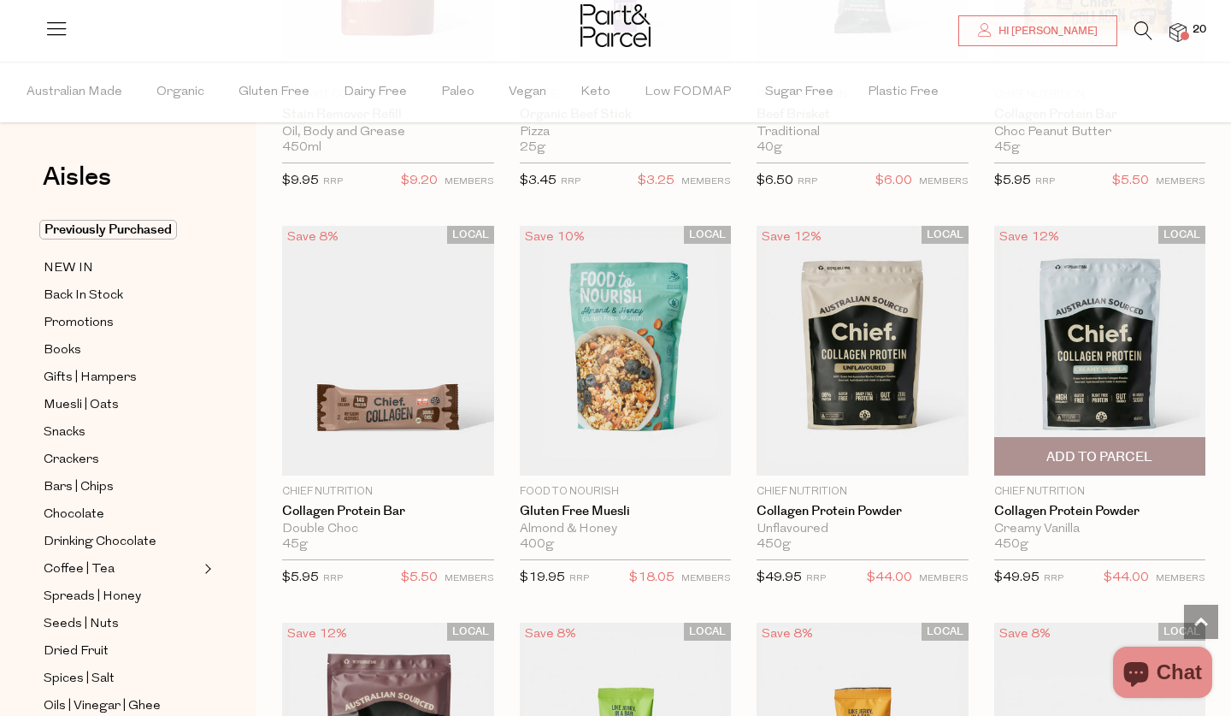
scroll to position [2335, 0]
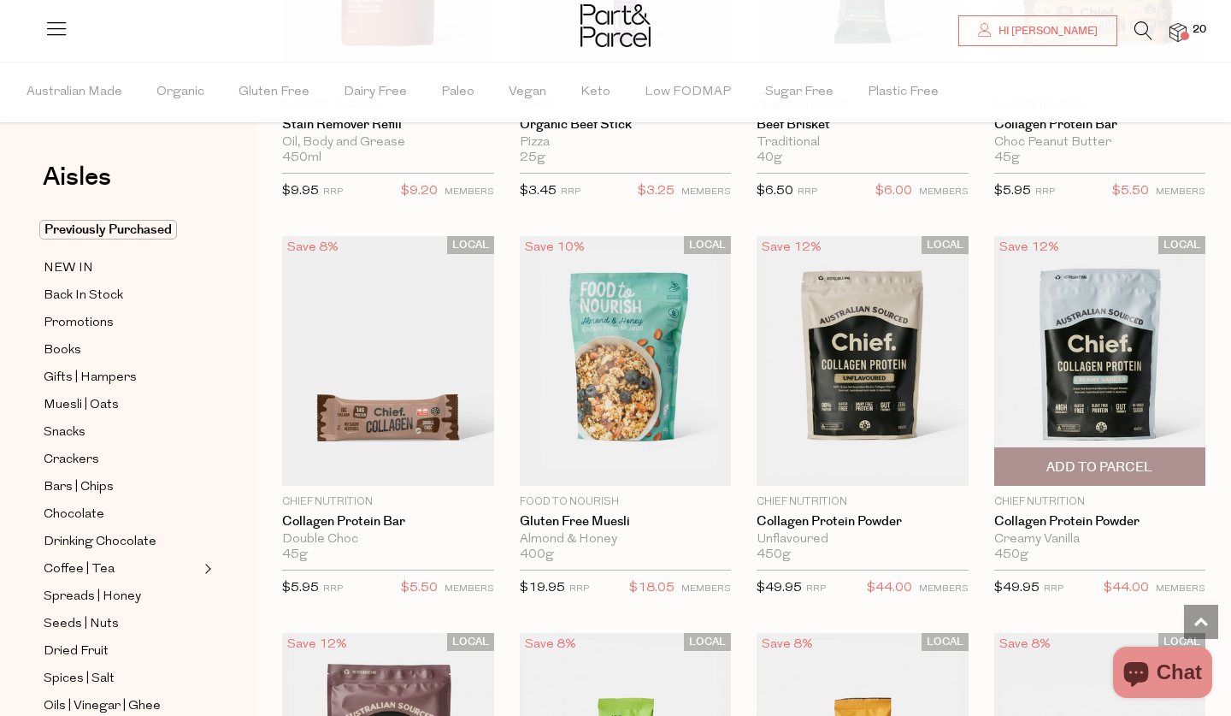
click at [1110, 458] on span "Add To Parcel" at bounding box center [1100, 467] width 106 height 18
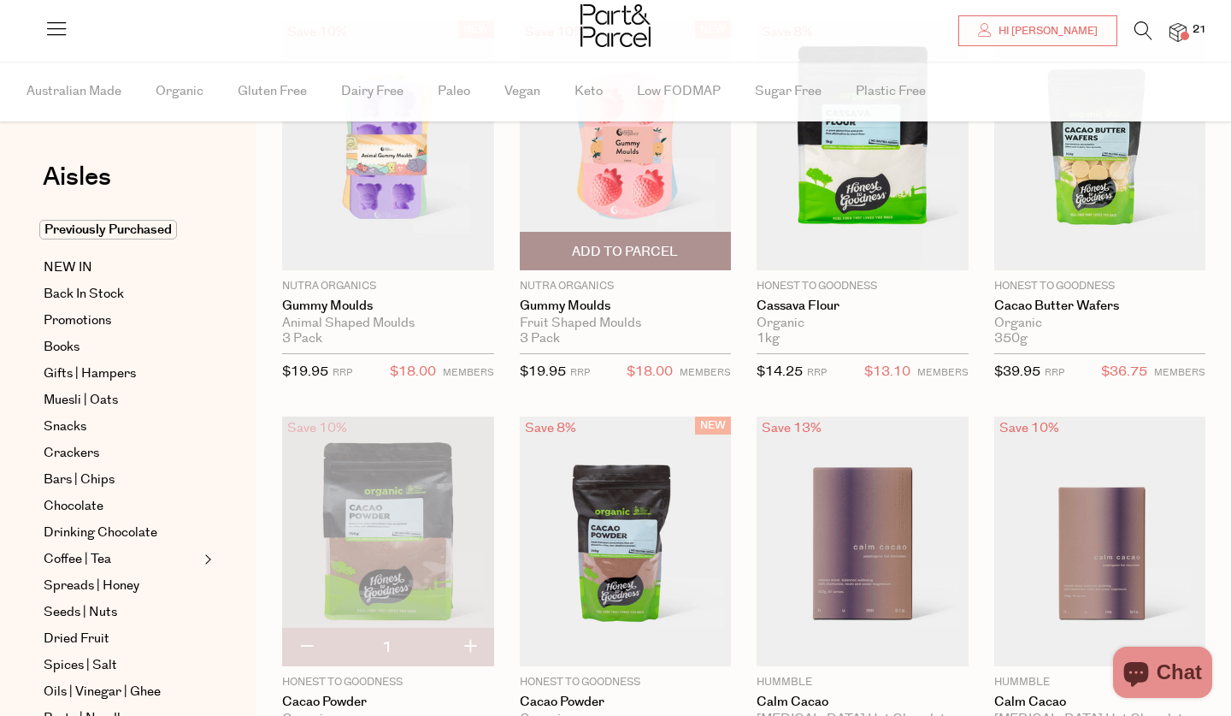
scroll to position [962, 0]
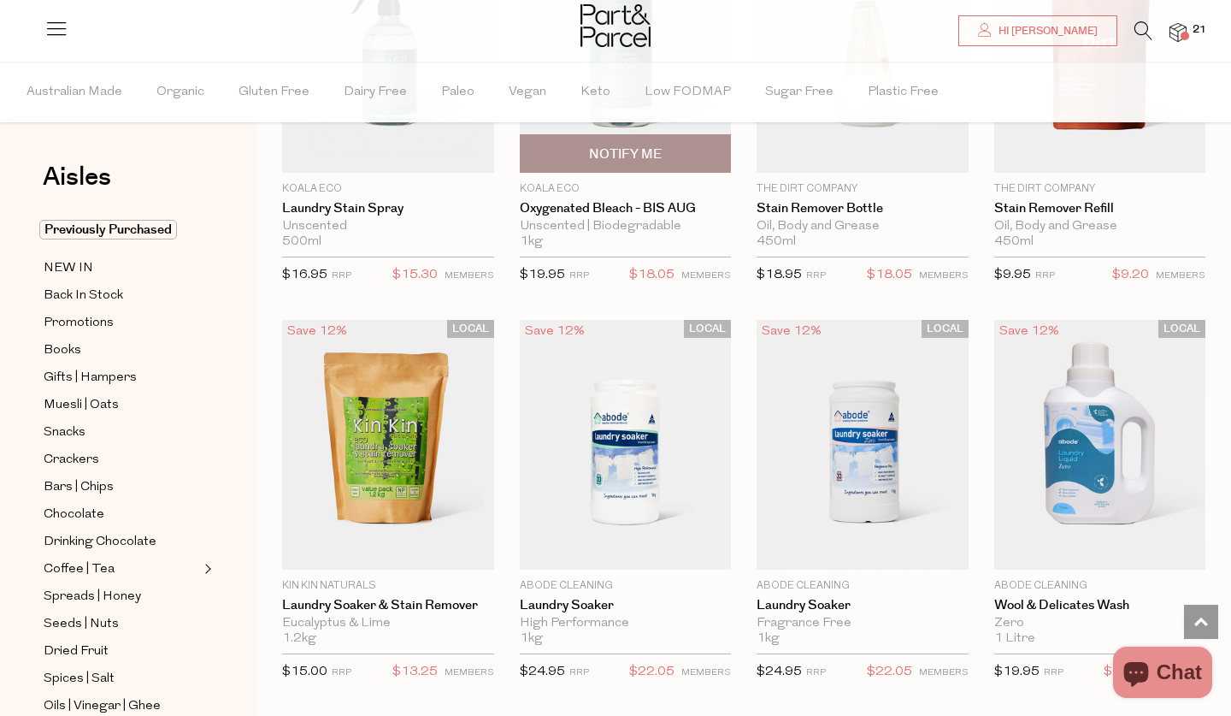
scroll to position [4651, 0]
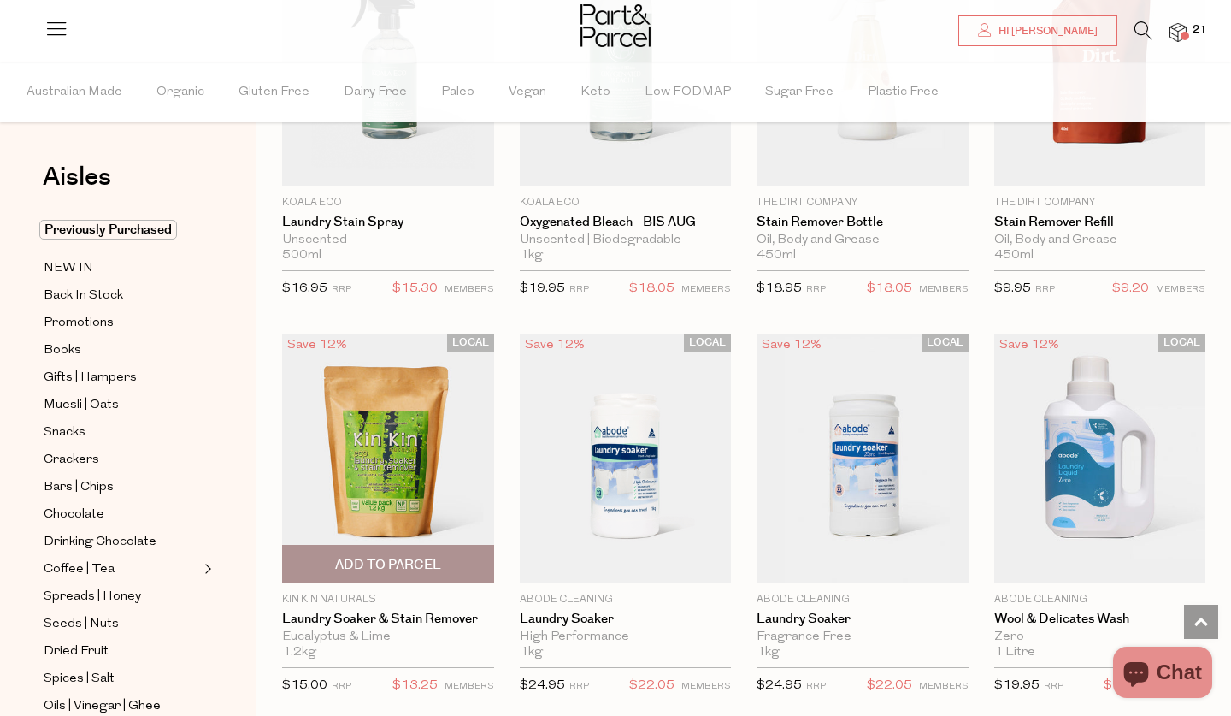
click at [386, 463] on img at bounding box center [388, 458] width 212 height 250
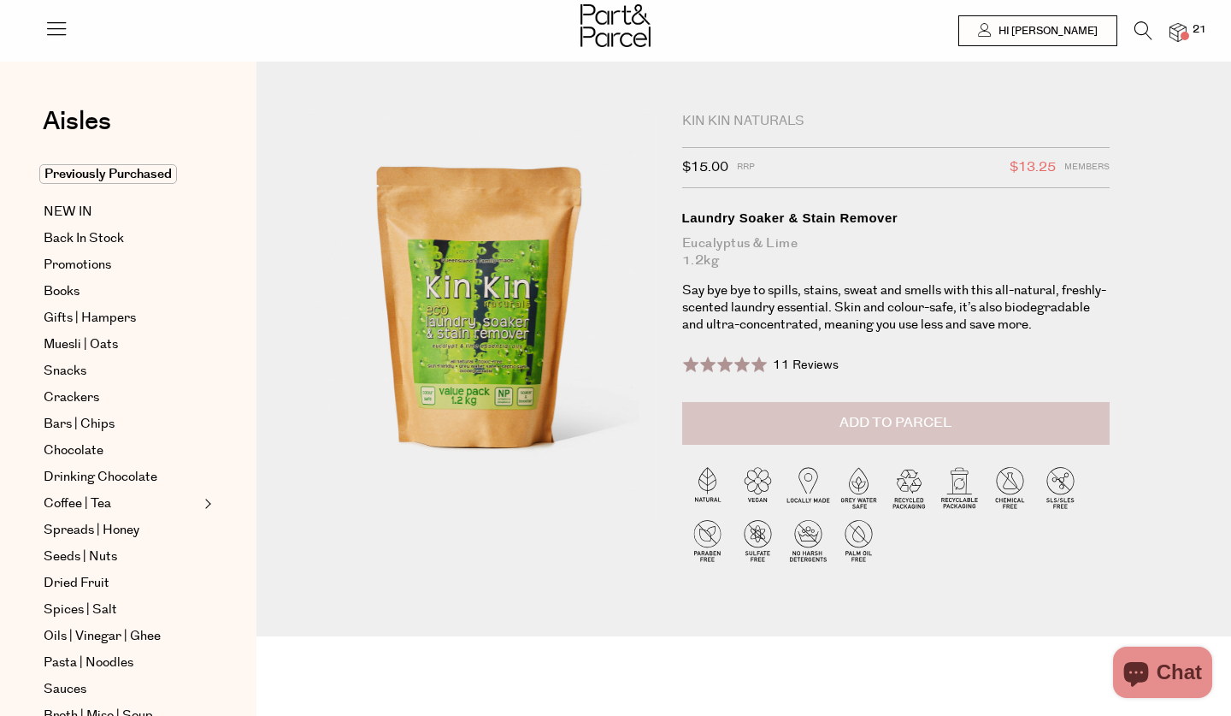
click at [748, 427] on button "Add to Parcel" at bounding box center [896, 423] width 428 height 43
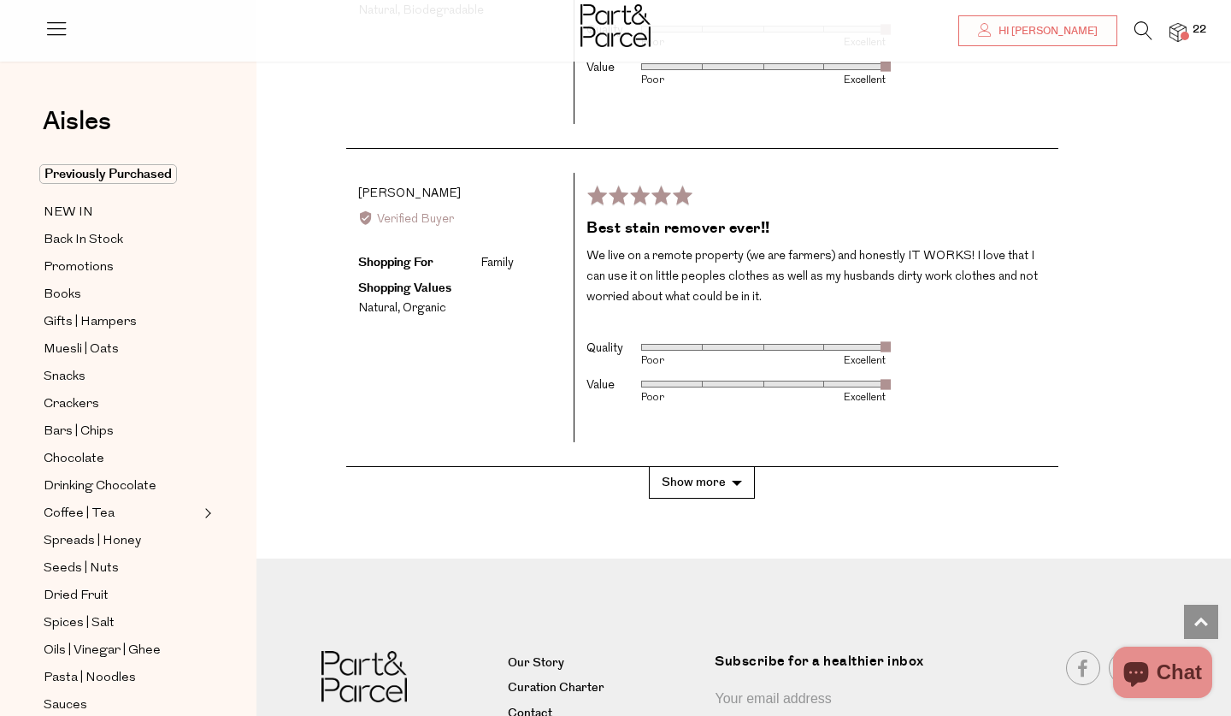
scroll to position [3083, 0]
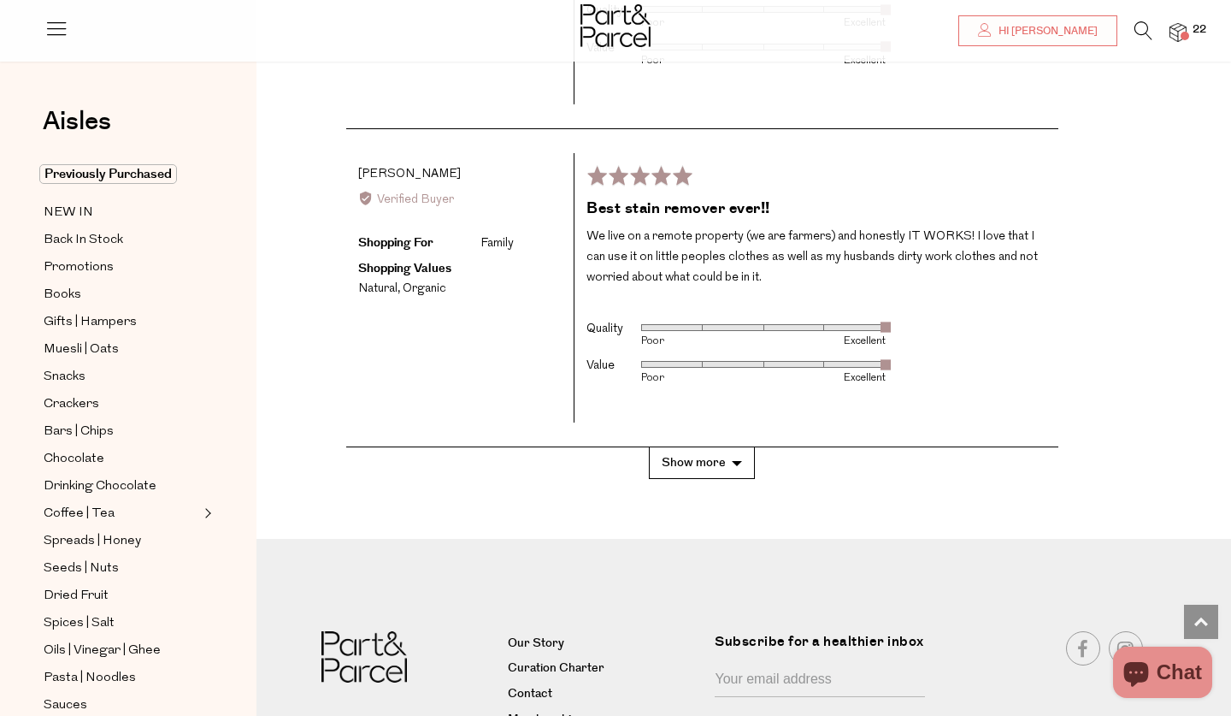
click at [730, 447] on button "Show more" at bounding box center [702, 463] width 106 height 32
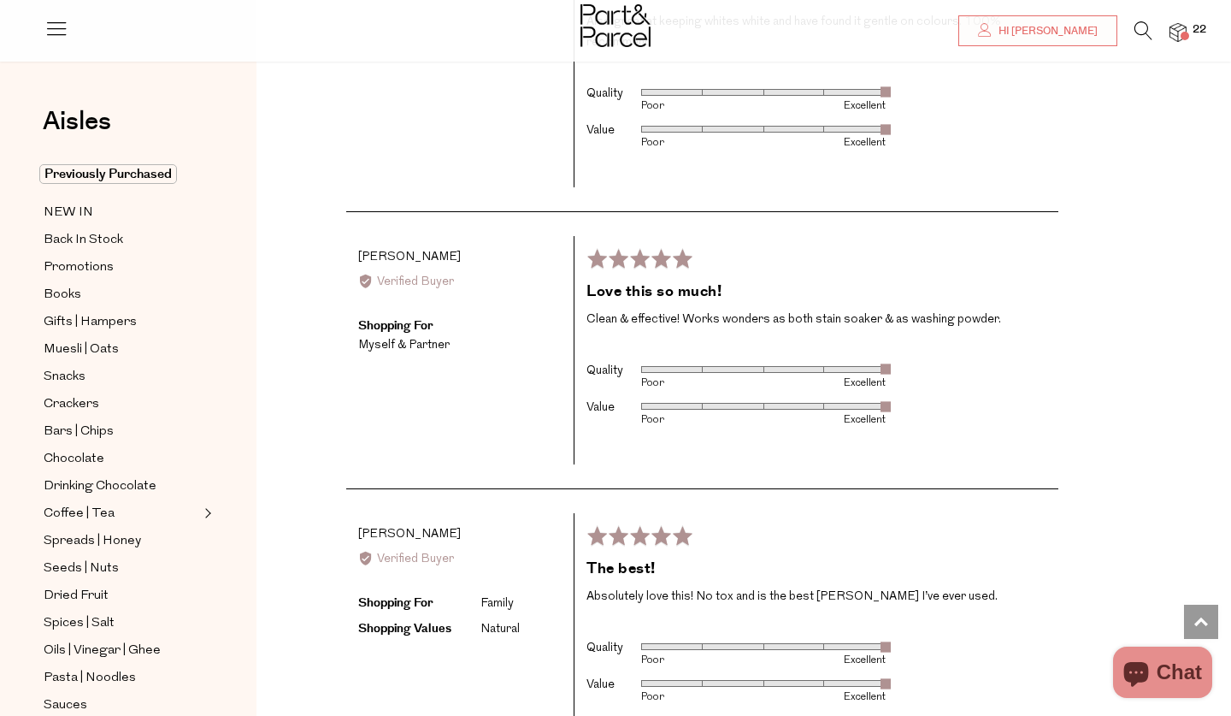
scroll to position [4307, 0]
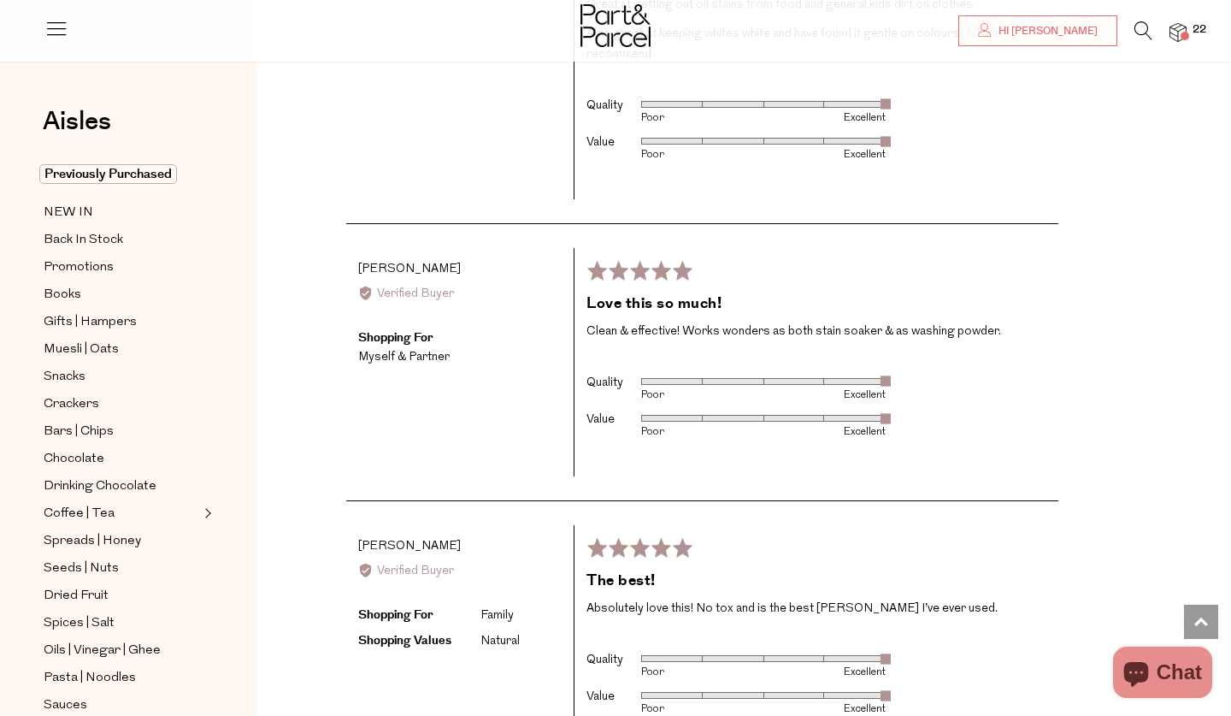
click at [1183, 37] on span at bounding box center [1185, 36] width 9 height 9
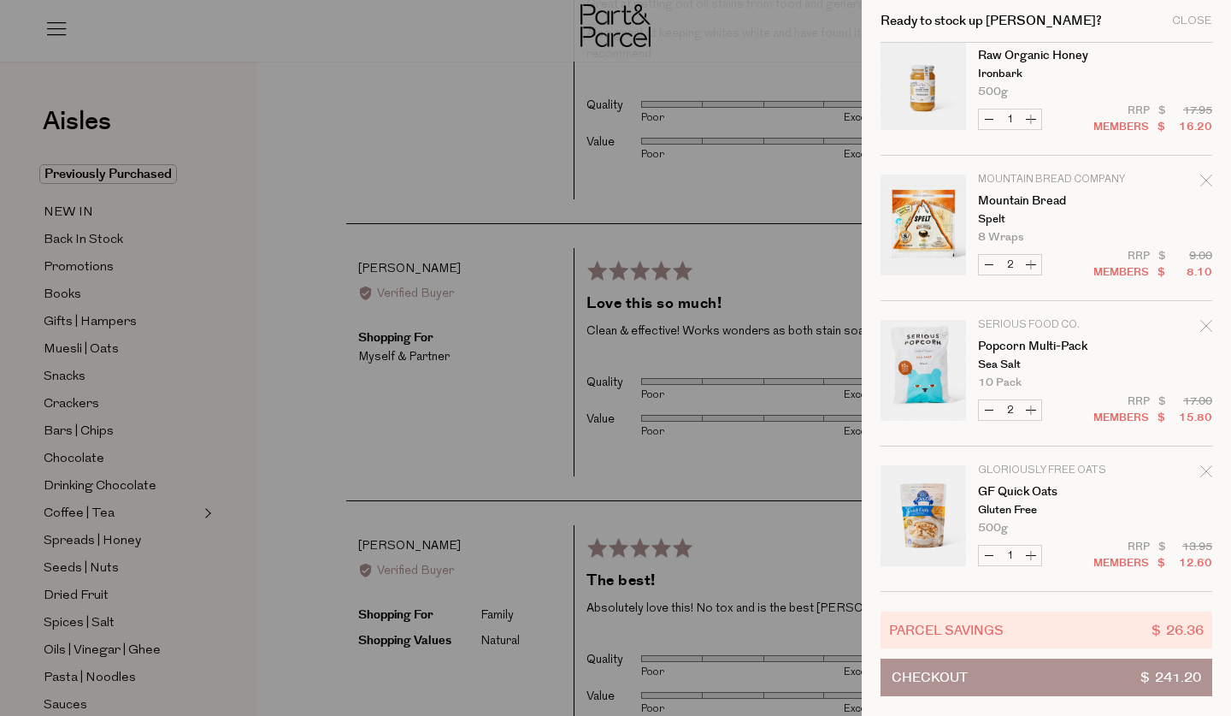
scroll to position [1777, 0]
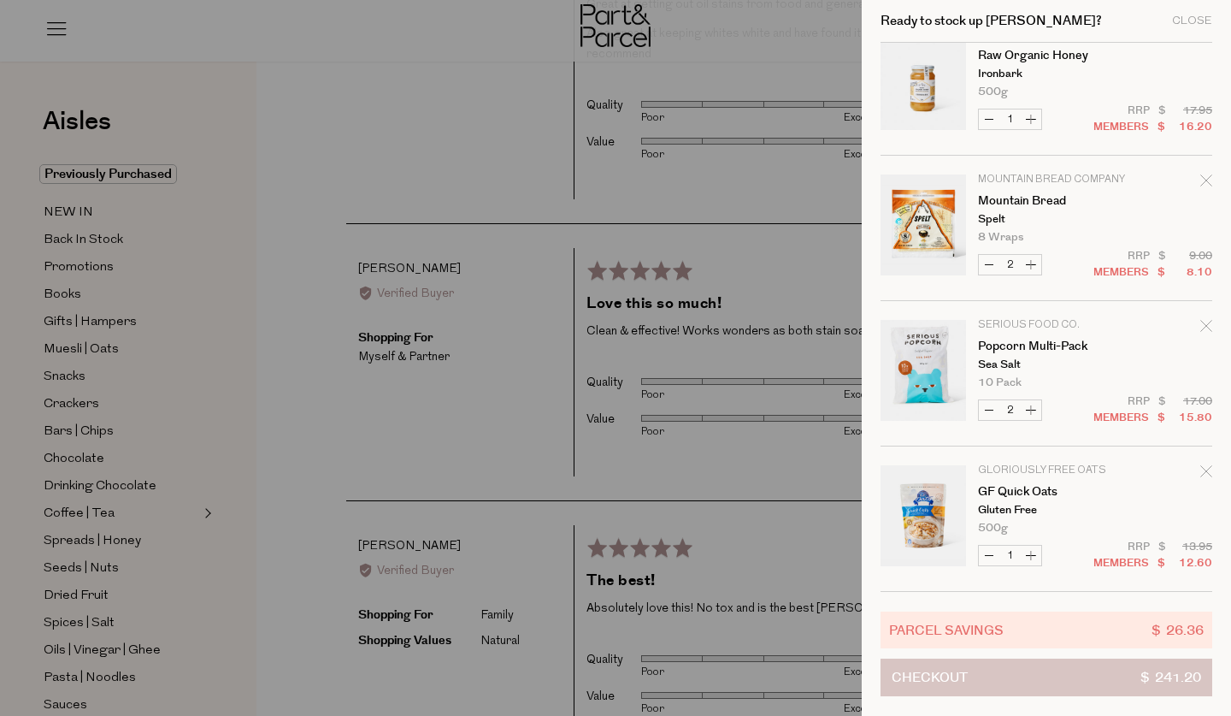
click at [1057, 684] on button "Checkout $ 241.20" at bounding box center [1047, 677] width 332 height 38
